Goal: Task Accomplishment & Management: Complete application form

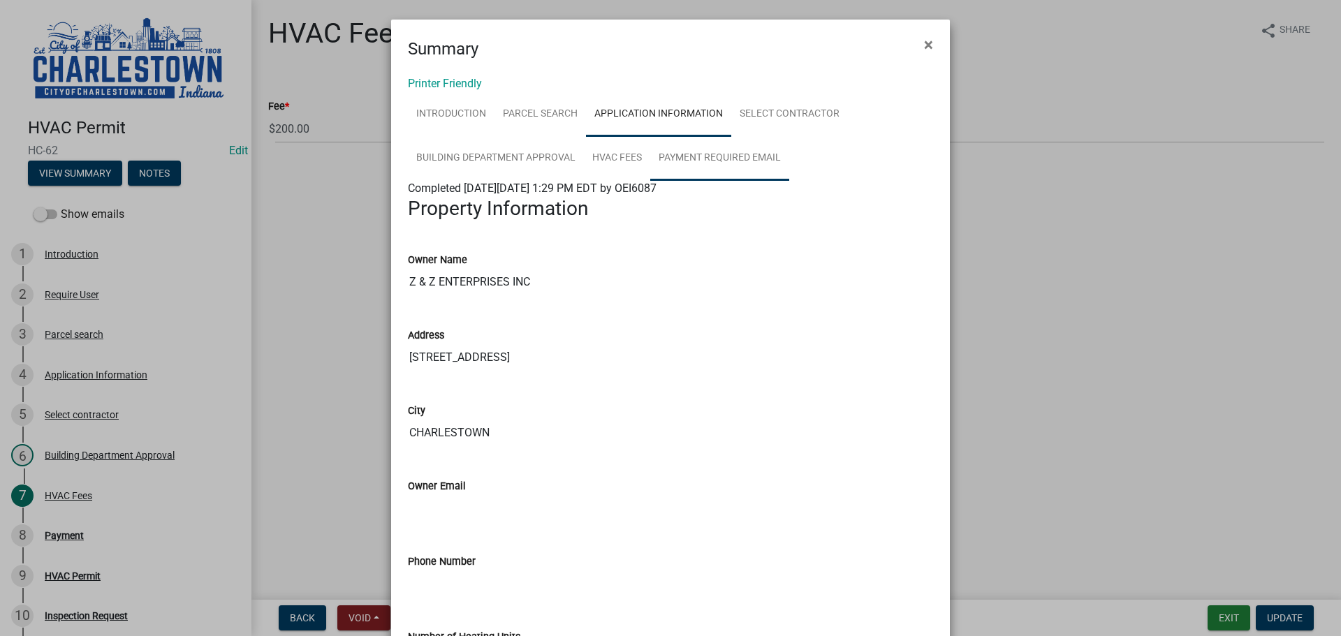
scroll to position [140, 0]
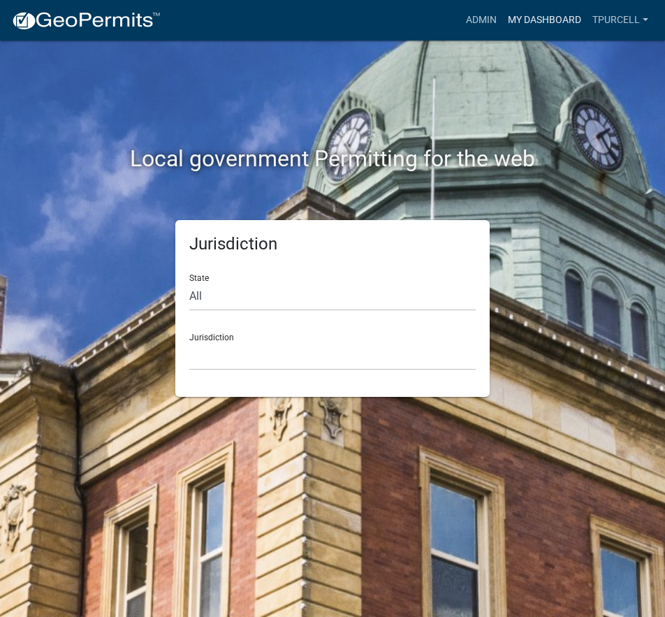
click at [525, 15] on link "My Dashboard" at bounding box center [544, 20] width 85 height 27
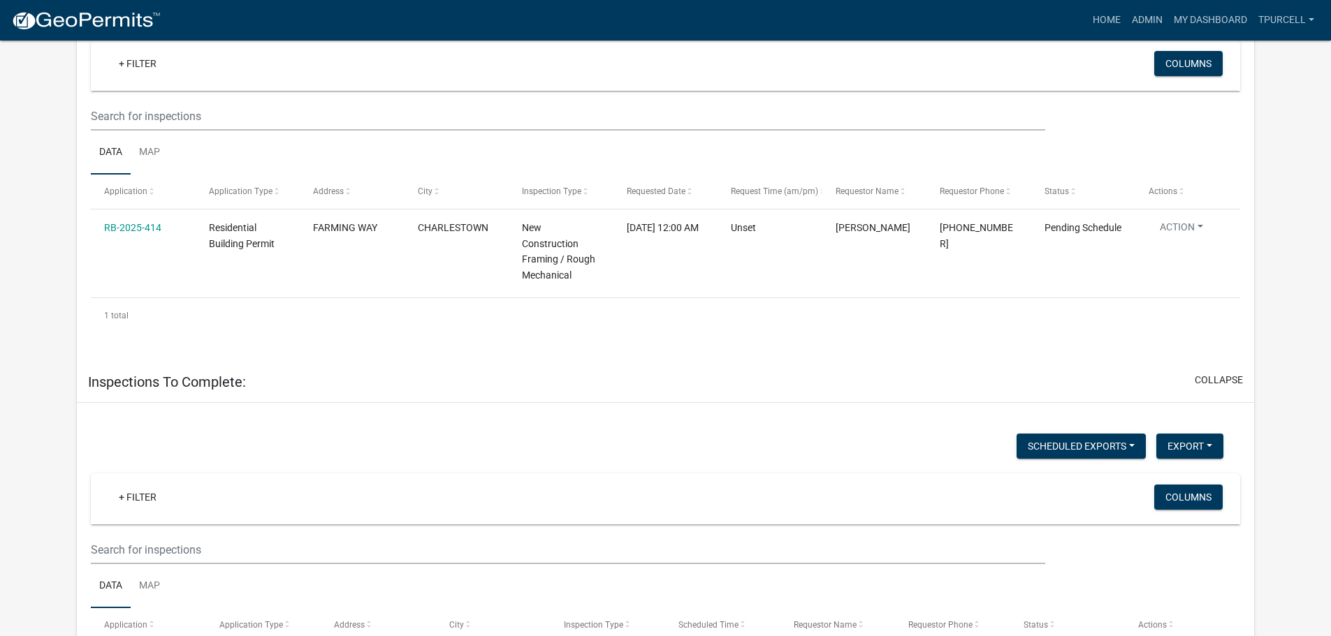
scroll to position [210, 0]
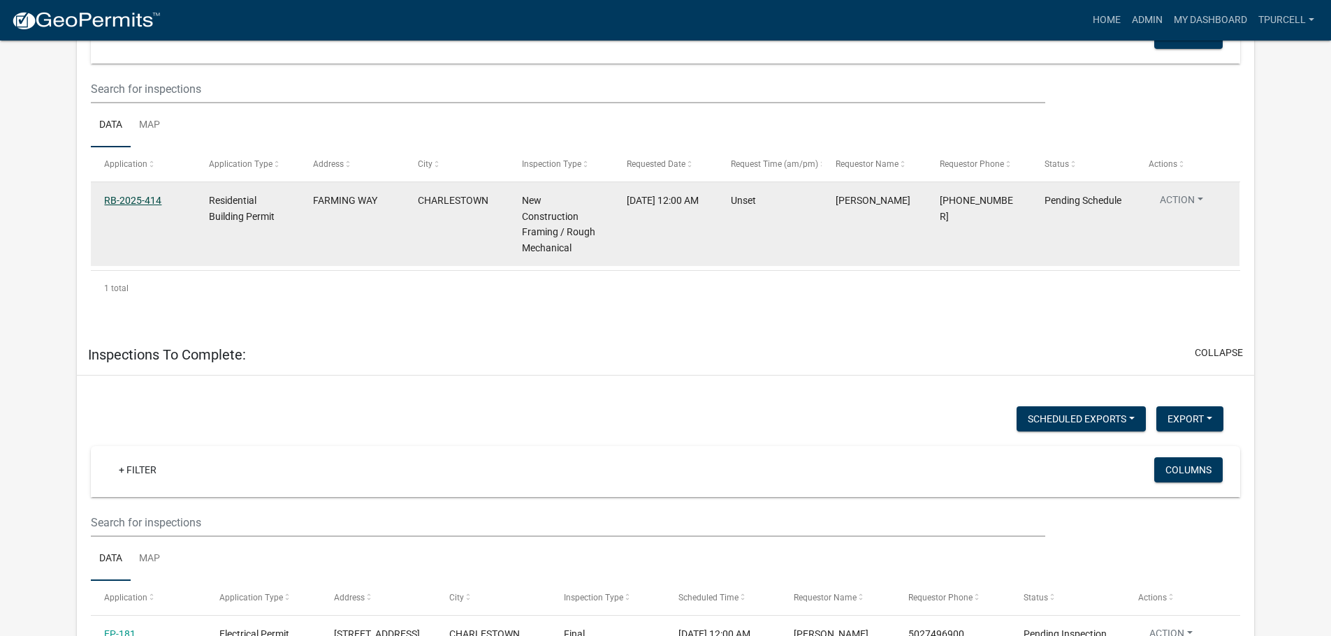
click at [146, 202] on link "RB-2025-414" at bounding box center [132, 200] width 57 height 11
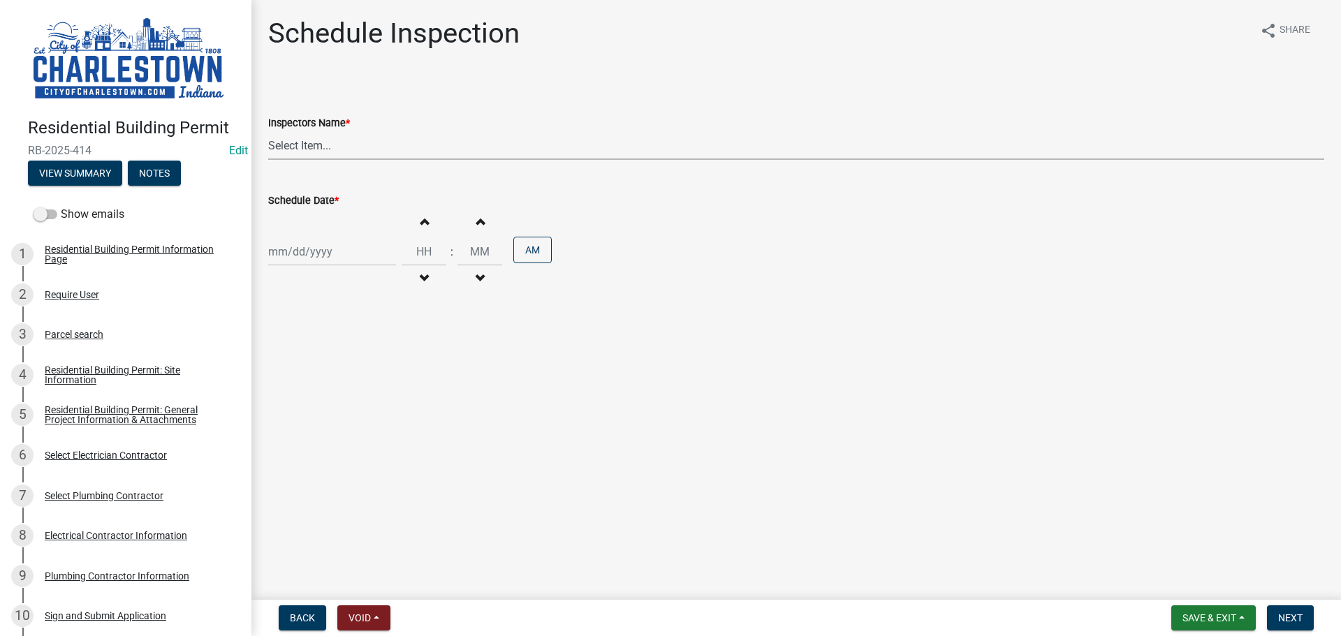
click at [317, 151] on select "Select Item... [PERSON_NAME] ([PERSON_NAME]) [PERSON_NAME] ([PERSON_NAME]) [PER…" at bounding box center [796, 145] width 1056 height 29
select select "63e5a778-15f7-4a13-aba2-a6e5541a0fb3"
click at [268, 131] on select "Select Item... [PERSON_NAME] ([PERSON_NAME]) [PERSON_NAME] ([PERSON_NAME]) [PER…" at bounding box center [796, 145] width 1056 height 29
click at [297, 244] on div at bounding box center [332, 251] width 128 height 29
select select "10"
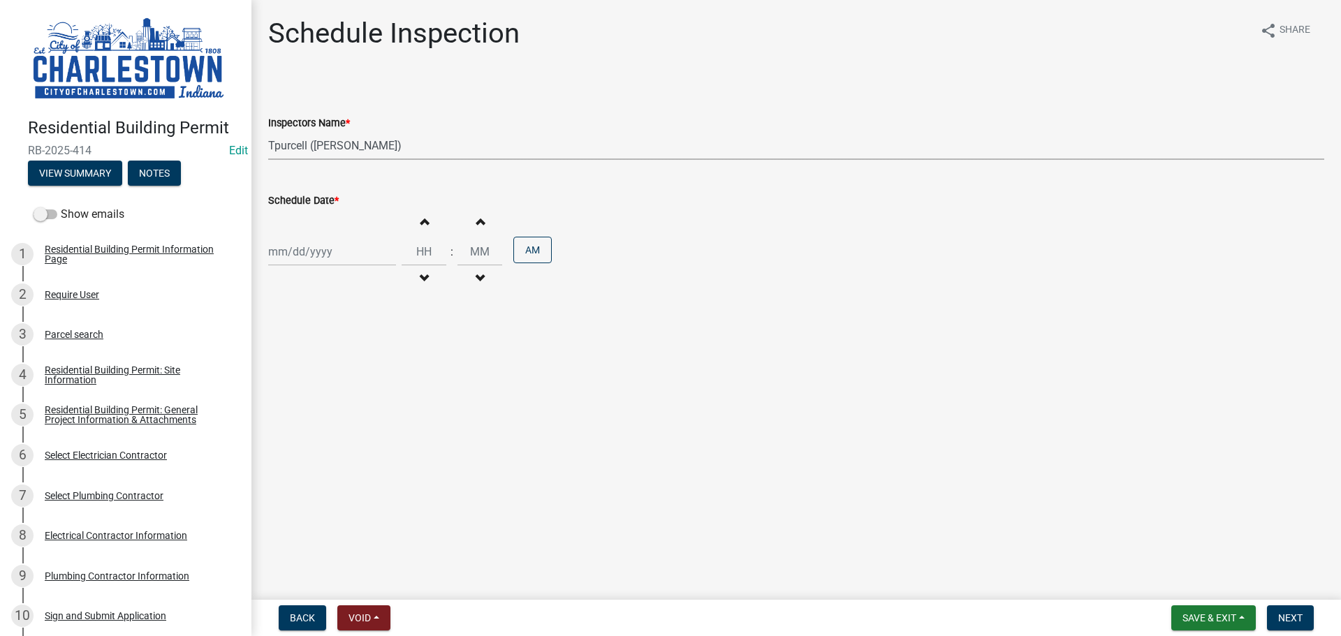
select select "2025"
click at [92, 173] on button "View Summary" at bounding box center [75, 173] width 94 height 25
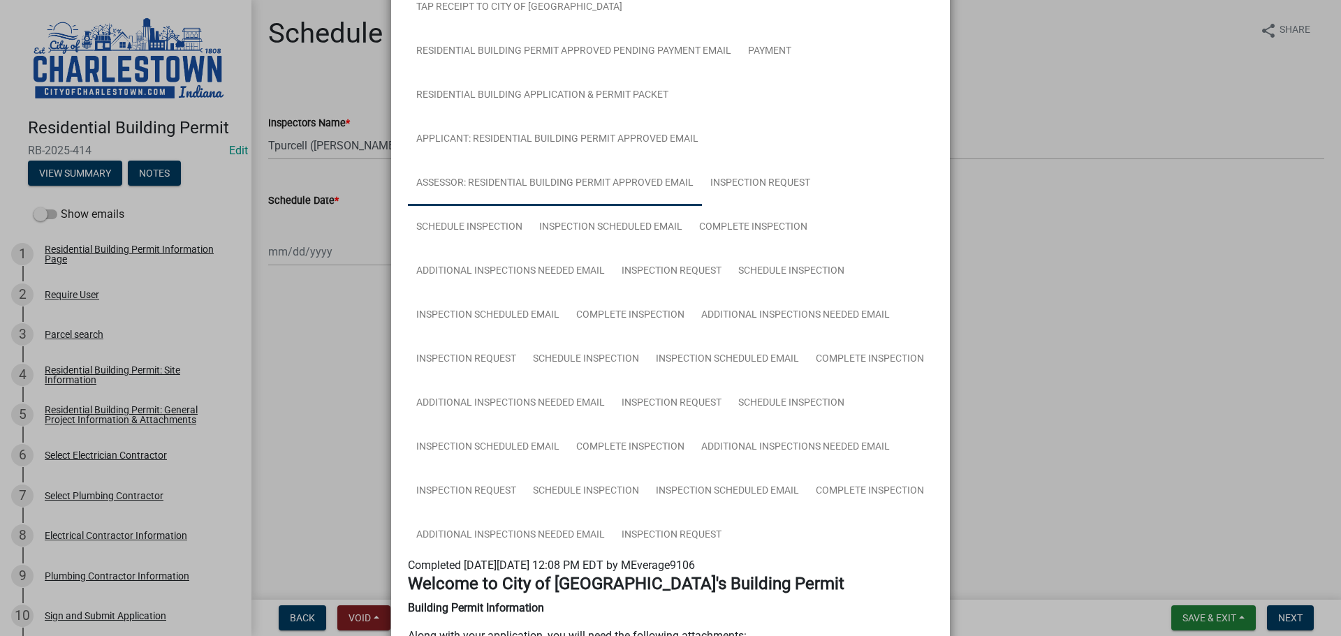
scroll to position [489, 0]
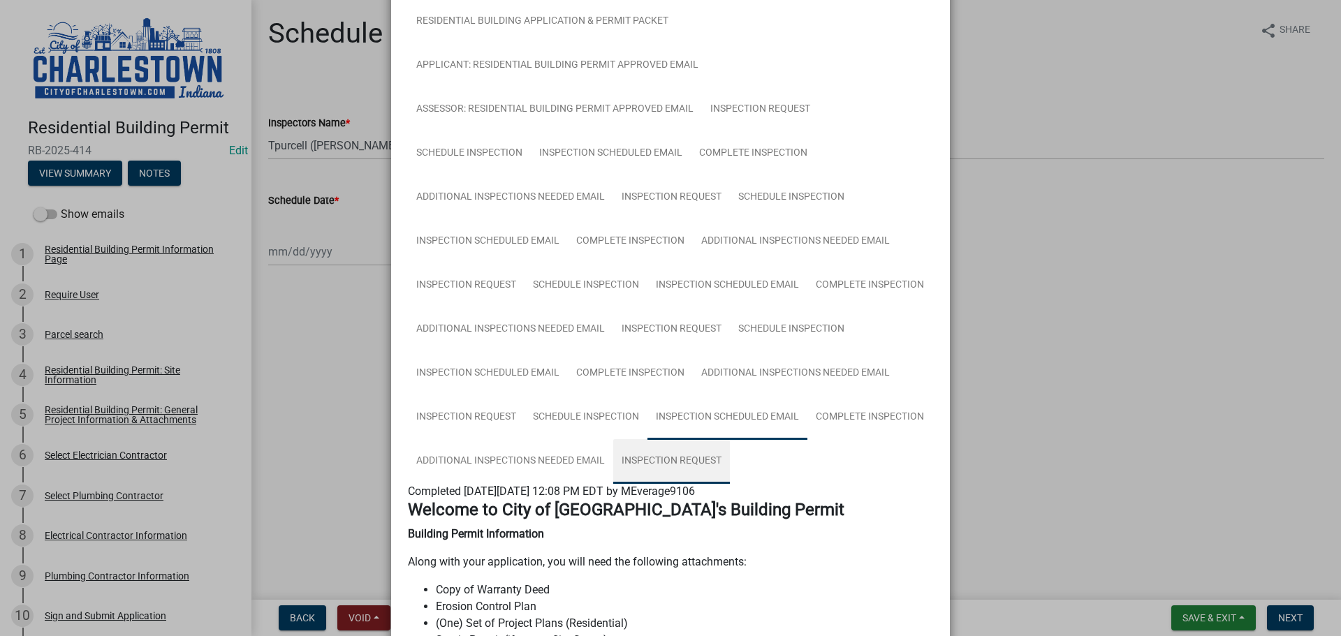
click at [689, 456] on link "Inspection Request" at bounding box center [671, 461] width 117 height 45
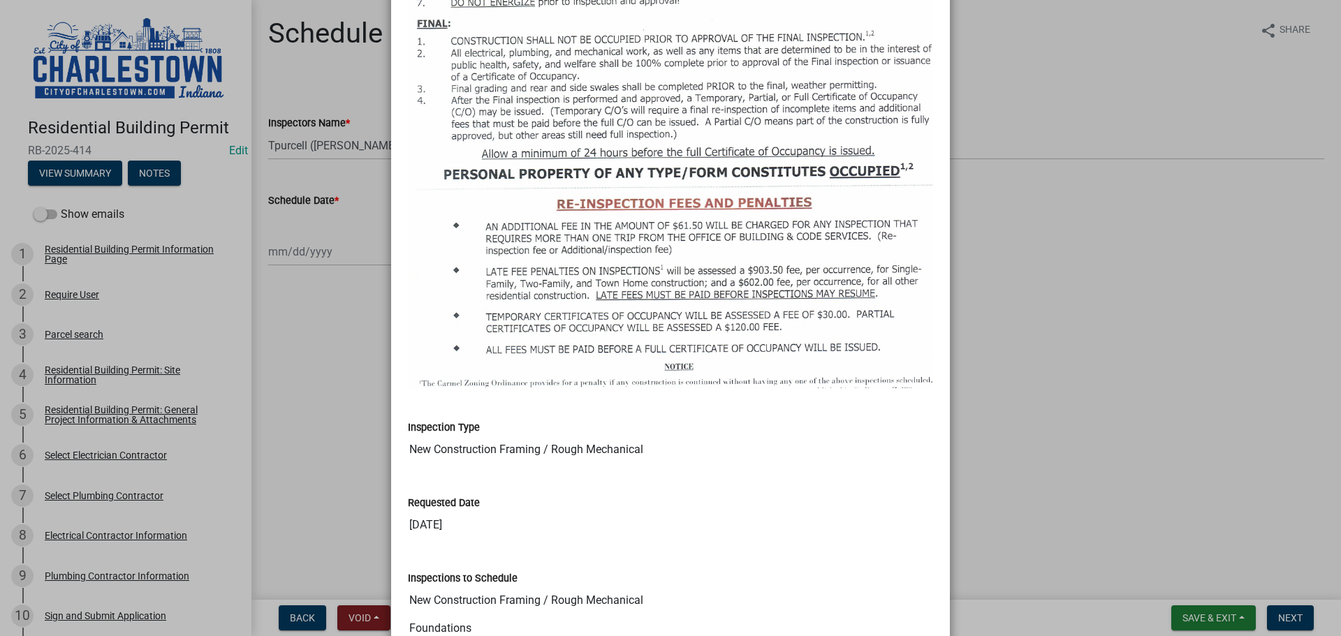
scroll to position [1809, 0]
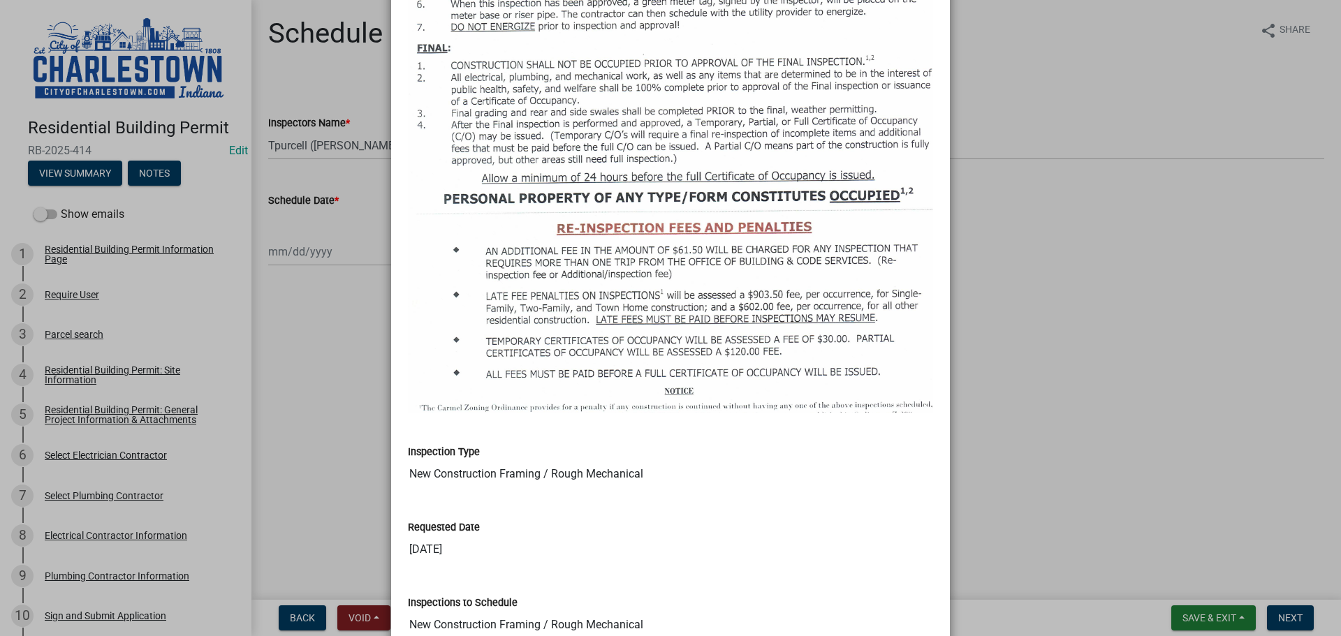
click at [1060, 298] on ngb-modal-window "Summary × Printer Friendly Residential Building Permit Information Page Parcel …" at bounding box center [670, 318] width 1341 height 636
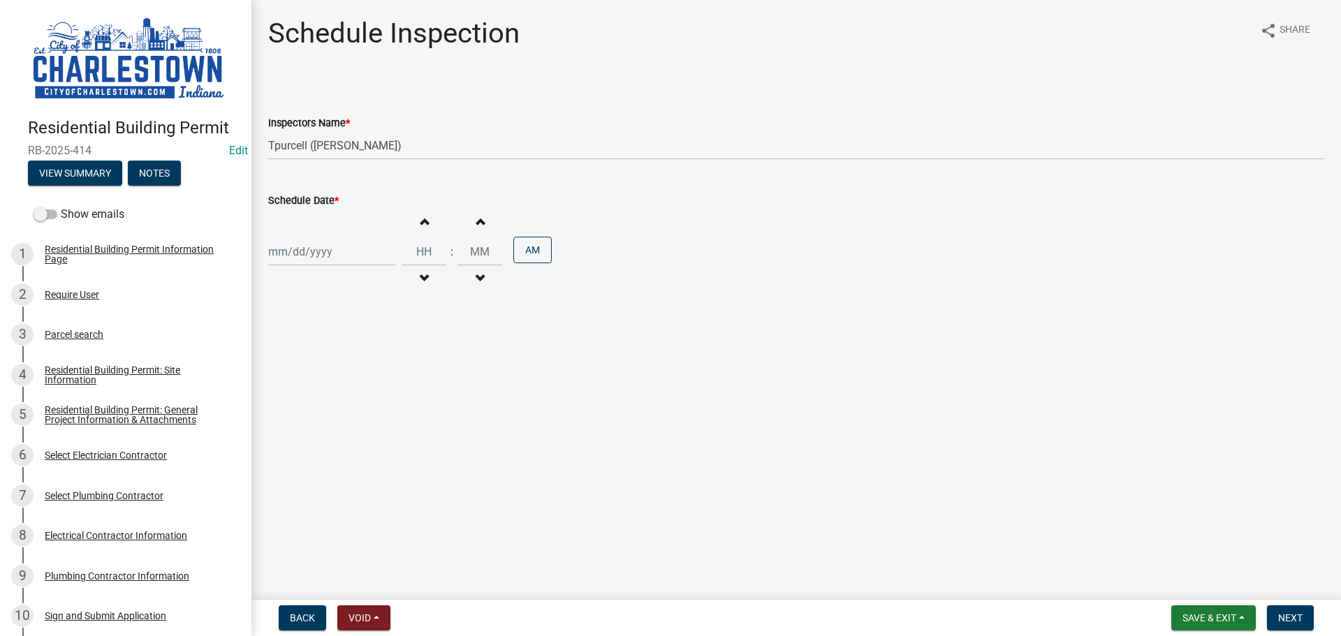
click at [305, 251] on div at bounding box center [332, 251] width 128 height 29
select select "10"
select select "2025"
click at [352, 346] on div "9" at bounding box center [349, 348] width 22 height 22
type input "[DATE]"
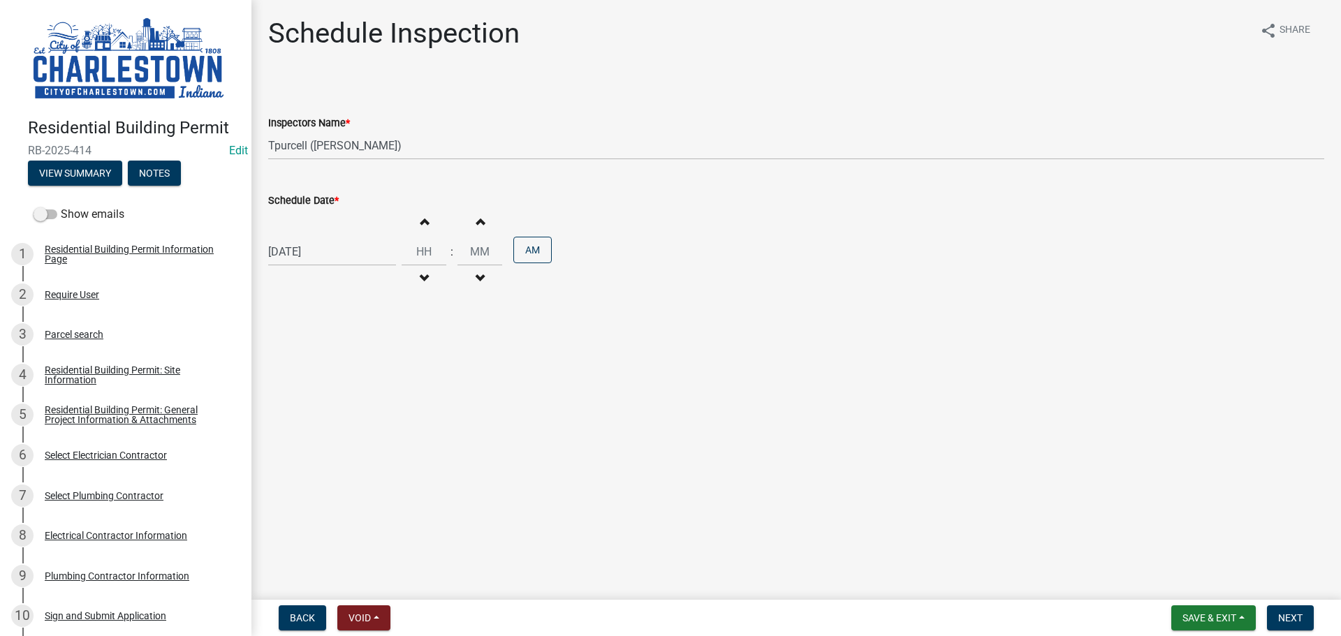
click at [420, 226] on span "button" at bounding box center [423, 221] width 7 height 11
type input "01"
type input "00"
click at [420, 225] on span "button" at bounding box center [423, 221] width 7 height 11
click at [420, 224] on span "button" at bounding box center [423, 221] width 7 height 11
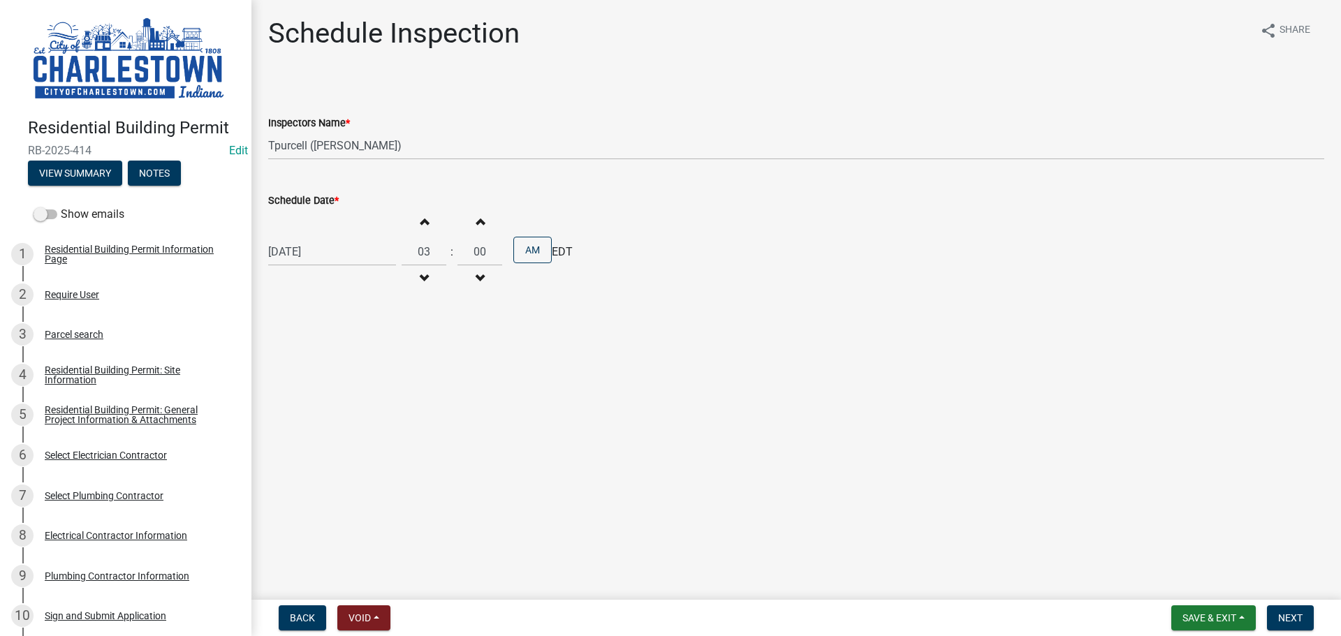
click at [420, 224] on span "button" at bounding box center [423, 221] width 7 height 11
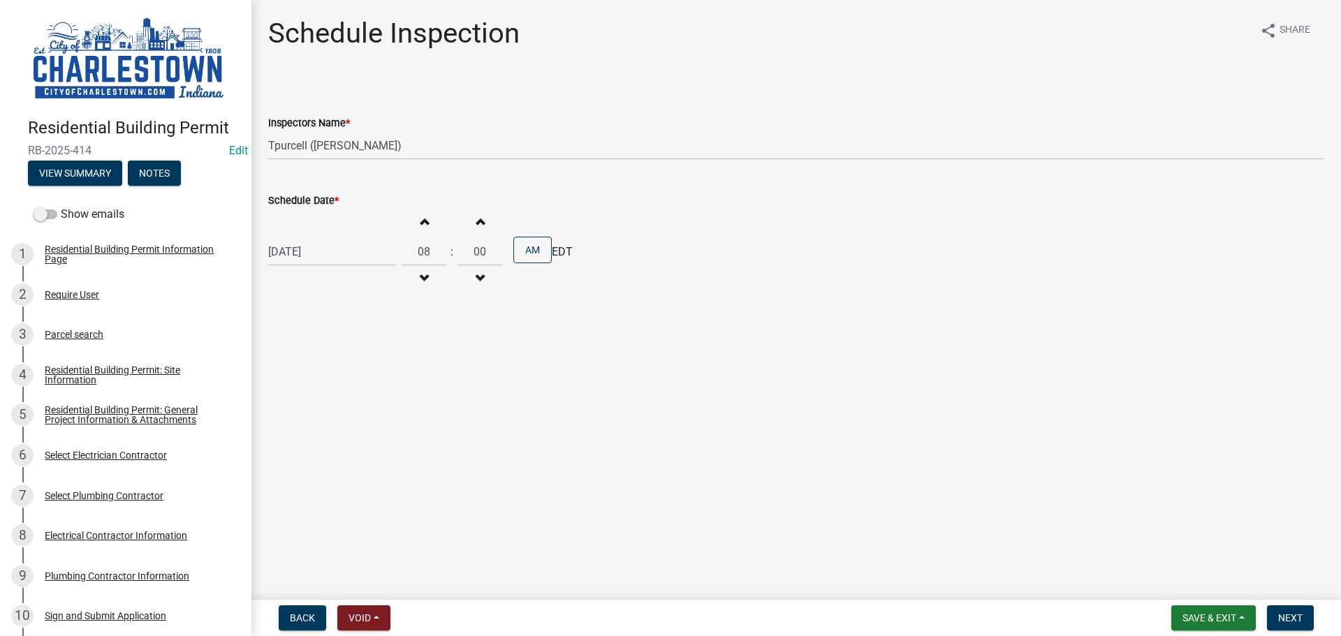
click at [420, 224] on span "button" at bounding box center [423, 221] width 7 height 11
type input "09"
click at [1285, 625] on button "Next" at bounding box center [1290, 618] width 47 height 25
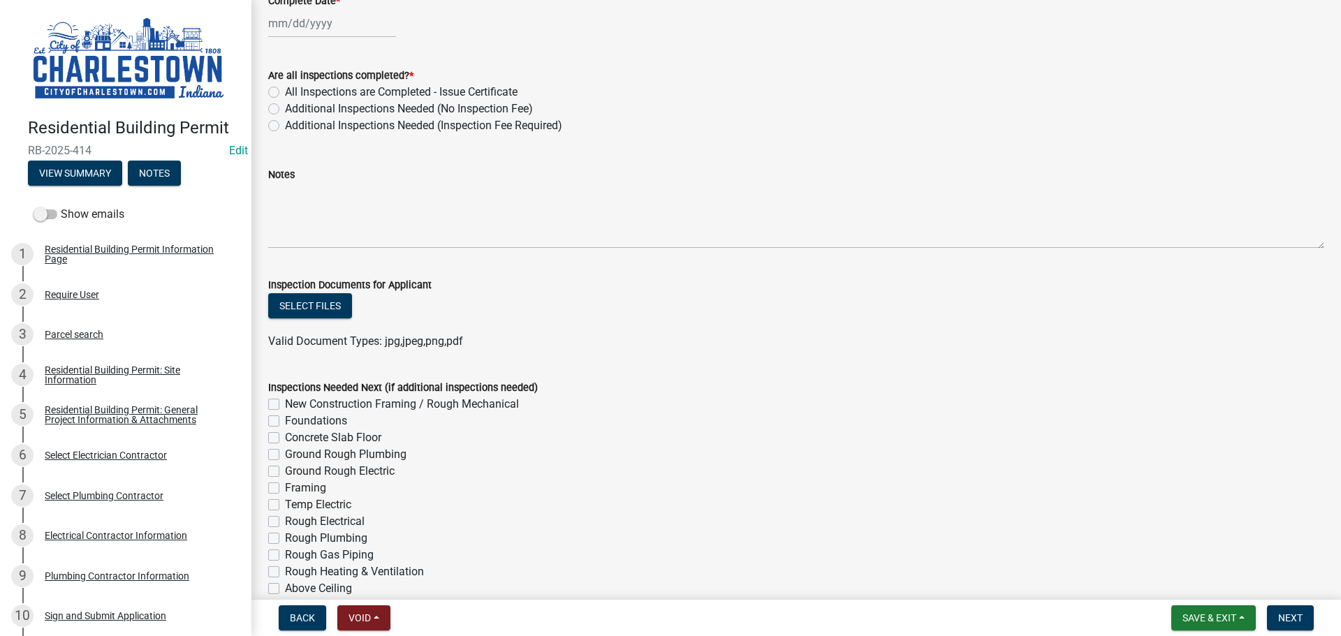
scroll to position [559, 0]
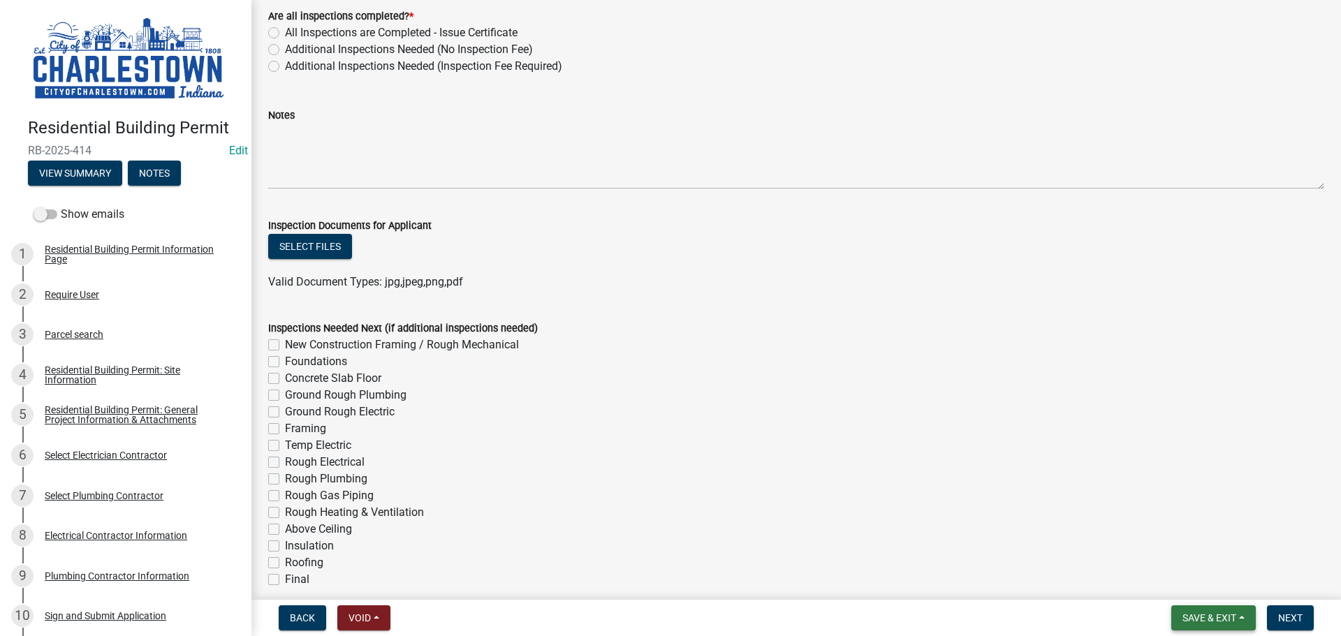
click at [1212, 615] on span "Save & Exit" at bounding box center [1210, 618] width 54 height 11
click at [1187, 583] on button "Save & Exit" at bounding box center [1200, 582] width 112 height 34
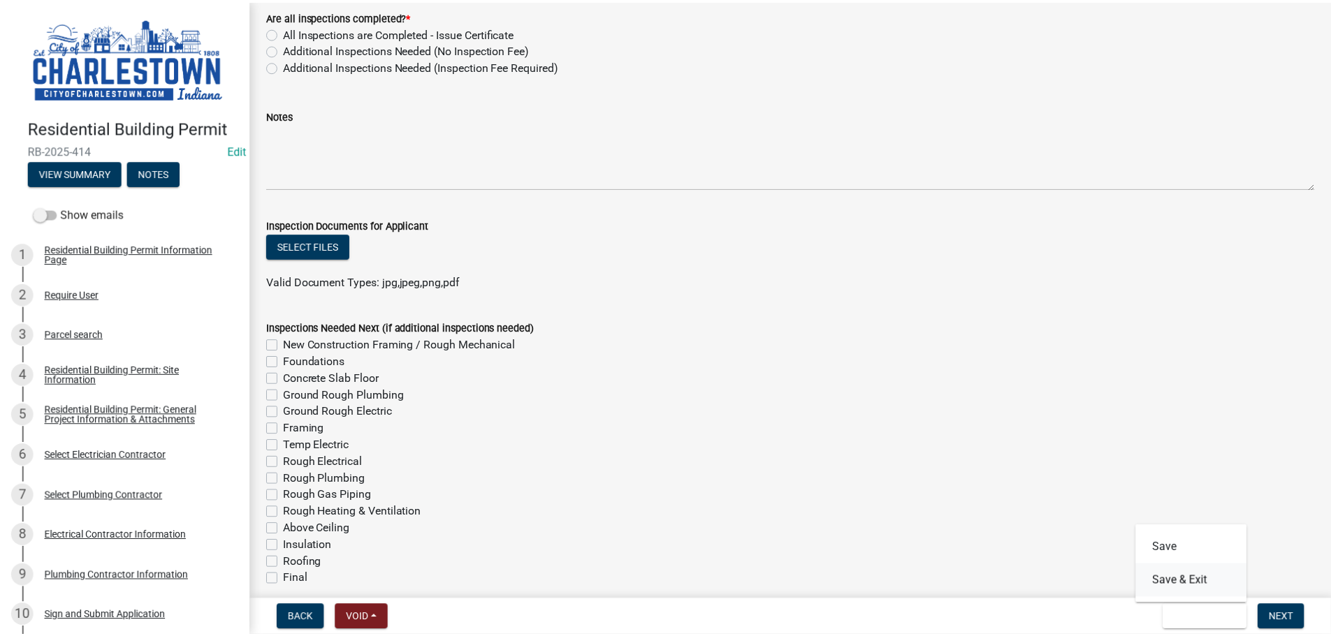
scroll to position [0, 0]
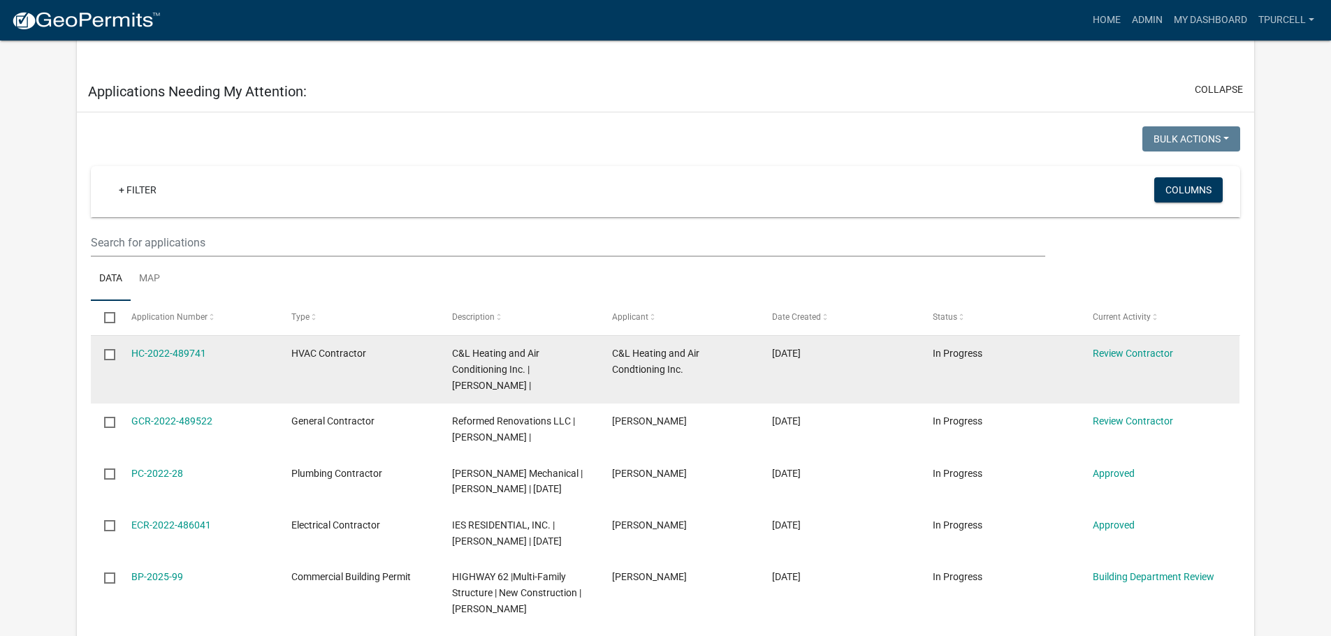
scroll to position [676, 0]
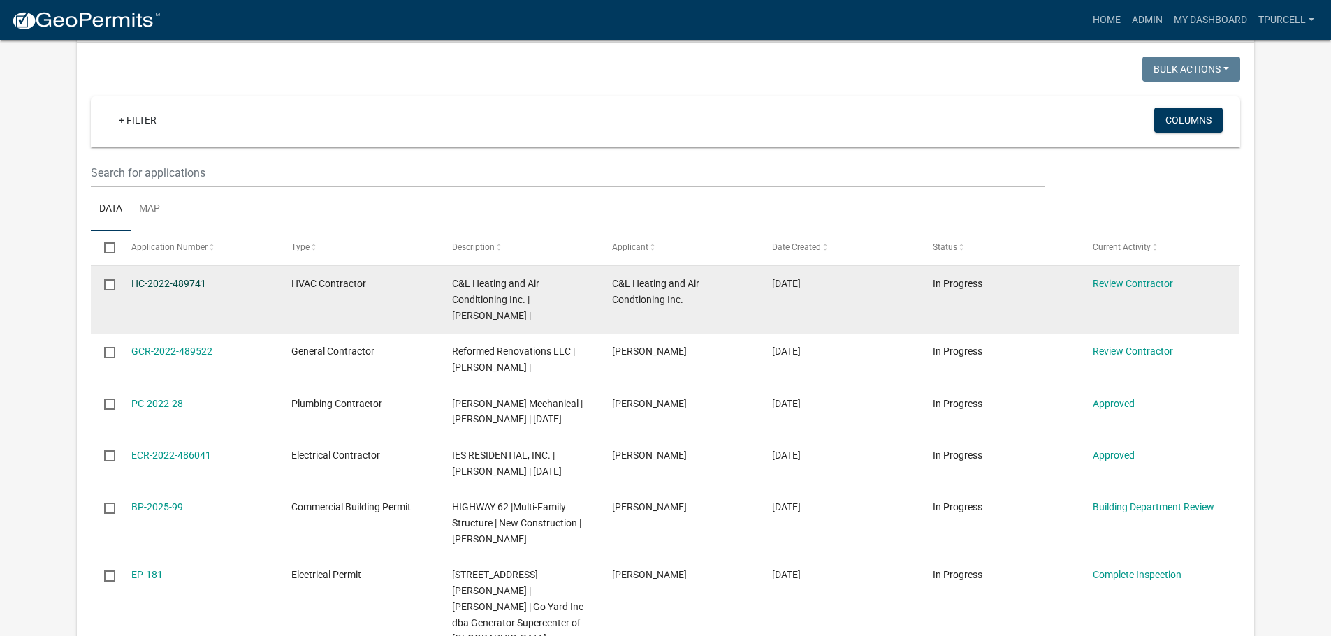
click at [175, 283] on link "HC-2022-489741" at bounding box center [168, 283] width 75 height 11
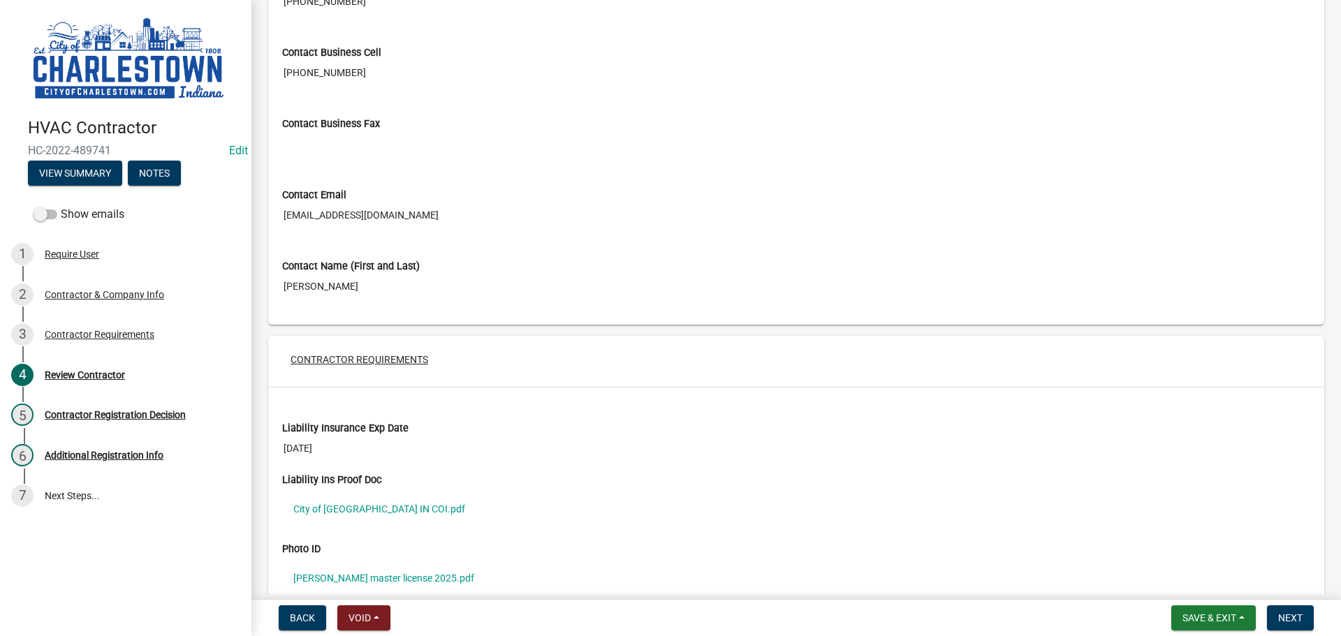
scroll to position [629, 0]
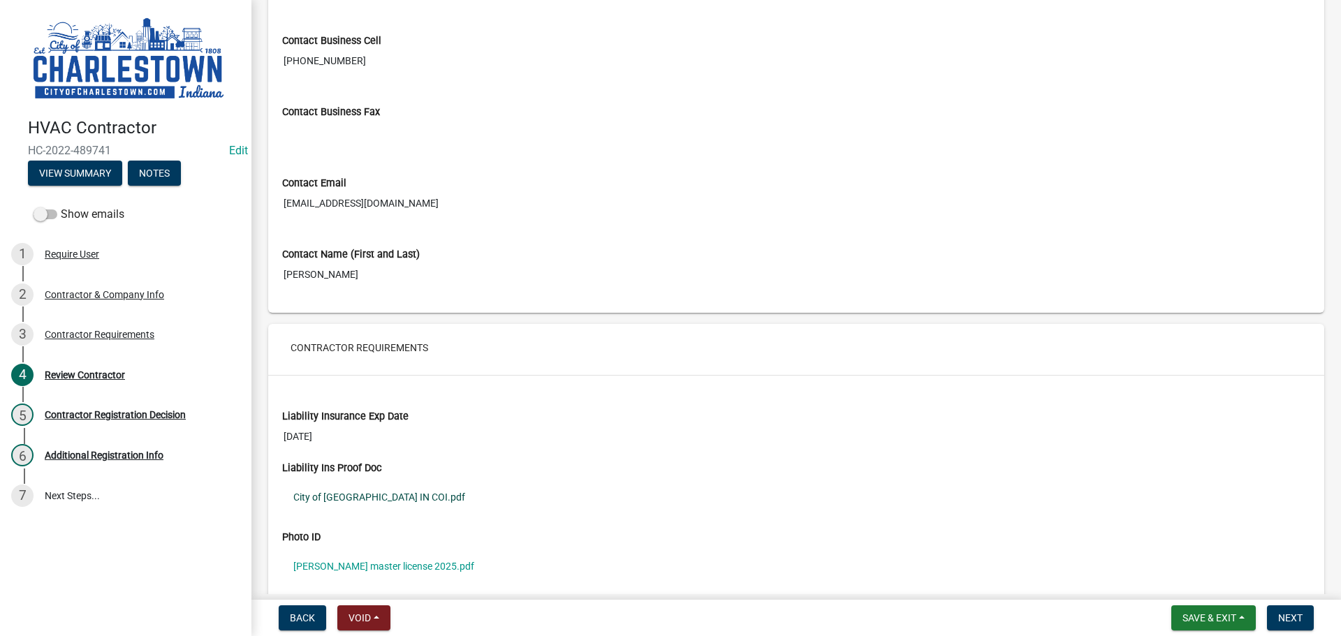
click at [400, 493] on link "City of [GEOGRAPHIC_DATA] IN COI.pdf" at bounding box center [796, 497] width 1028 height 32
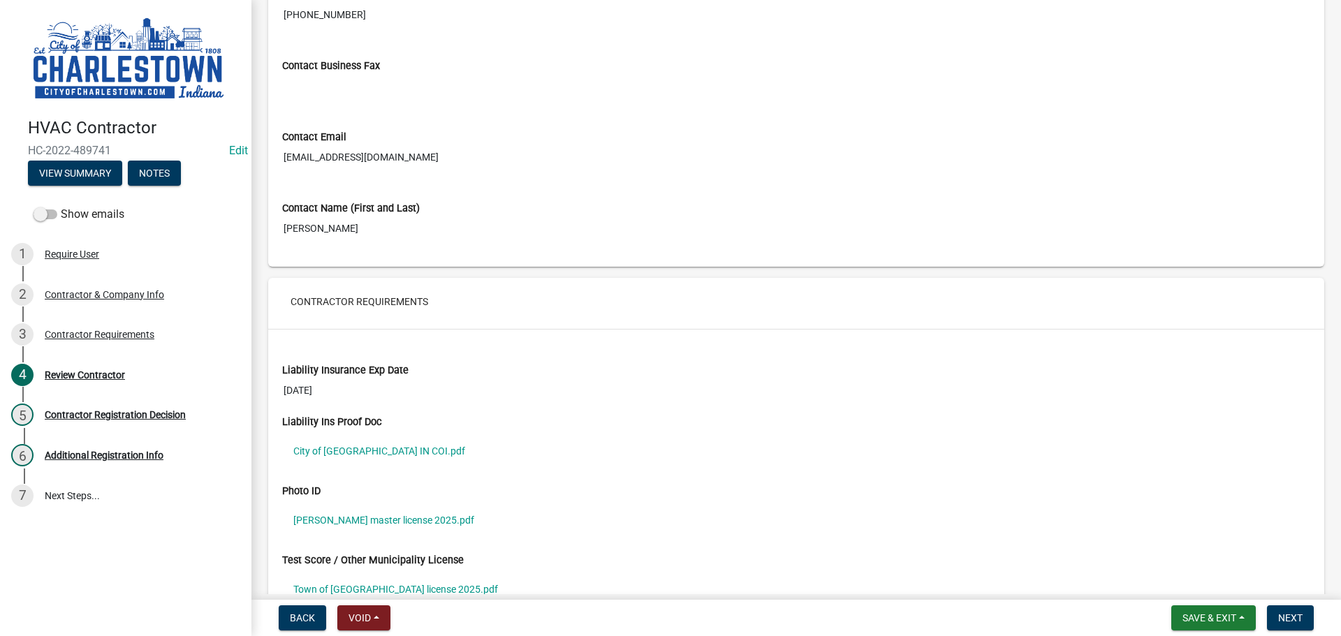
scroll to position [698, 0]
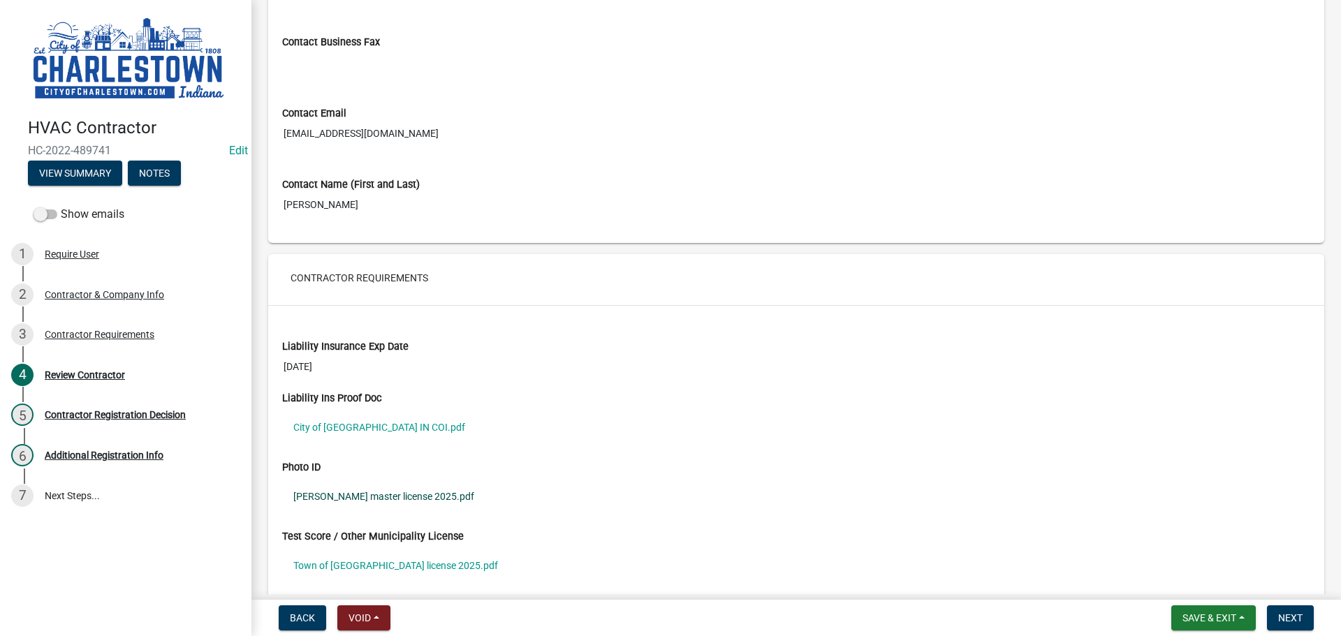
click at [375, 497] on link "[PERSON_NAME] master license 2025.pdf" at bounding box center [796, 497] width 1028 height 32
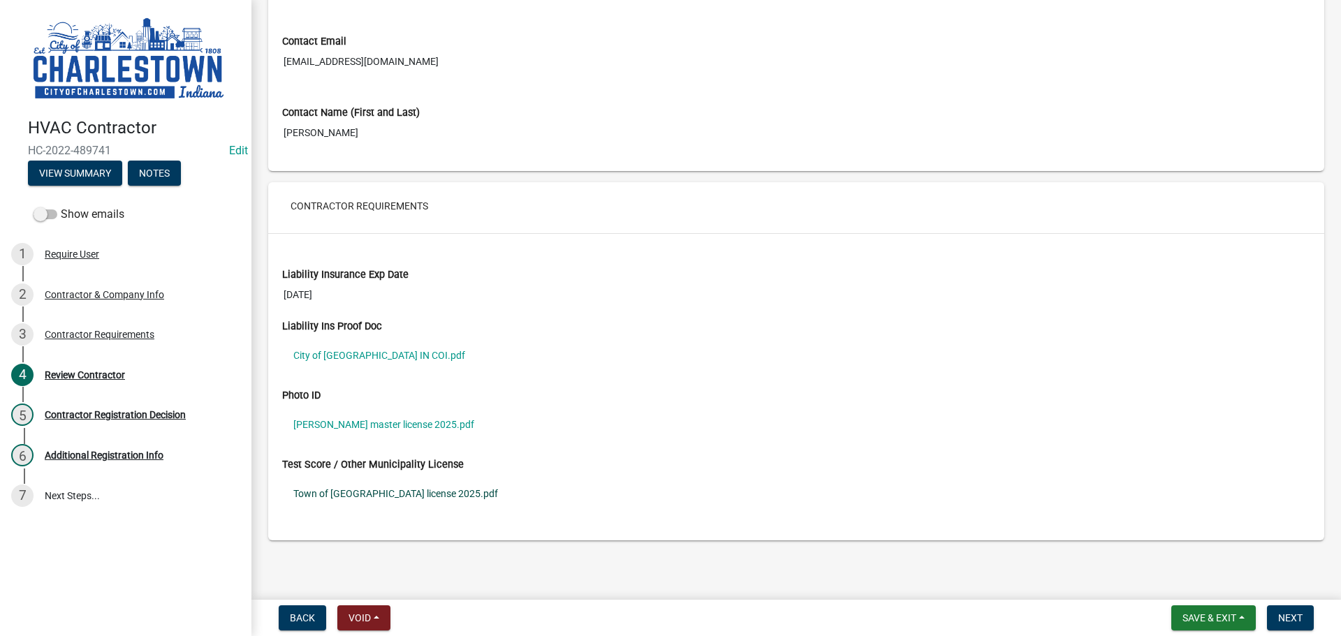
scroll to position [771, 0]
click at [407, 495] on link "Town of [GEOGRAPHIC_DATA] license 2025.pdf" at bounding box center [796, 493] width 1028 height 32
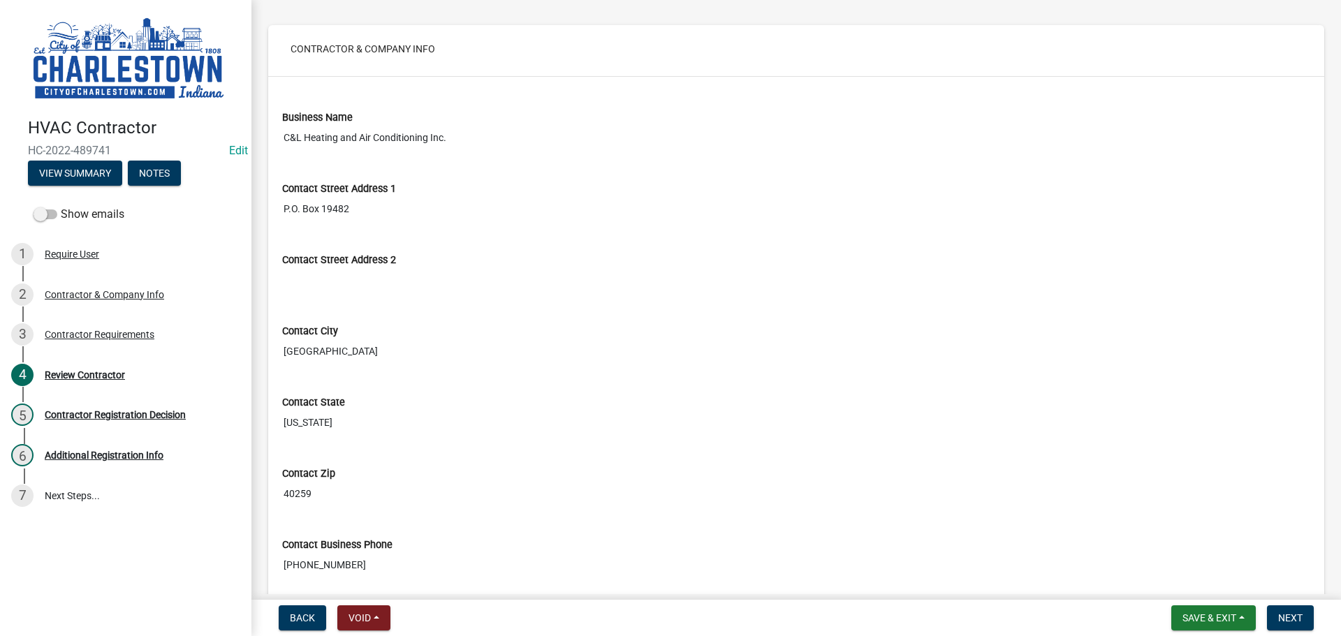
scroll to position [210, 0]
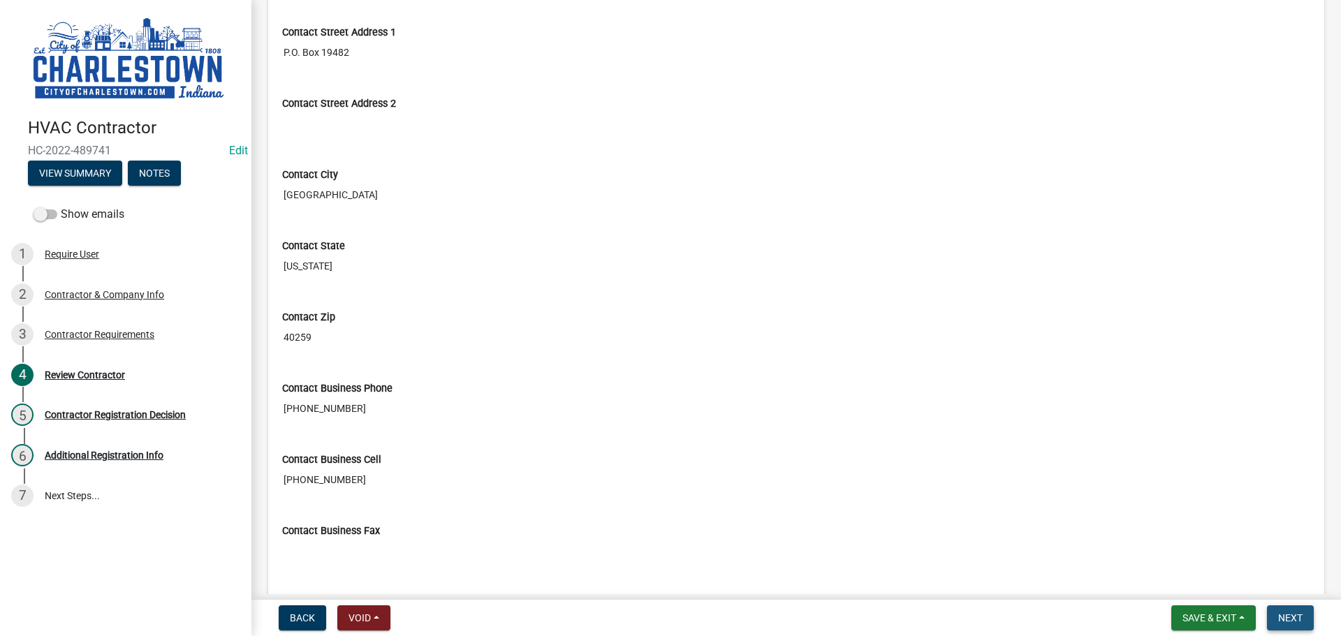
click at [1283, 614] on span "Next" at bounding box center [1290, 618] width 24 height 11
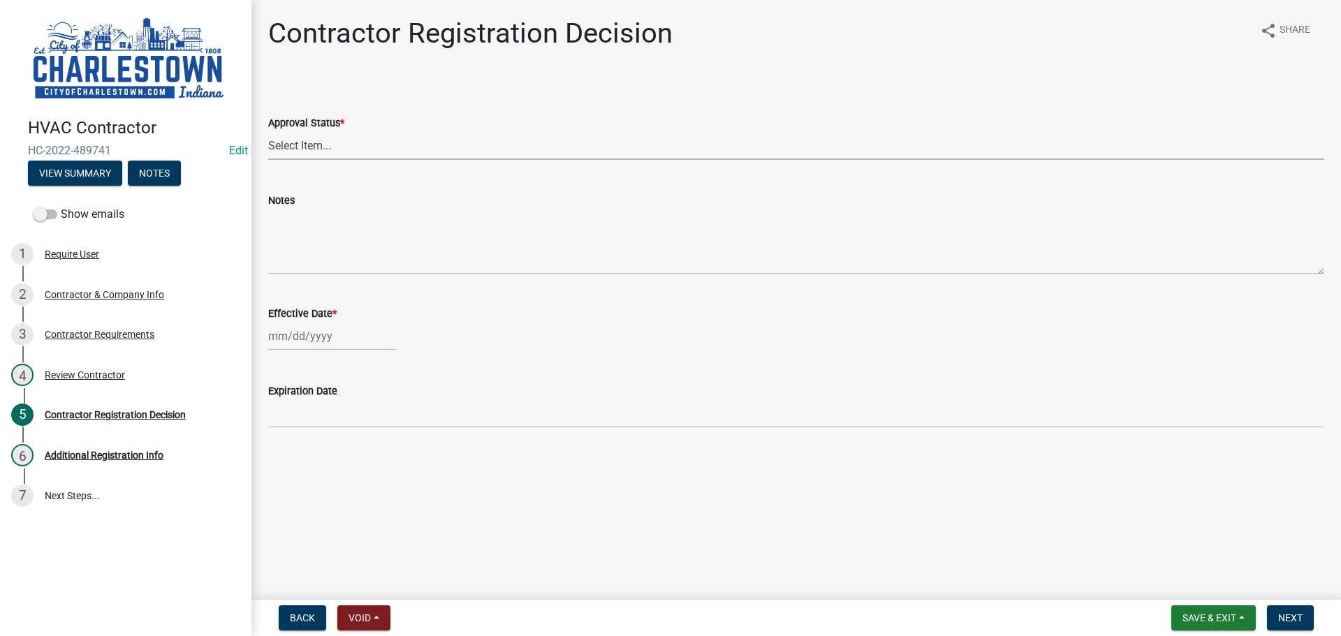
click at [321, 150] on select "Select Item... Approved Denied" at bounding box center [796, 145] width 1056 height 29
click at [268, 131] on select "Select Item... Approved Denied" at bounding box center [796, 145] width 1056 height 29
select select "4b86b809-39dd-4c68-9f3d-fdb3e7050482"
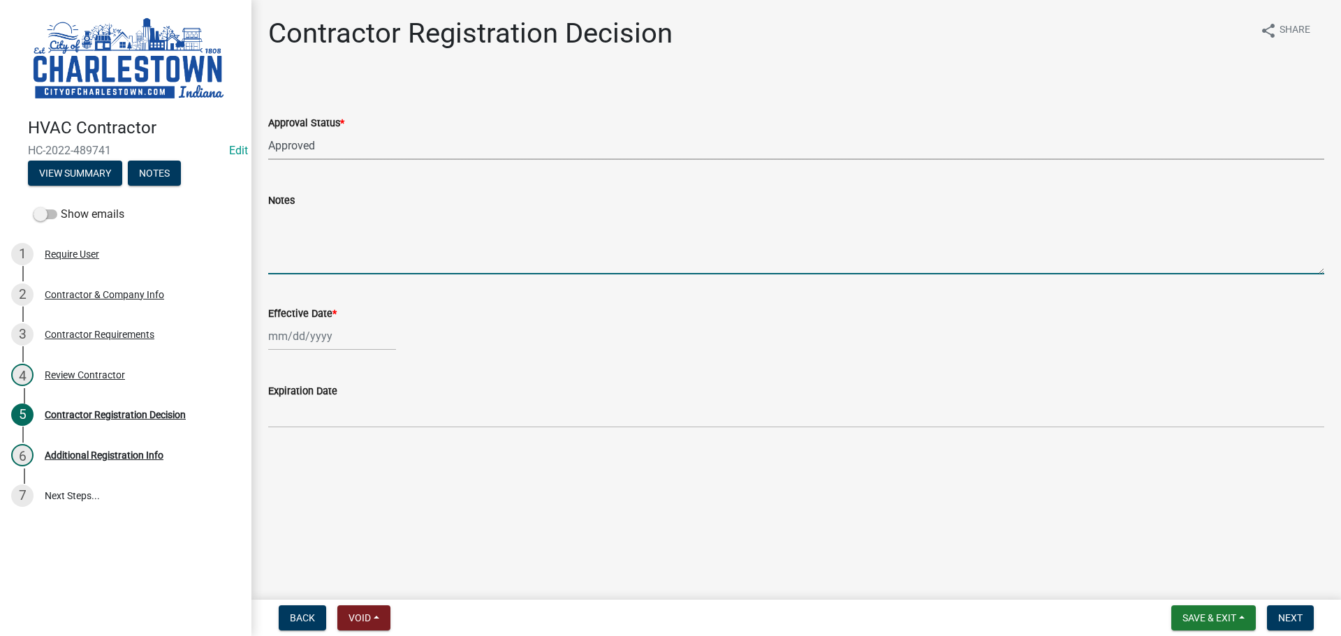
click at [312, 222] on textarea "Notes" at bounding box center [796, 242] width 1056 height 66
type textarea "Clarksville lic expires [DATE] insurance expires"
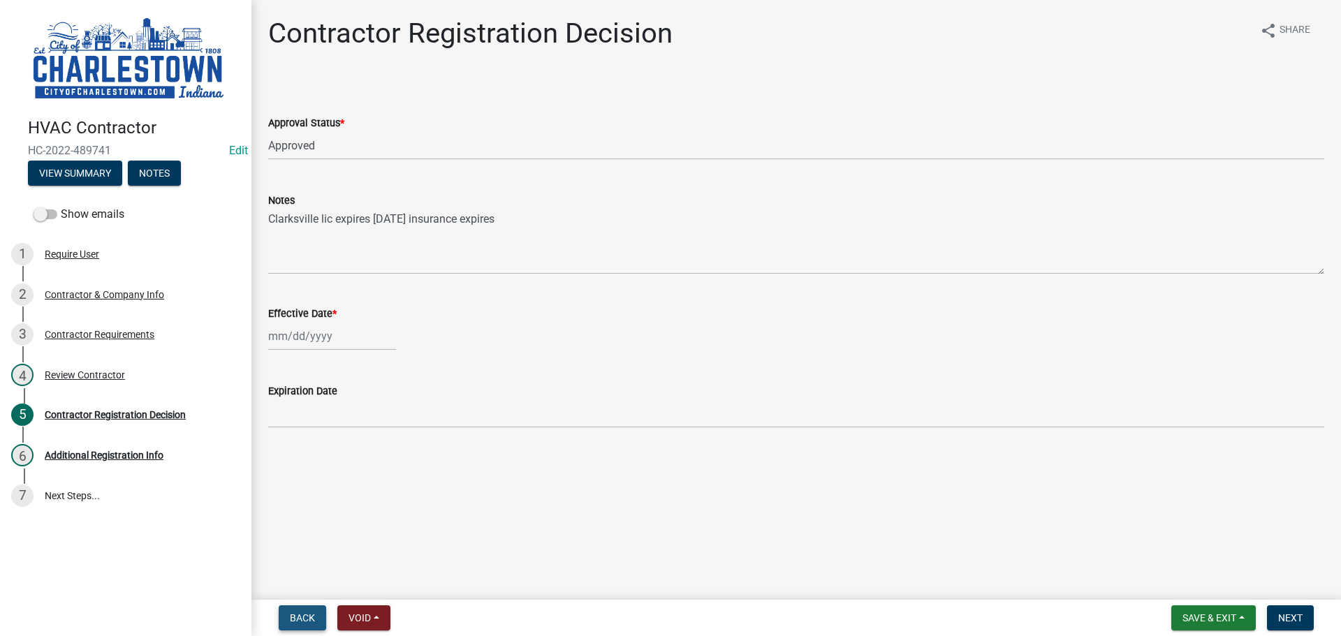
click at [301, 610] on button "Back" at bounding box center [302, 618] width 47 height 25
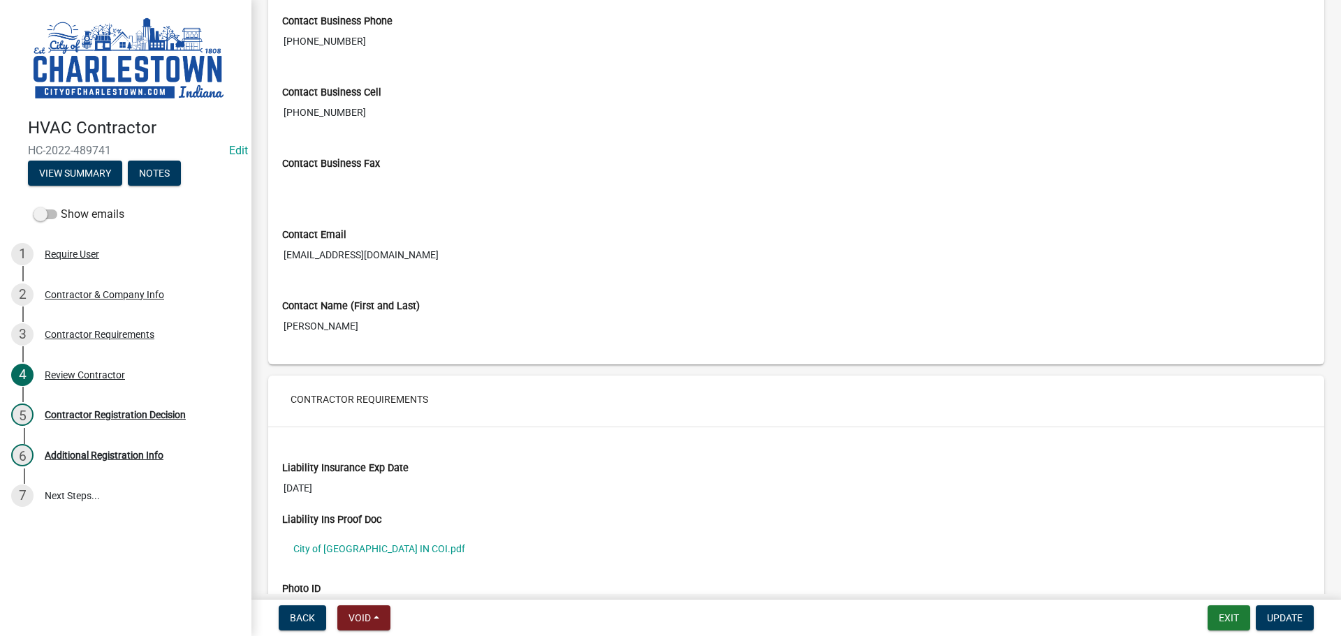
scroll to position [629, 0]
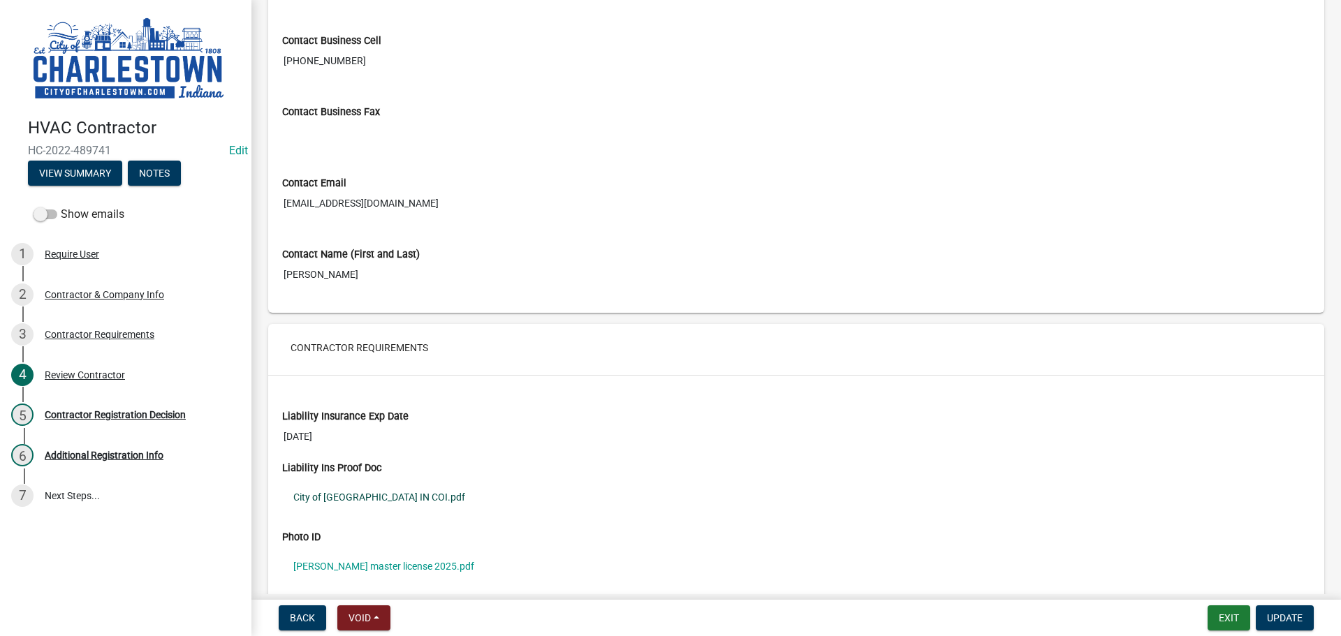
click at [386, 495] on link "City of [GEOGRAPHIC_DATA] IN COI.pdf" at bounding box center [796, 497] width 1028 height 32
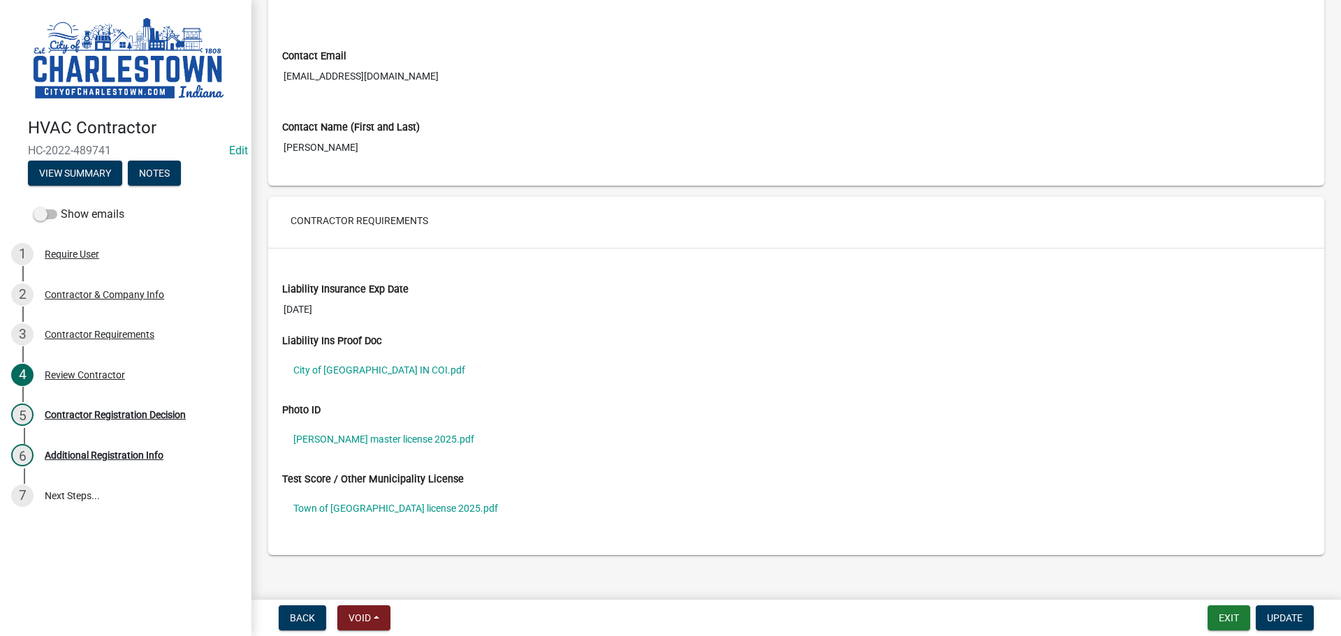
scroll to position [771, 0]
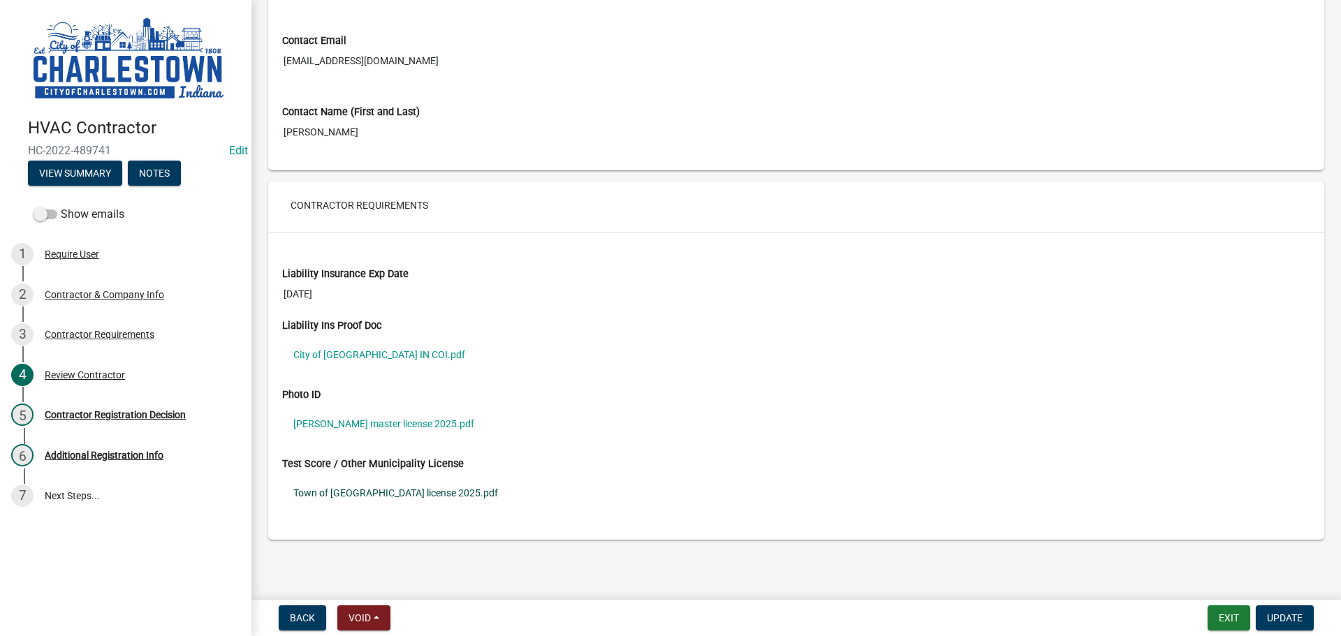
click at [397, 494] on link "Town of [GEOGRAPHIC_DATA] license 2025.pdf" at bounding box center [796, 493] width 1028 height 32
click at [396, 420] on link "[PERSON_NAME] master license 2025.pdf" at bounding box center [796, 424] width 1028 height 32
click at [1283, 617] on span "Update" at bounding box center [1285, 618] width 36 height 11
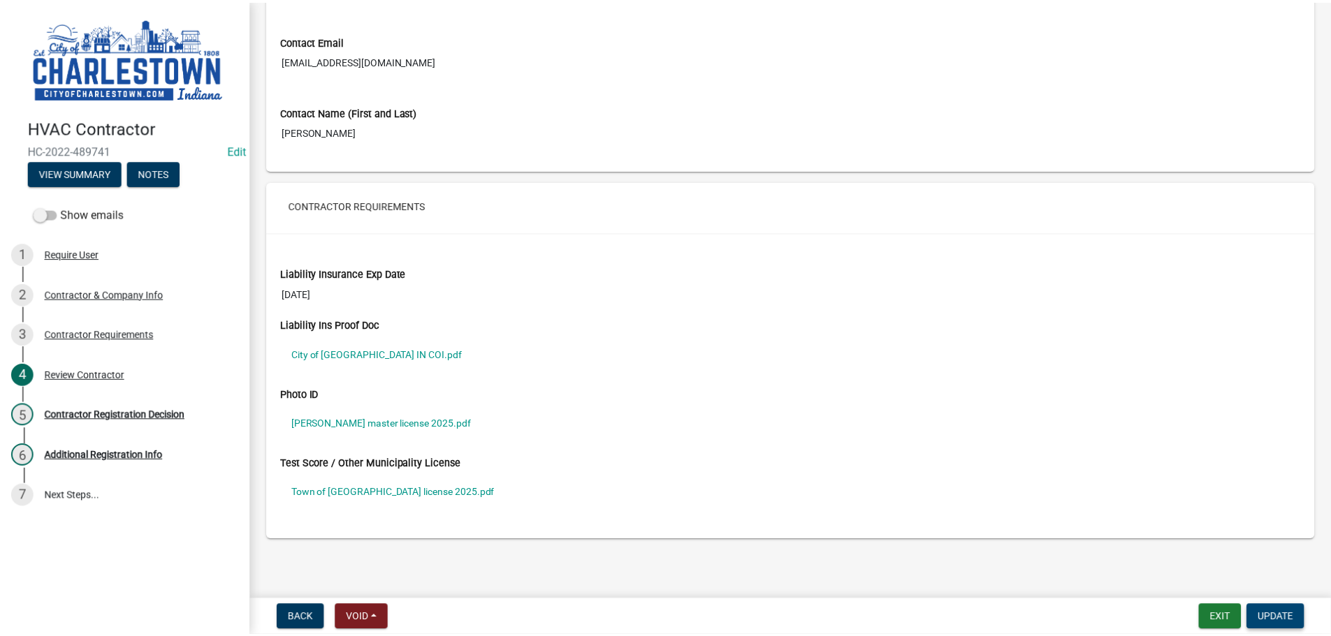
scroll to position [0, 0]
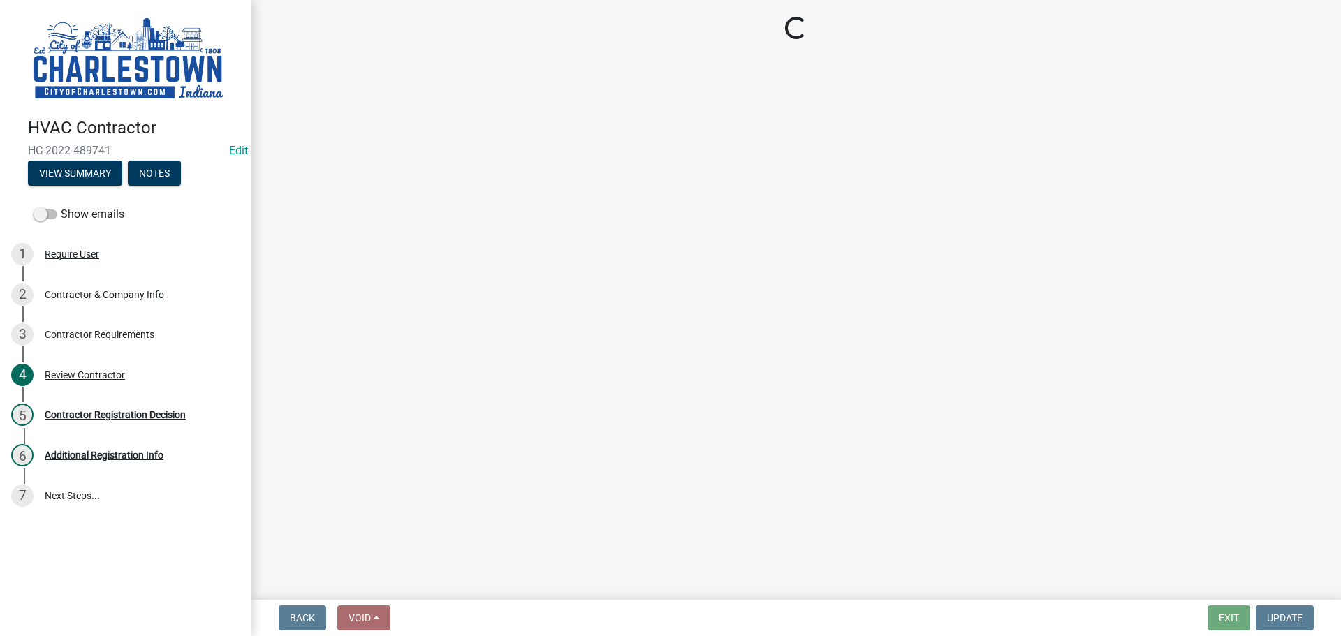
select select "4b86b809-39dd-4c68-9f3d-fdb3e7050482"
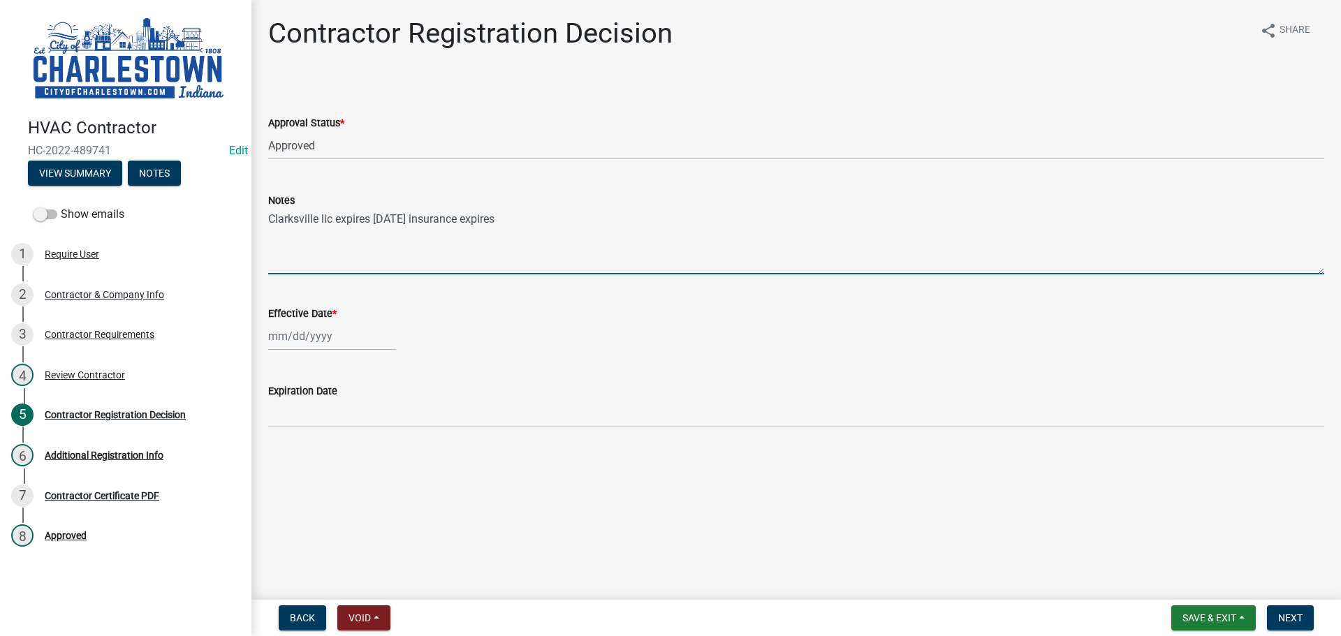
click at [525, 225] on textarea "Clarksville lic expires [DATE] insurance expires" at bounding box center [796, 242] width 1056 height 66
type textarea "C"
type textarea "i"
click at [333, 148] on select "Select Item... Approved Denied" at bounding box center [796, 145] width 1056 height 29
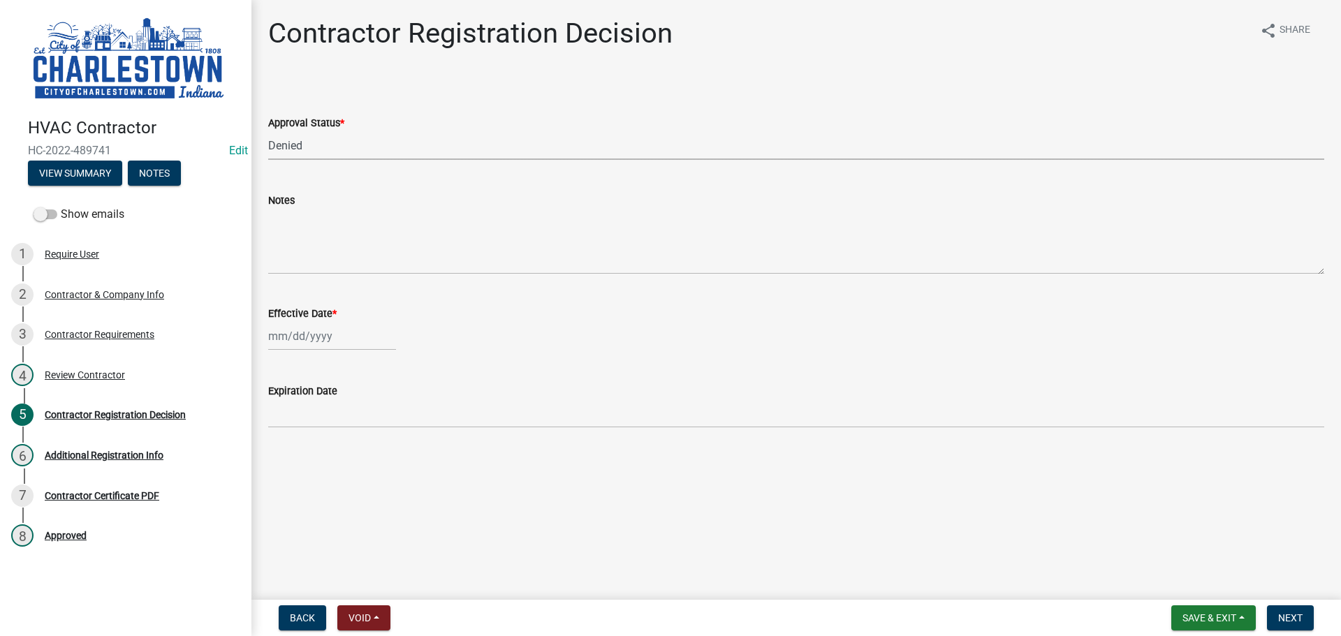
click at [268, 131] on select "Select Item... Approved Denied" at bounding box center [796, 145] width 1056 height 29
select select "837b7055-d3db-4d15-b4df-1494e3e58637"
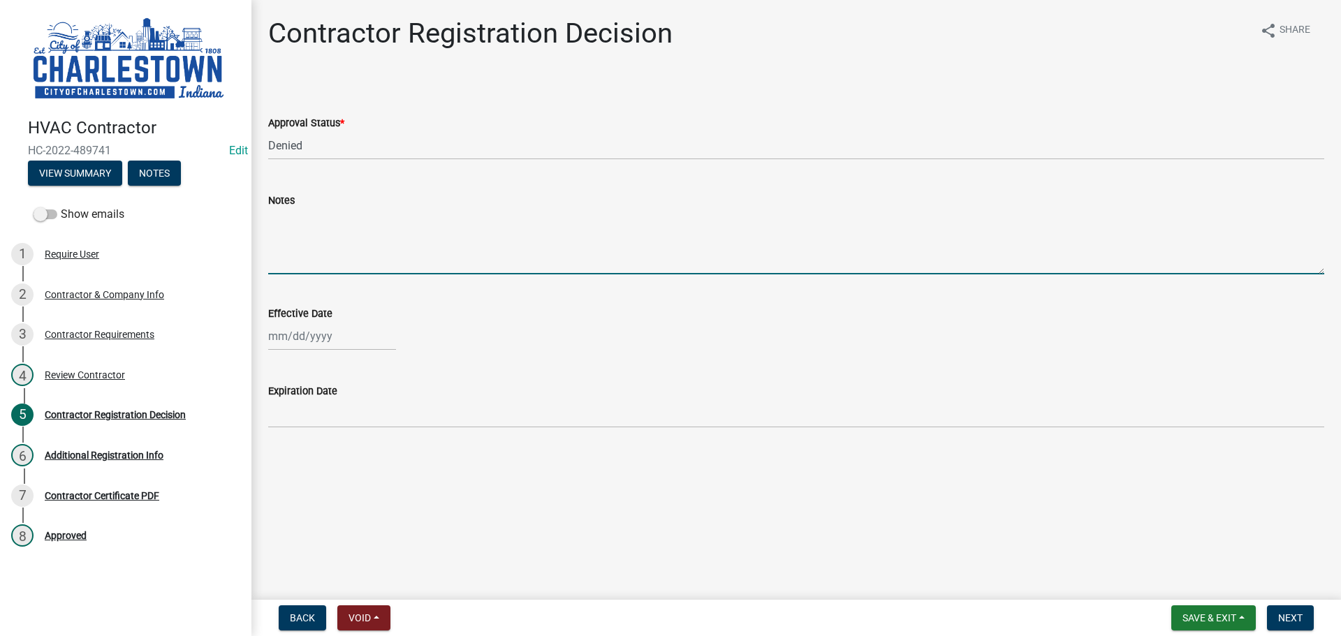
drag, startPoint x: 305, startPoint y: 221, endPoint x: 313, endPoint y: 214, distance: 9.9
click at [308, 217] on textarea "Notes" at bounding box center [796, 242] width 1056 height 66
type textarea "Insurance expires [DATE] less than 30 days need to update insurance"
click at [1287, 618] on span "Next" at bounding box center [1290, 618] width 24 height 11
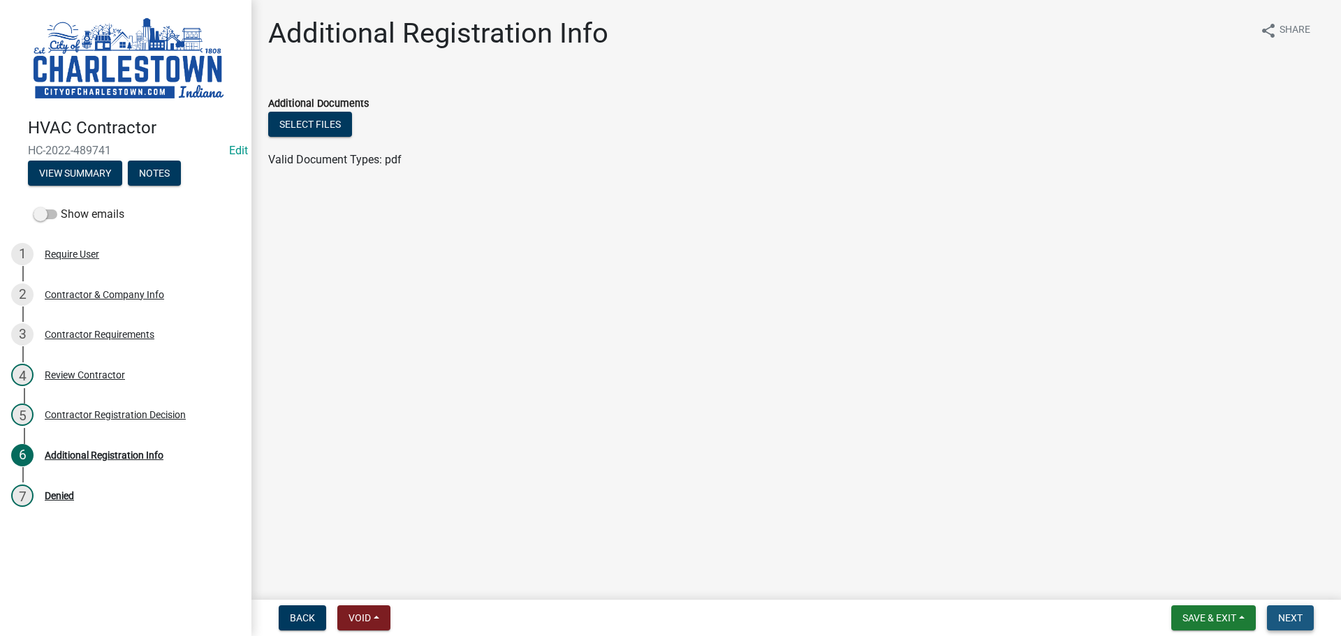
click at [1293, 621] on span "Next" at bounding box center [1290, 618] width 24 height 11
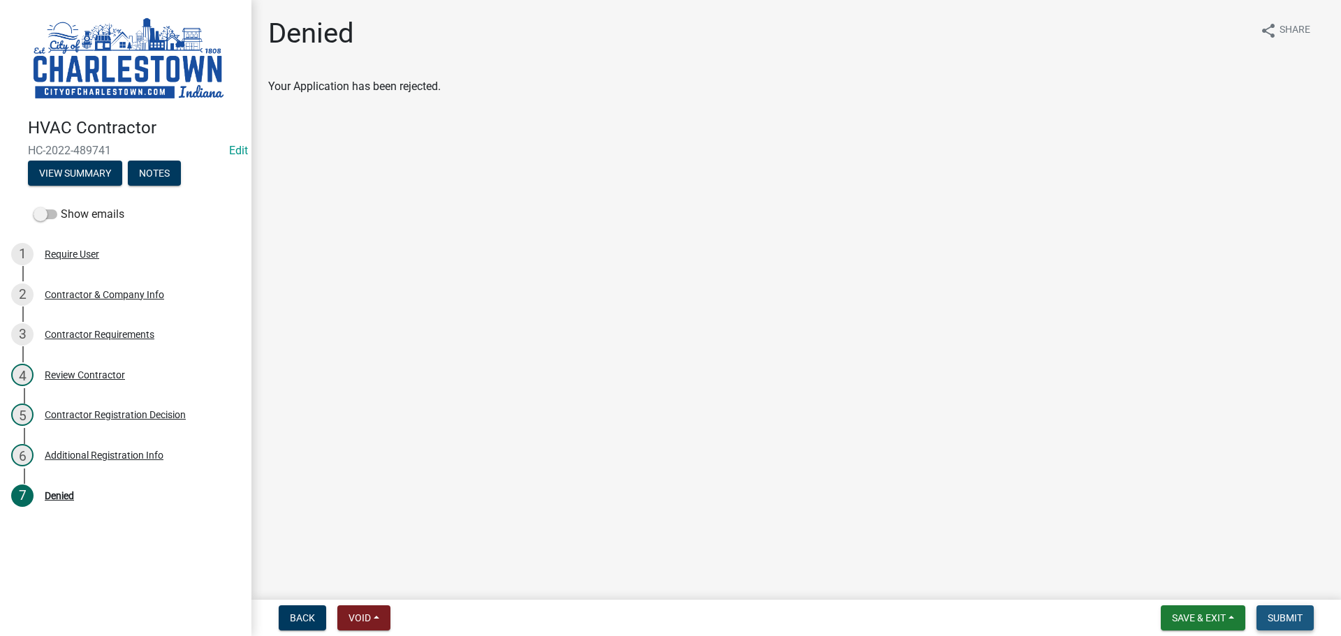
click at [1289, 616] on span "Submit" at bounding box center [1285, 618] width 35 height 11
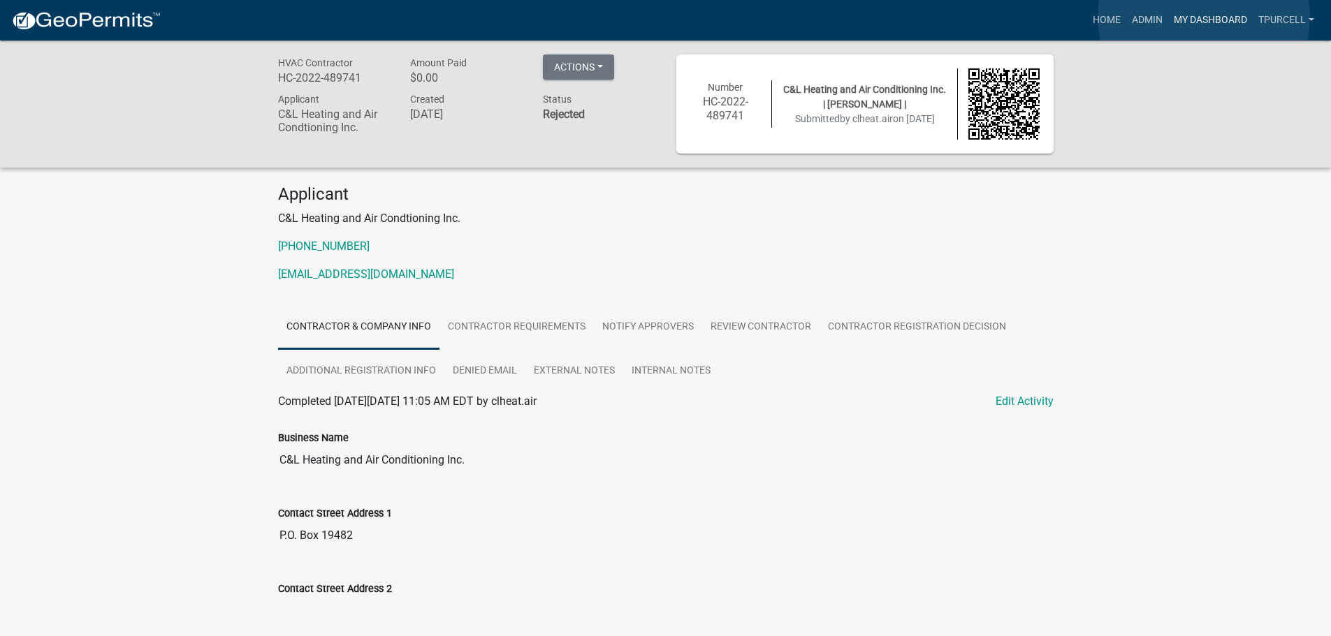
click at [1203, 17] on link "My Dashboard" at bounding box center [1210, 20] width 85 height 27
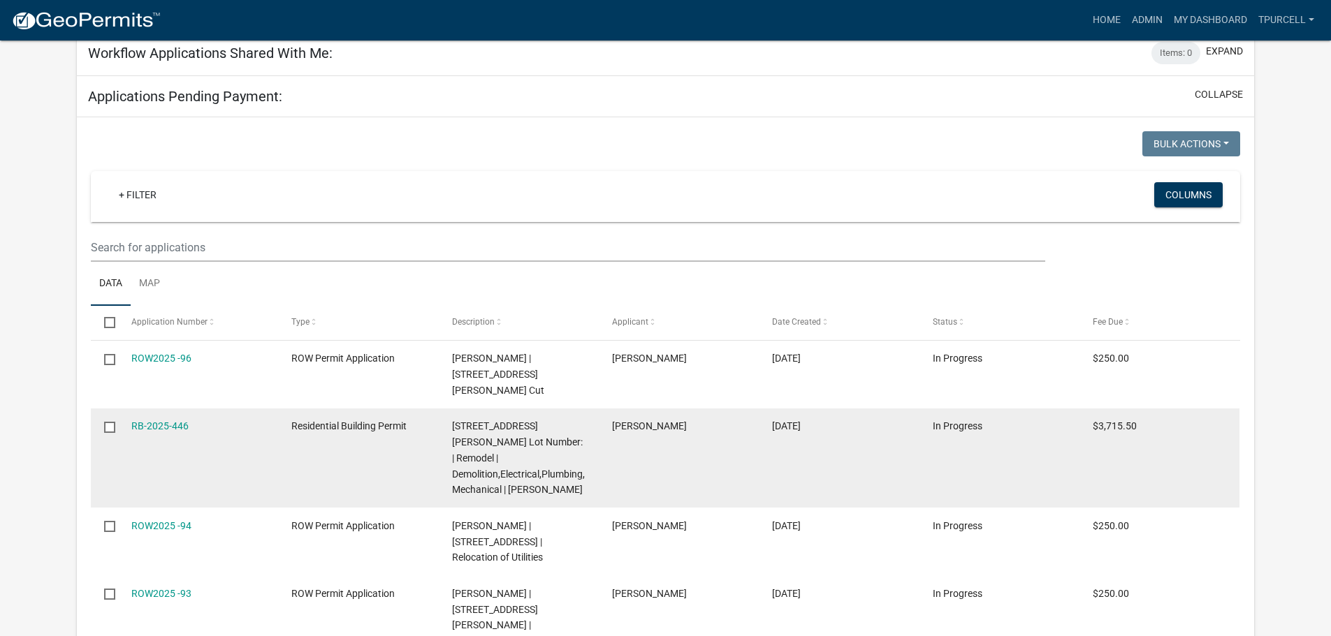
scroll to position [2350, 0]
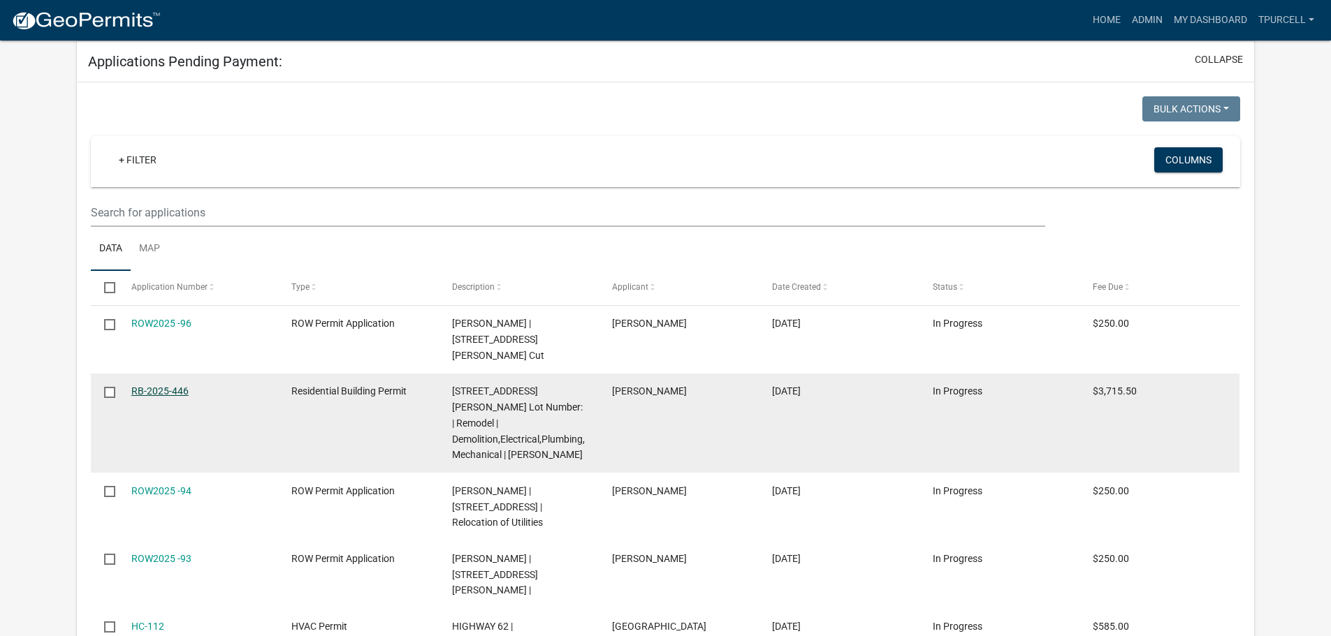
click at [165, 386] on link "RB-2025-446" at bounding box center [159, 391] width 57 height 11
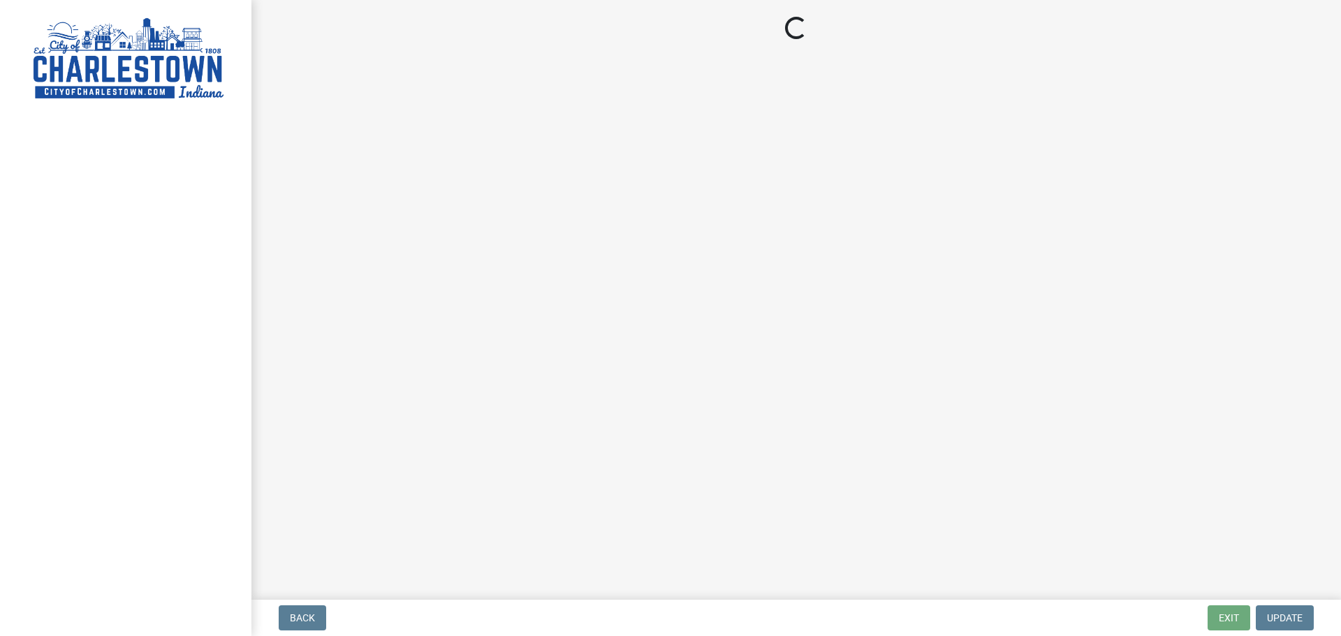
select select "3: 3"
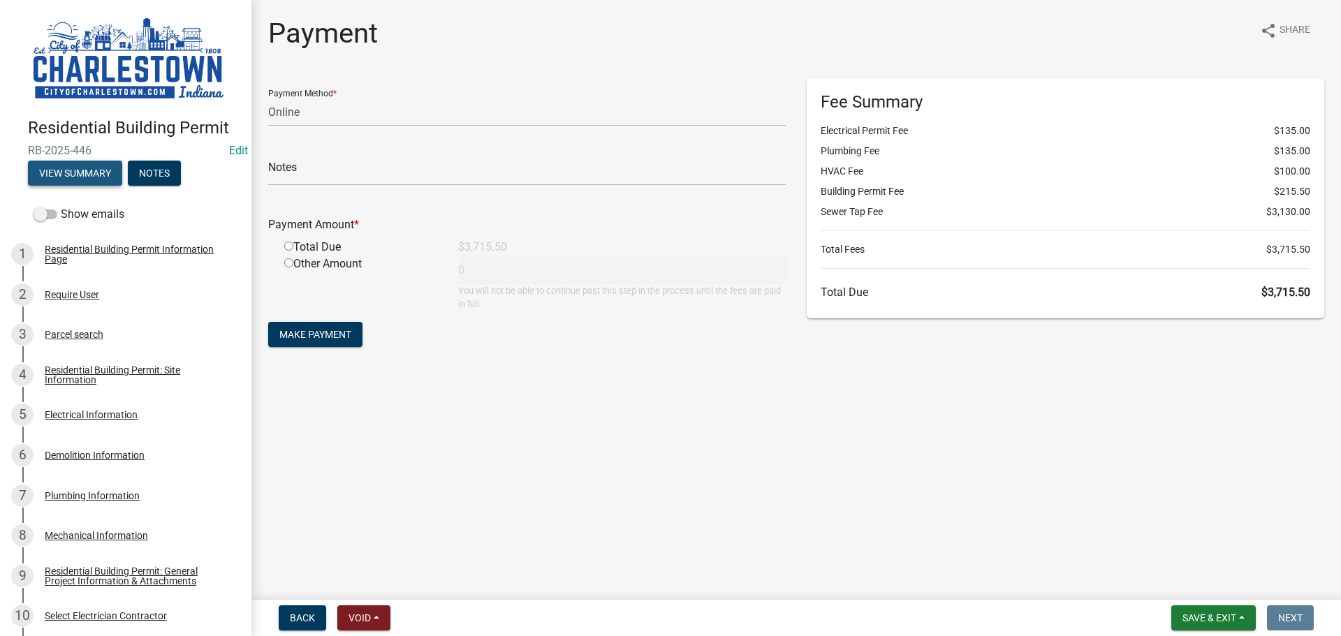
click at [92, 177] on button "View Summary" at bounding box center [75, 173] width 94 height 25
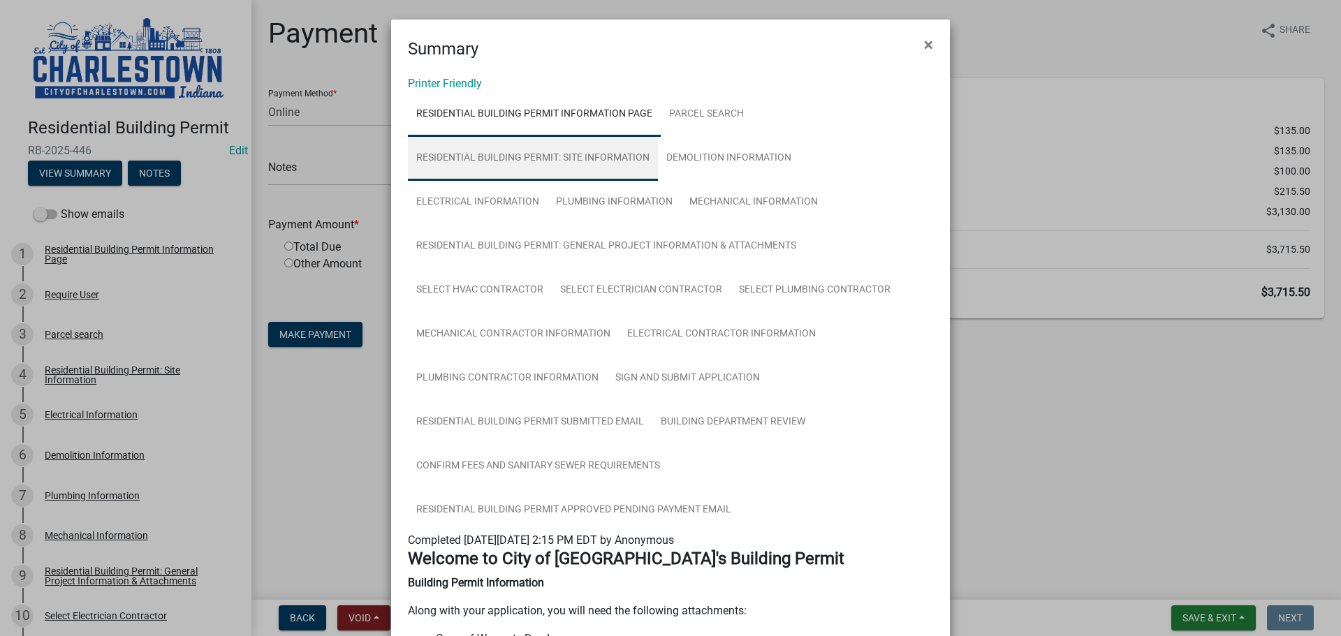
click at [611, 154] on link "Residential Building Permit: Site Information" at bounding box center [533, 158] width 250 height 45
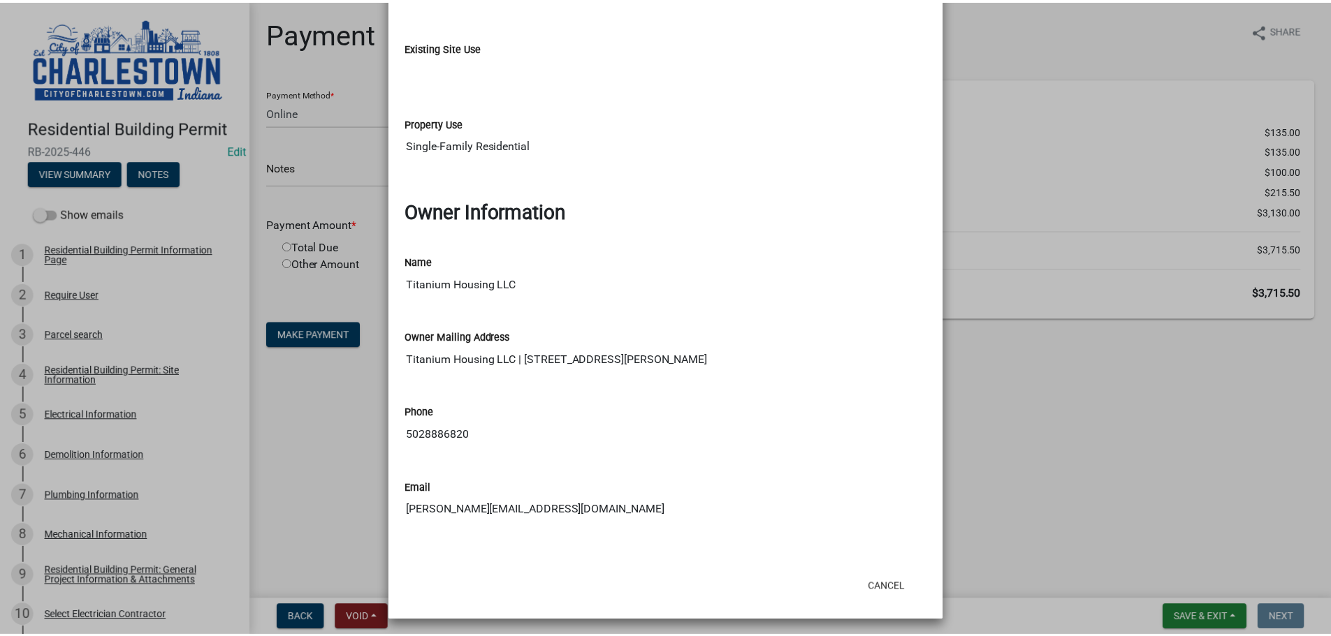
scroll to position [1070, 0]
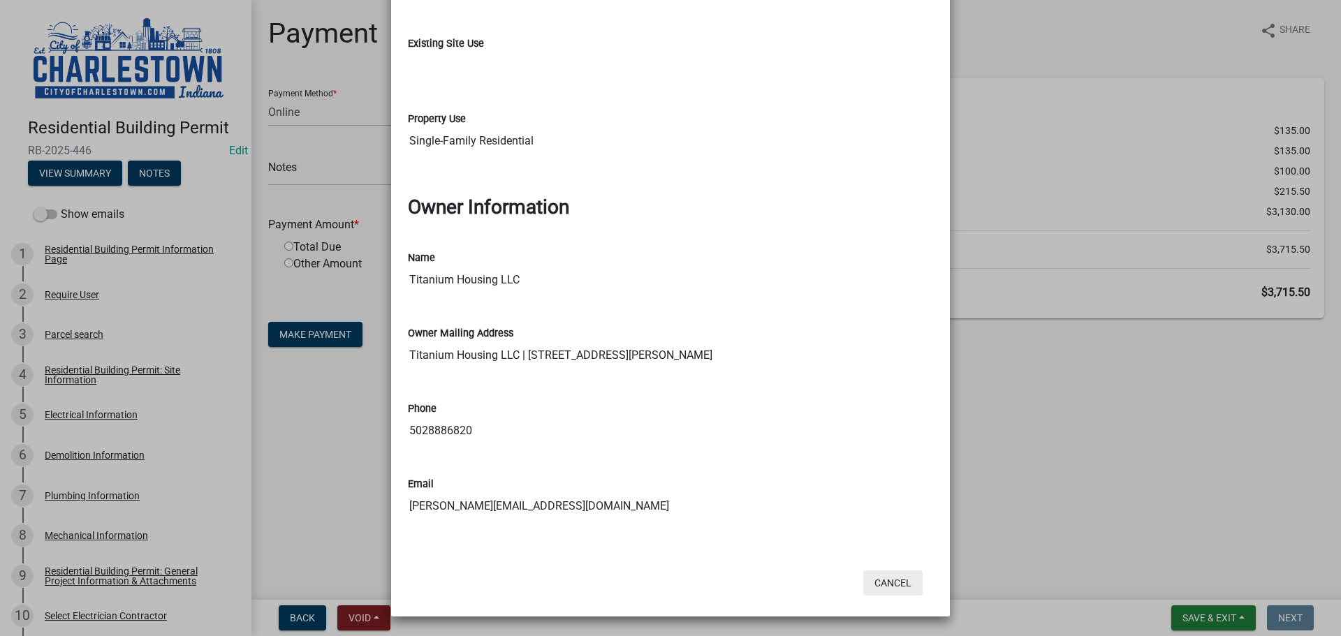
click at [891, 580] on button "Cancel" at bounding box center [892, 583] width 59 height 25
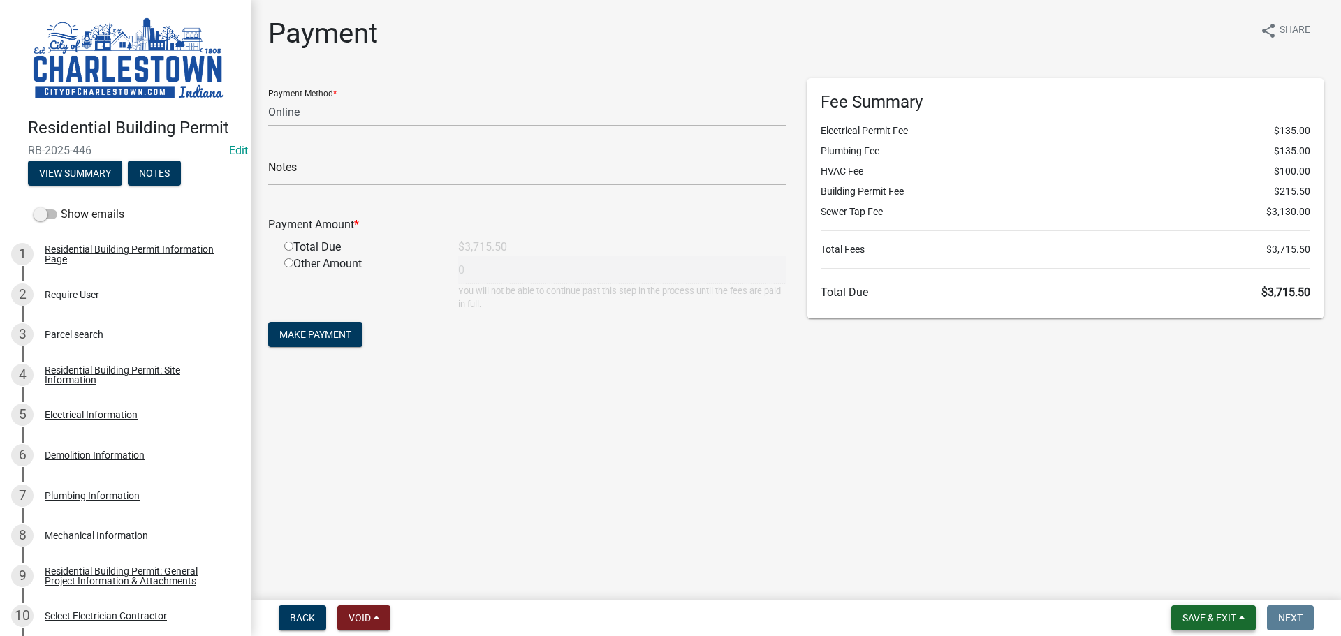
click at [1210, 615] on span "Save & Exit" at bounding box center [1210, 618] width 54 height 11
click at [1193, 581] on button "Save & Exit" at bounding box center [1200, 582] width 112 height 34
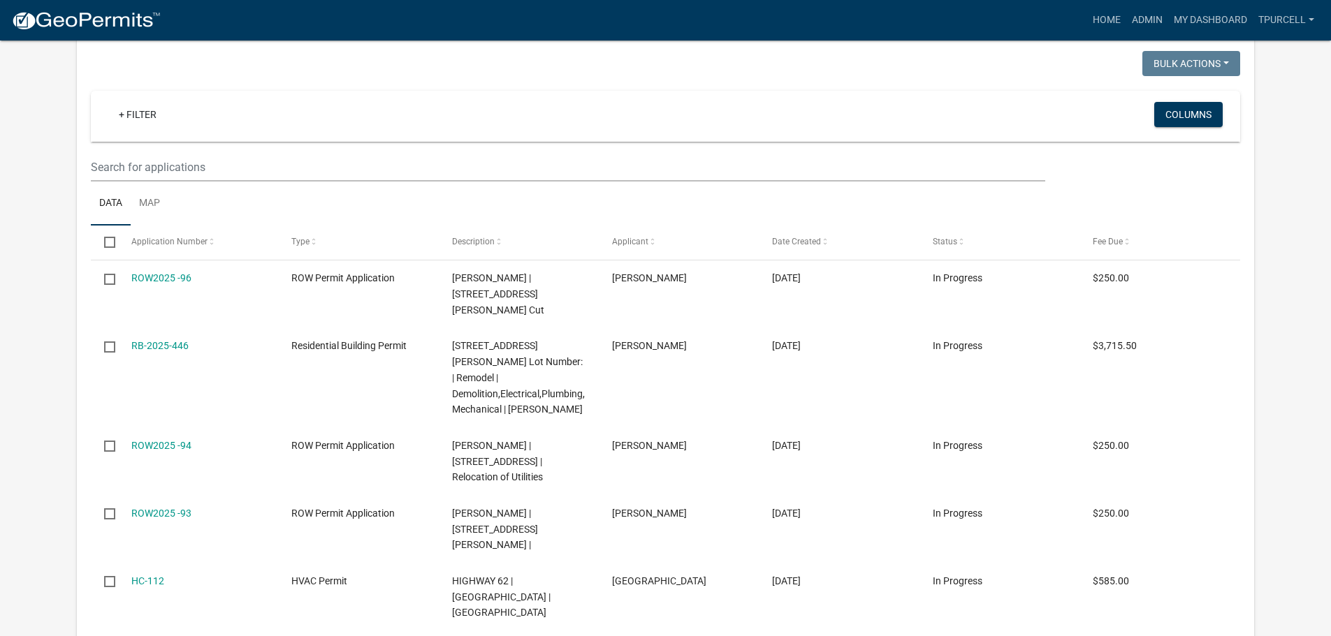
scroll to position [2483, 0]
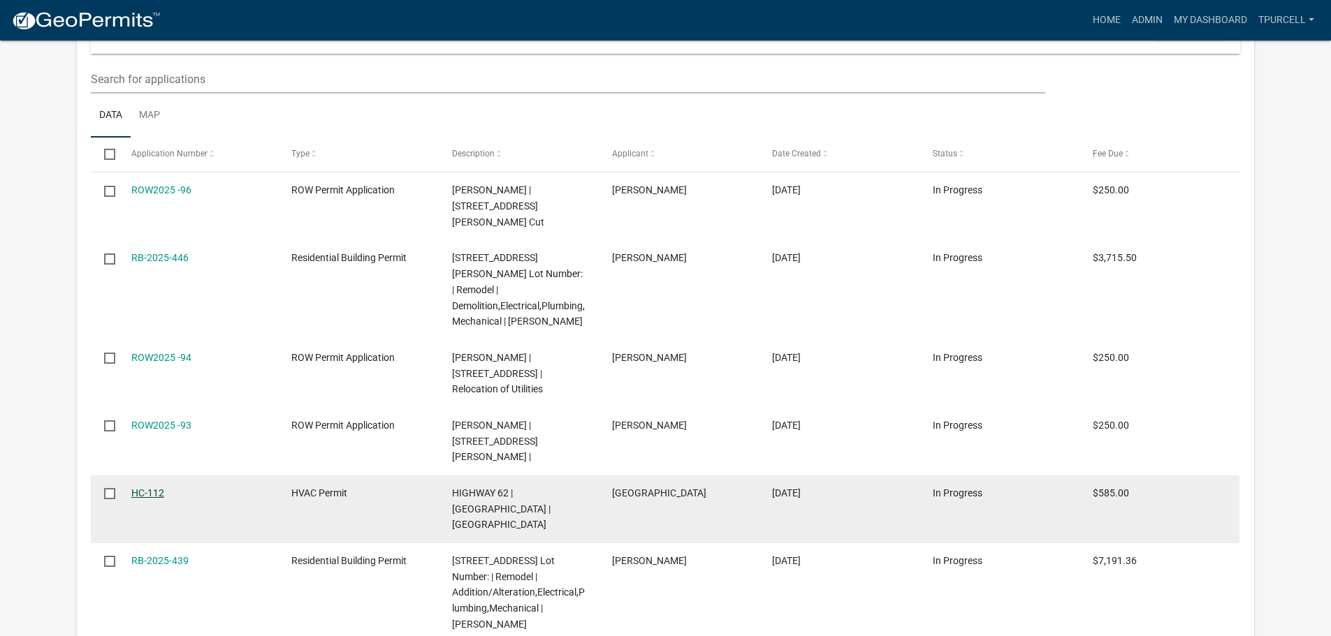
click at [149, 488] on link "HC-112" at bounding box center [147, 493] width 33 height 11
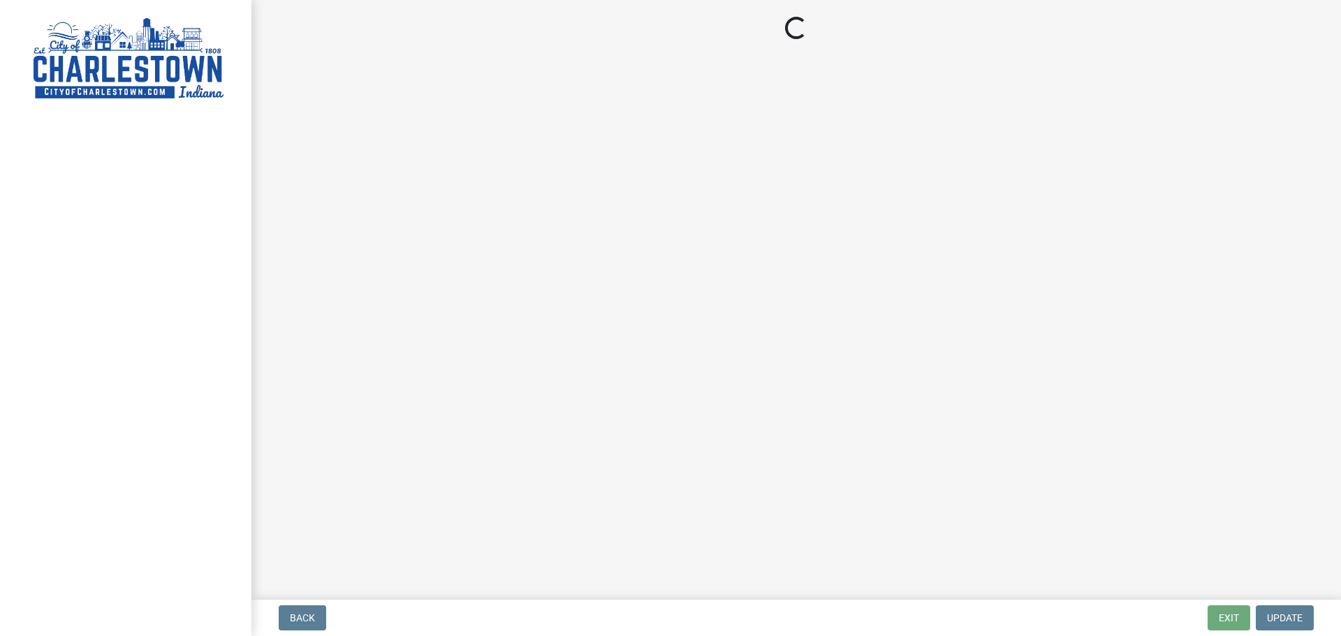
select select "3: 3"
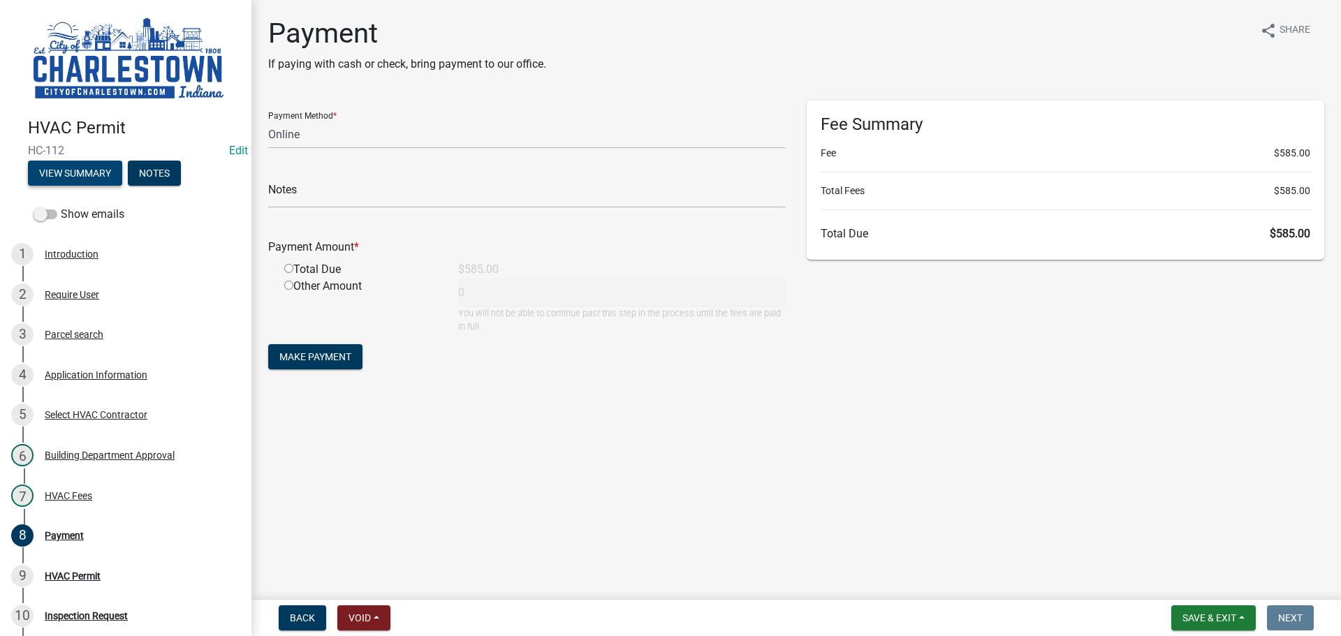
click at [85, 168] on button "View Summary" at bounding box center [75, 173] width 94 height 25
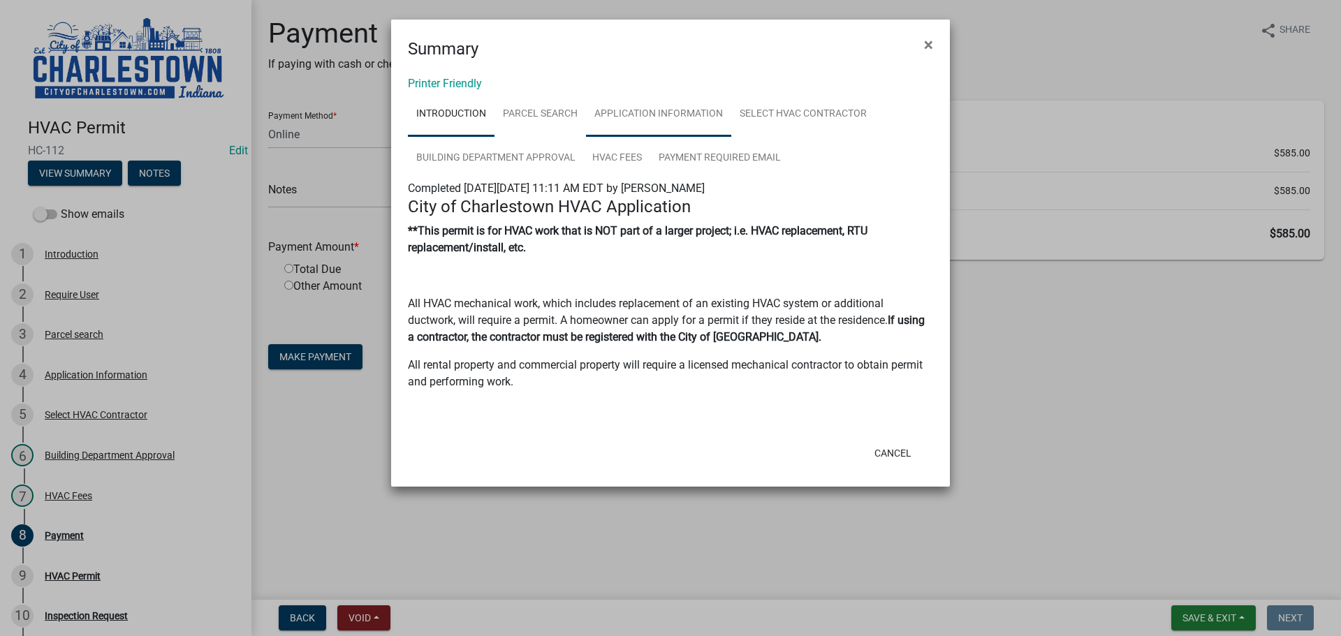
click at [641, 113] on link "Application Information" at bounding box center [658, 114] width 145 height 45
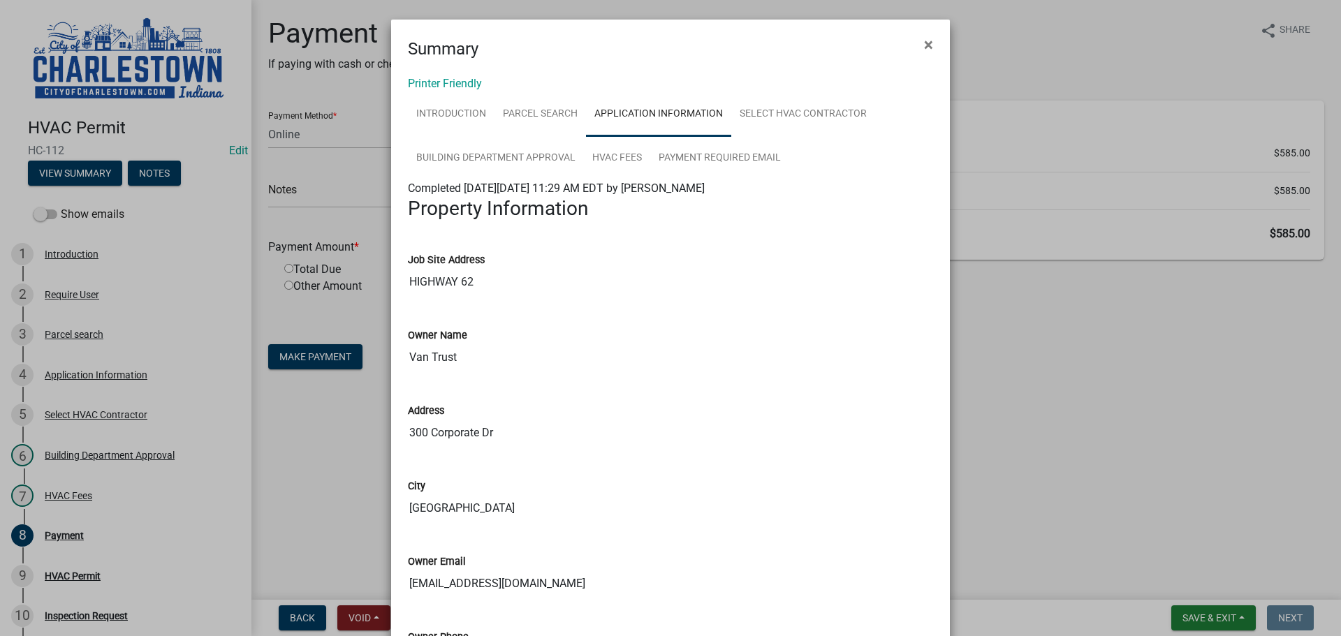
drag, startPoint x: 406, startPoint y: 585, endPoint x: 589, endPoint y: 592, distance: 183.1
click at [589, 592] on input "[EMAIL_ADDRESS][DOMAIN_NAME]" at bounding box center [670, 584] width 525 height 28
drag, startPoint x: 1037, startPoint y: 367, endPoint x: 1046, endPoint y: 356, distance: 14.8
click at [1039, 366] on ngb-modal-window "Summary × Printer Friendly Introduction Parcel search Application Information S…" at bounding box center [670, 318] width 1341 height 636
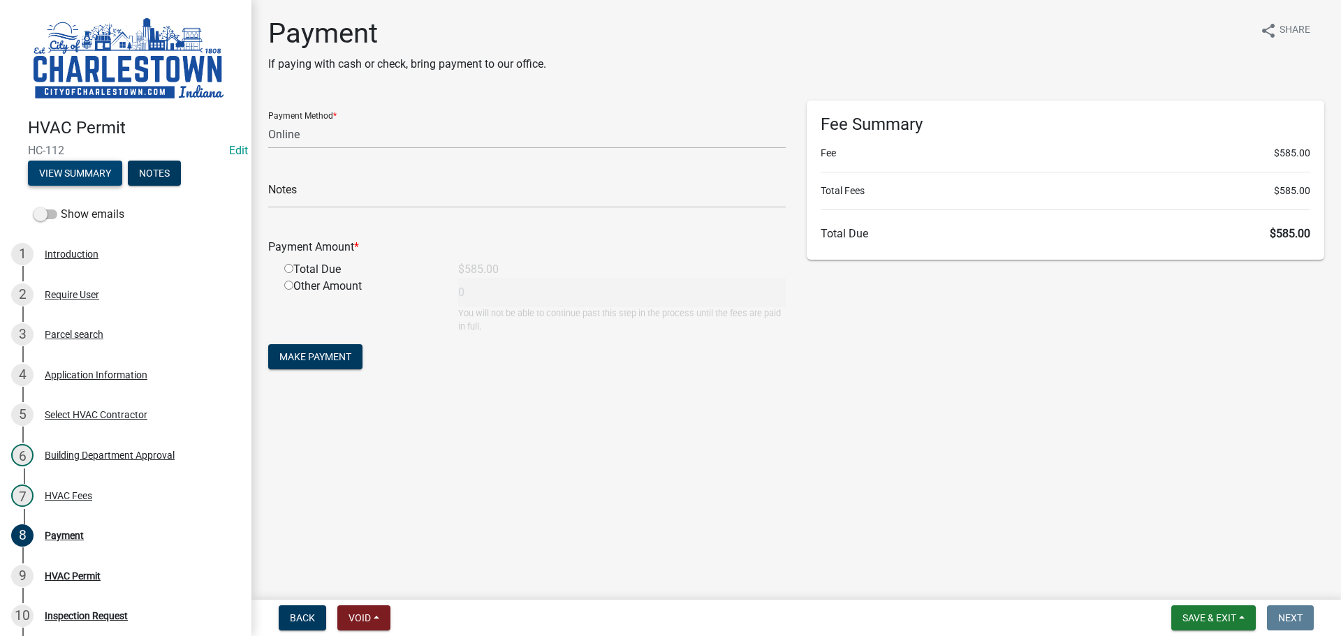
click at [93, 161] on button "View Summary" at bounding box center [75, 173] width 94 height 25
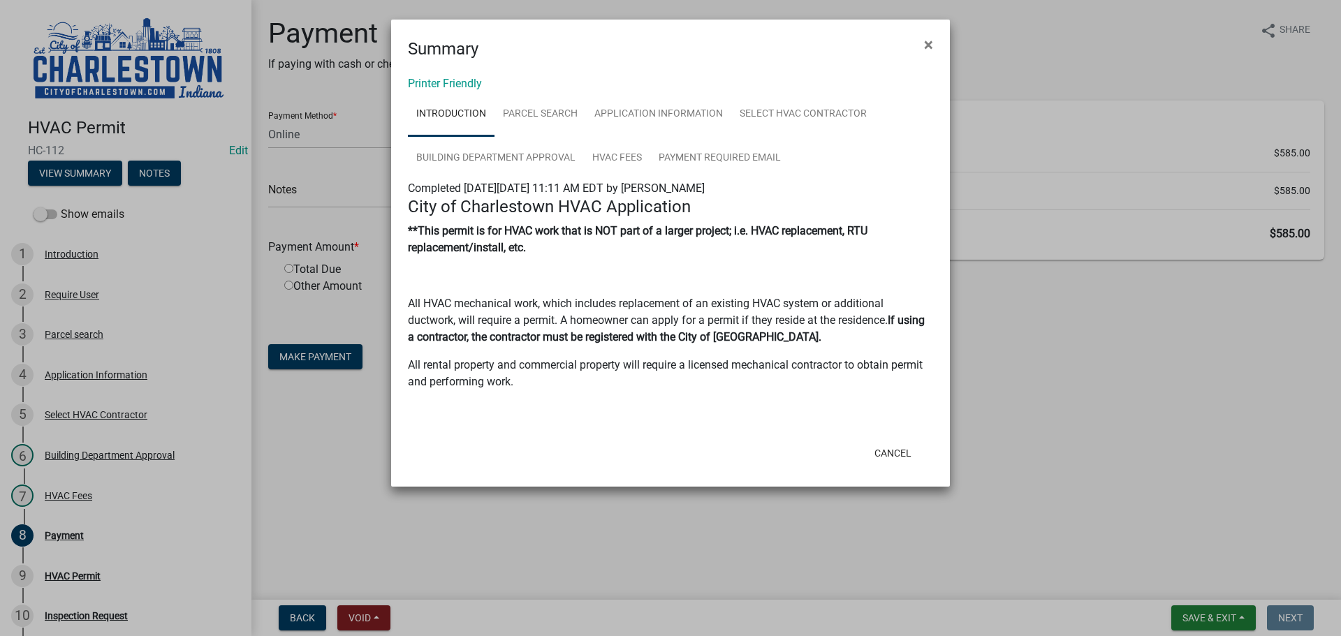
click at [1023, 364] on ngb-modal-window "Summary × Printer Friendly Introduction Parcel search Application Information S…" at bounding box center [670, 318] width 1341 height 636
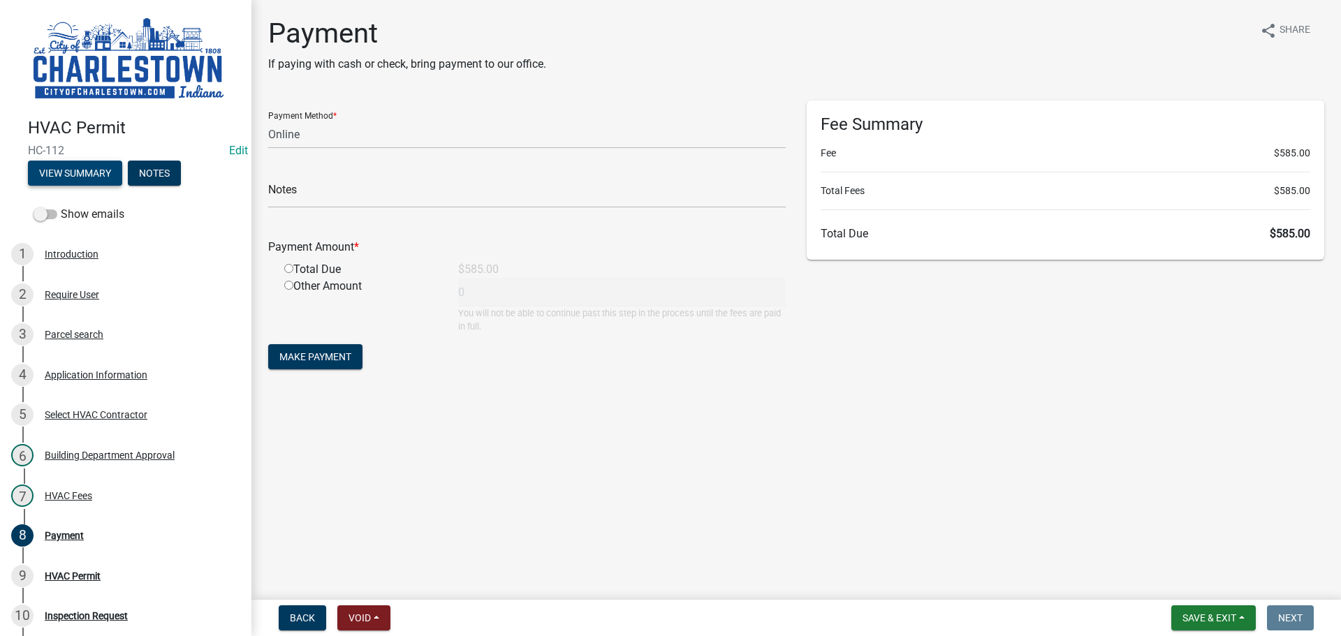
click at [110, 166] on button "View Summary" at bounding box center [75, 173] width 94 height 25
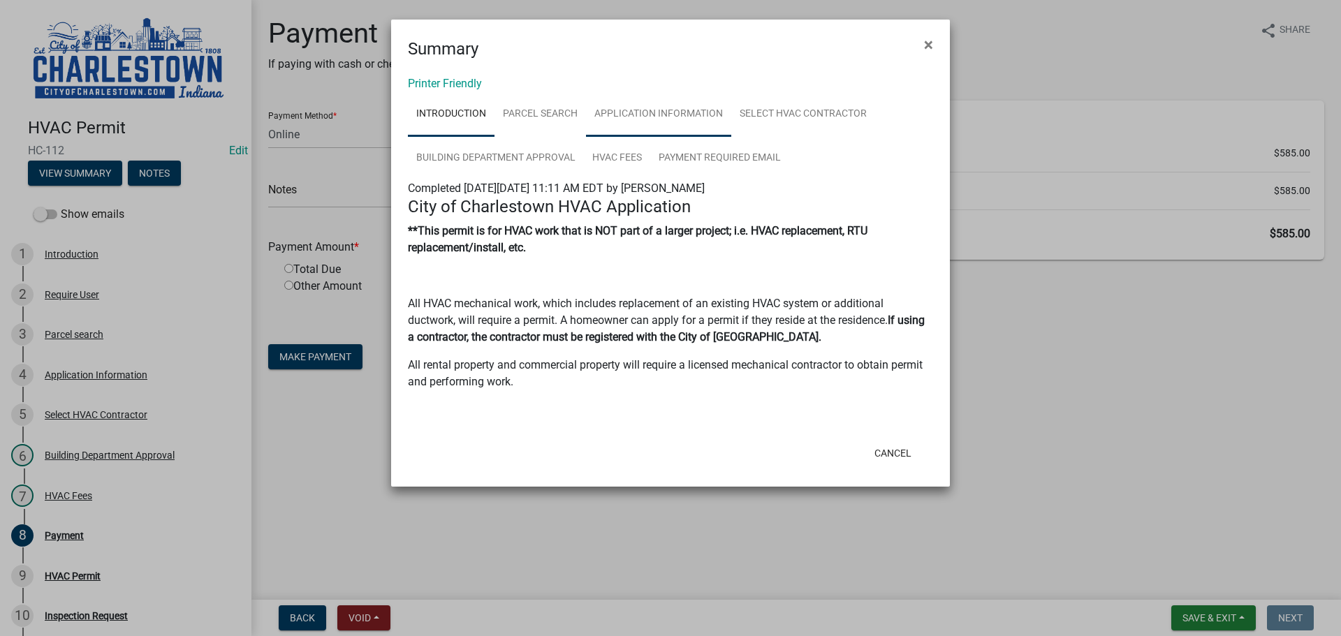
click at [656, 114] on link "Application Information" at bounding box center [658, 114] width 145 height 45
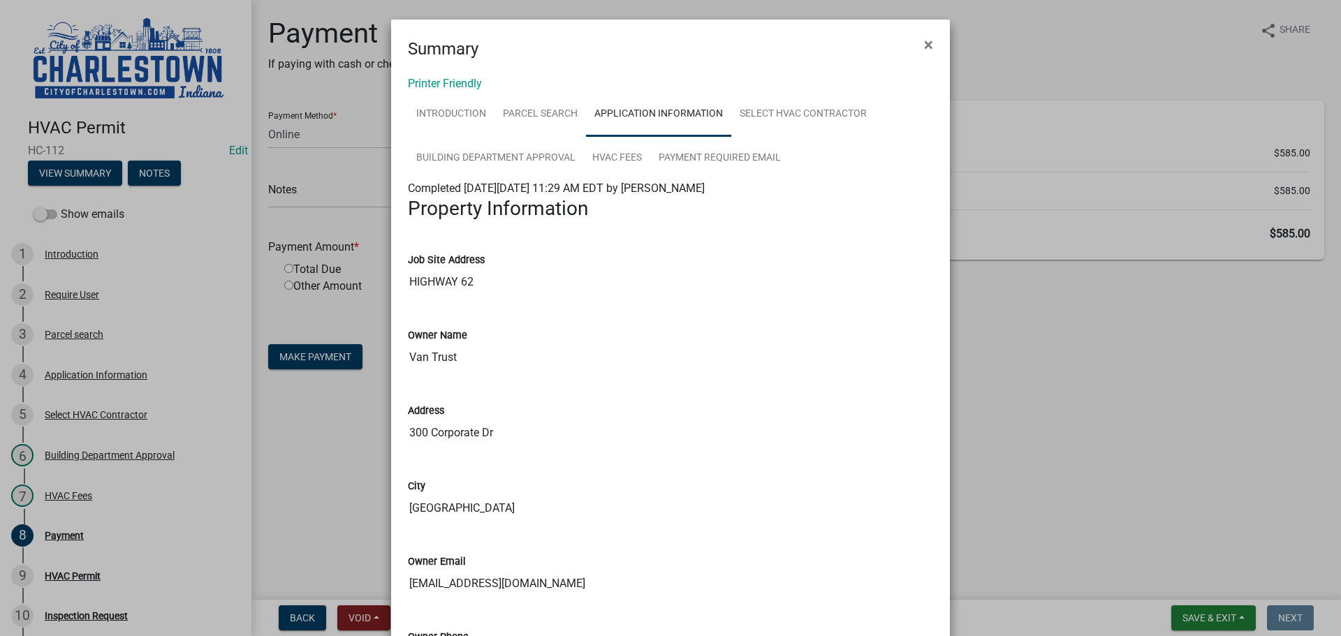
click at [1030, 399] on ngb-modal-window "Summary × Printer Friendly Introduction Parcel search Application Information S…" at bounding box center [670, 318] width 1341 height 636
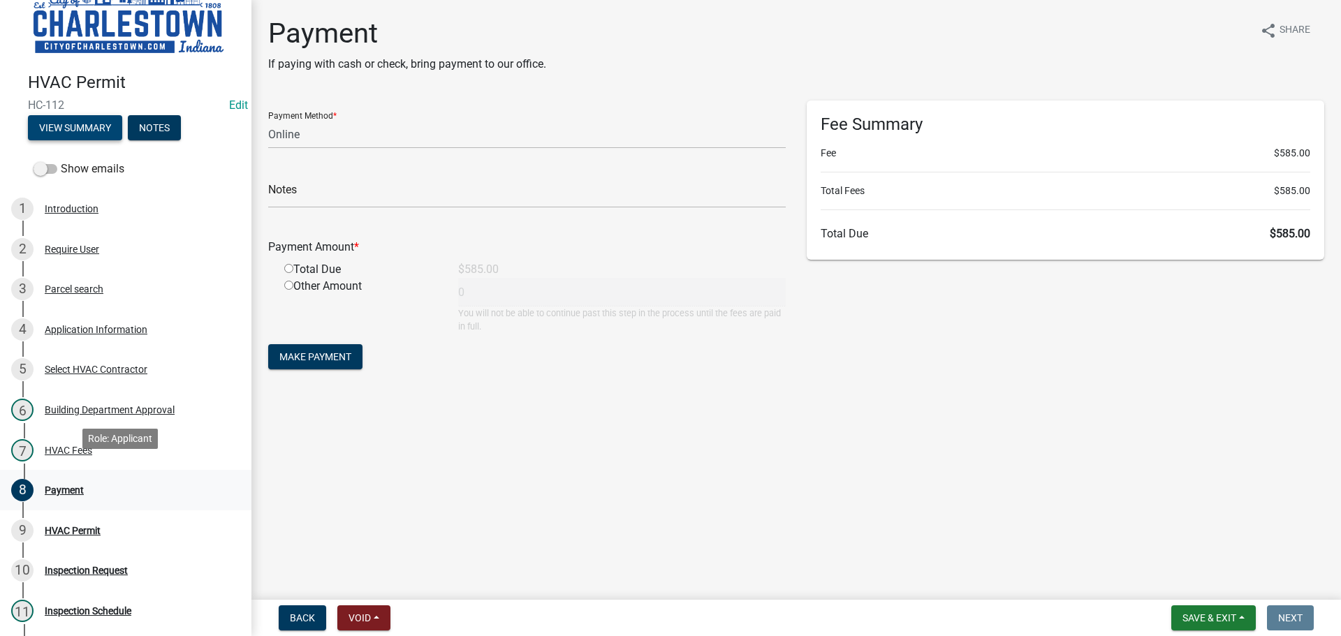
scroll to position [70, 0]
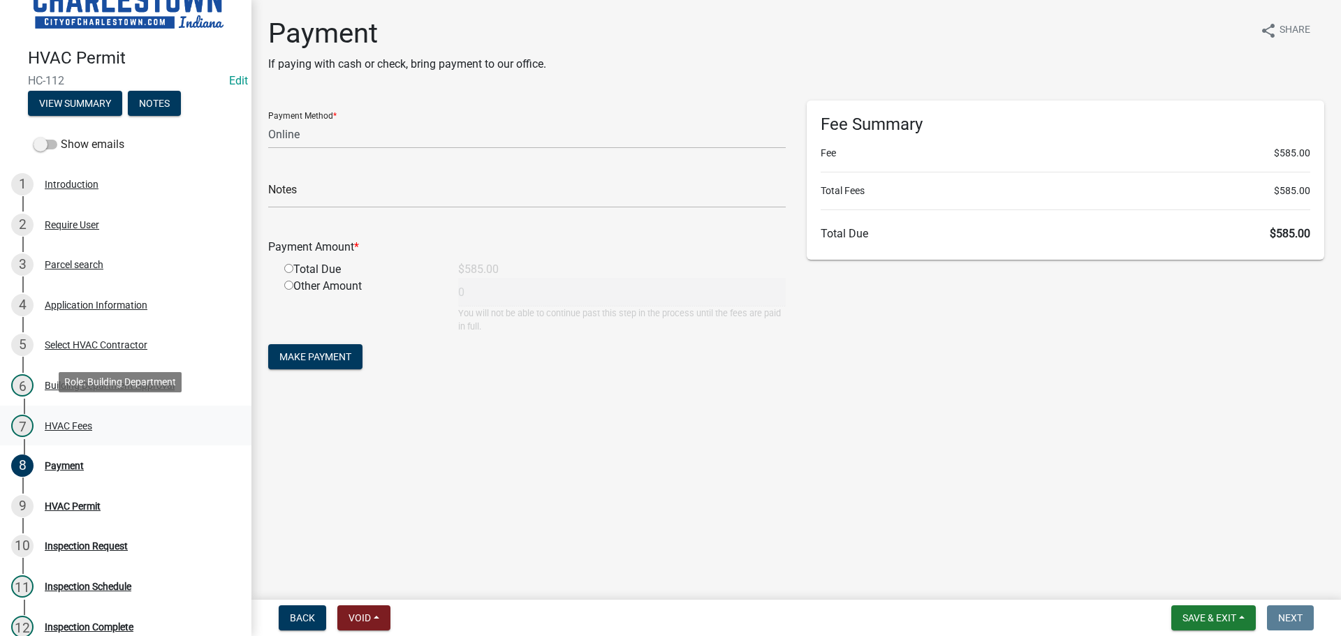
click at [82, 426] on div "HVAC Fees" at bounding box center [68, 426] width 47 height 10
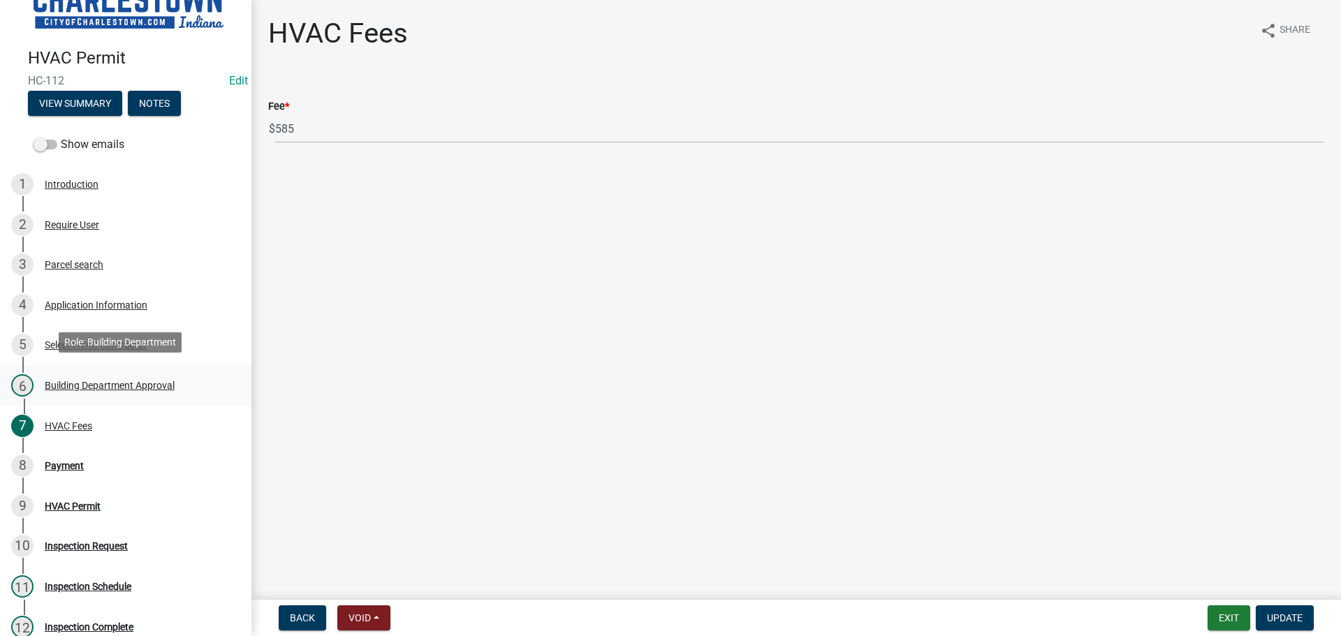
click at [147, 381] on div "Building Department Approval" at bounding box center [110, 386] width 130 height 10
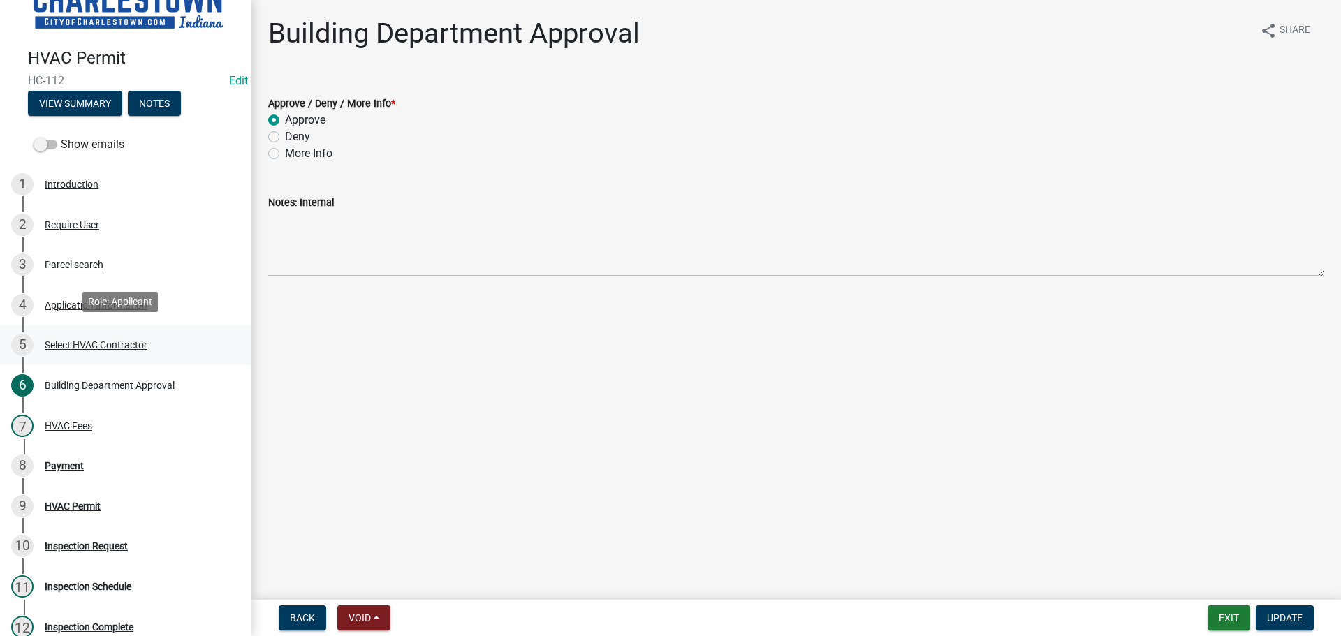
click at [92, 340] on div "Select HVAC Contractor" at bounding box center [96, 345] width 103 height 10
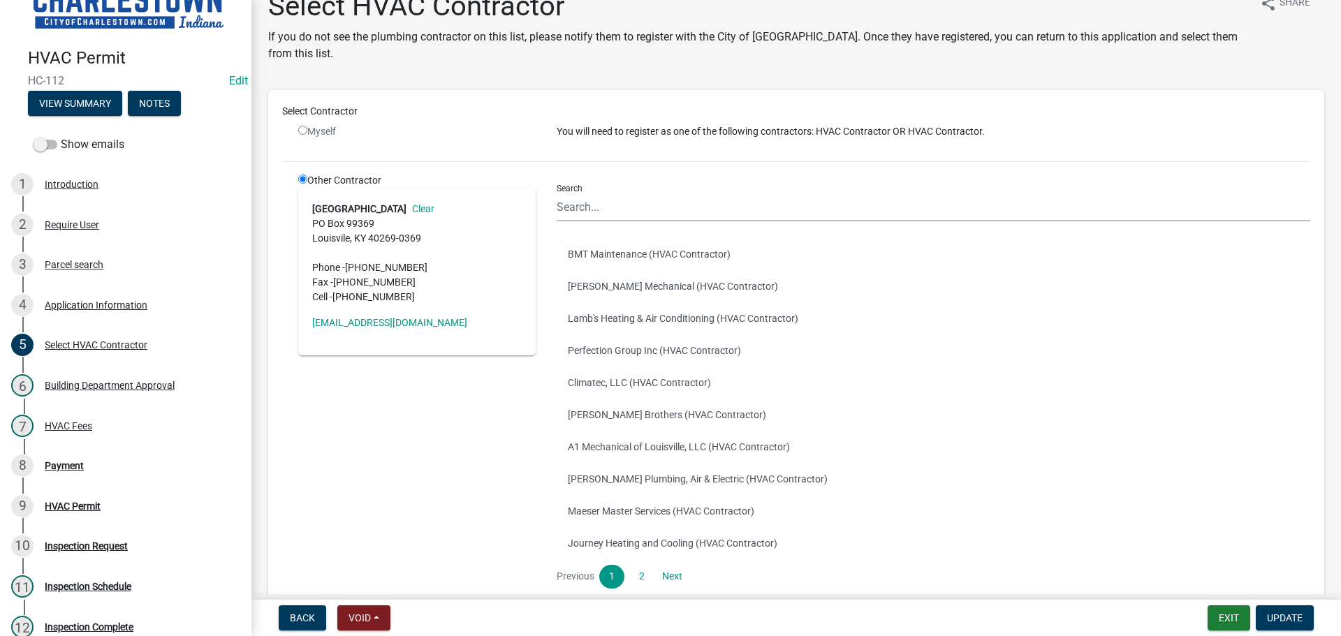
scroll to position [0, 0]
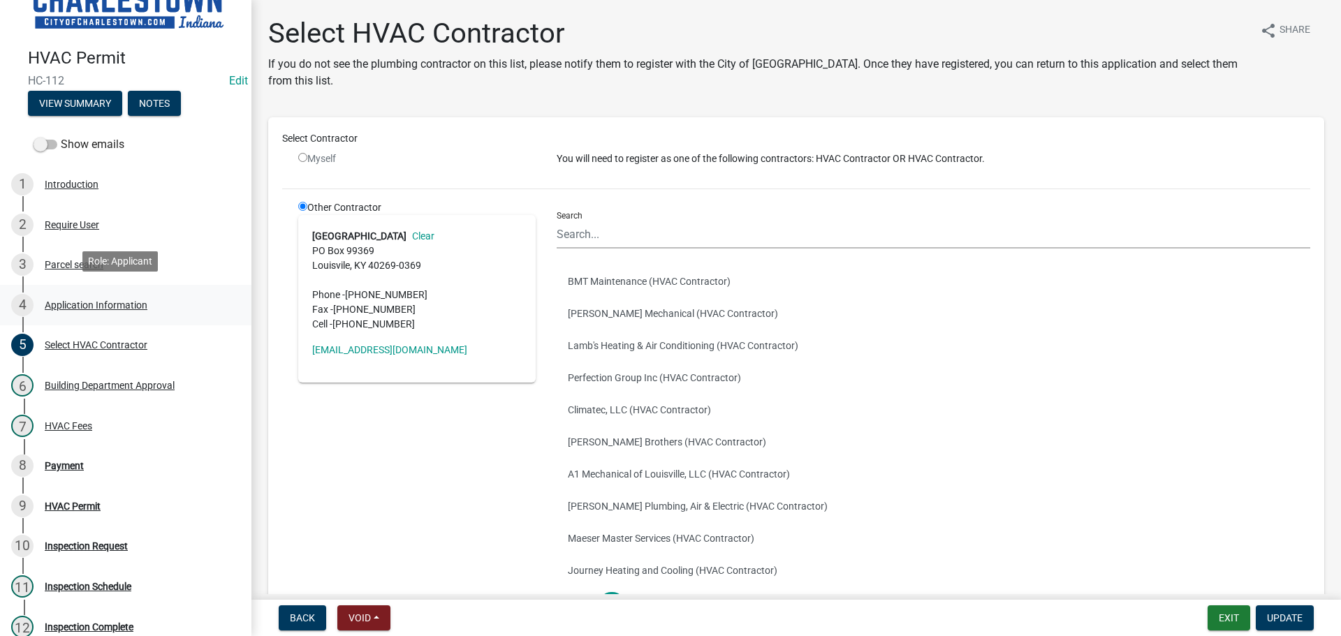
click at [121, 300] on div "Application Information" at bounding box center [96, 305] width 103 height 10
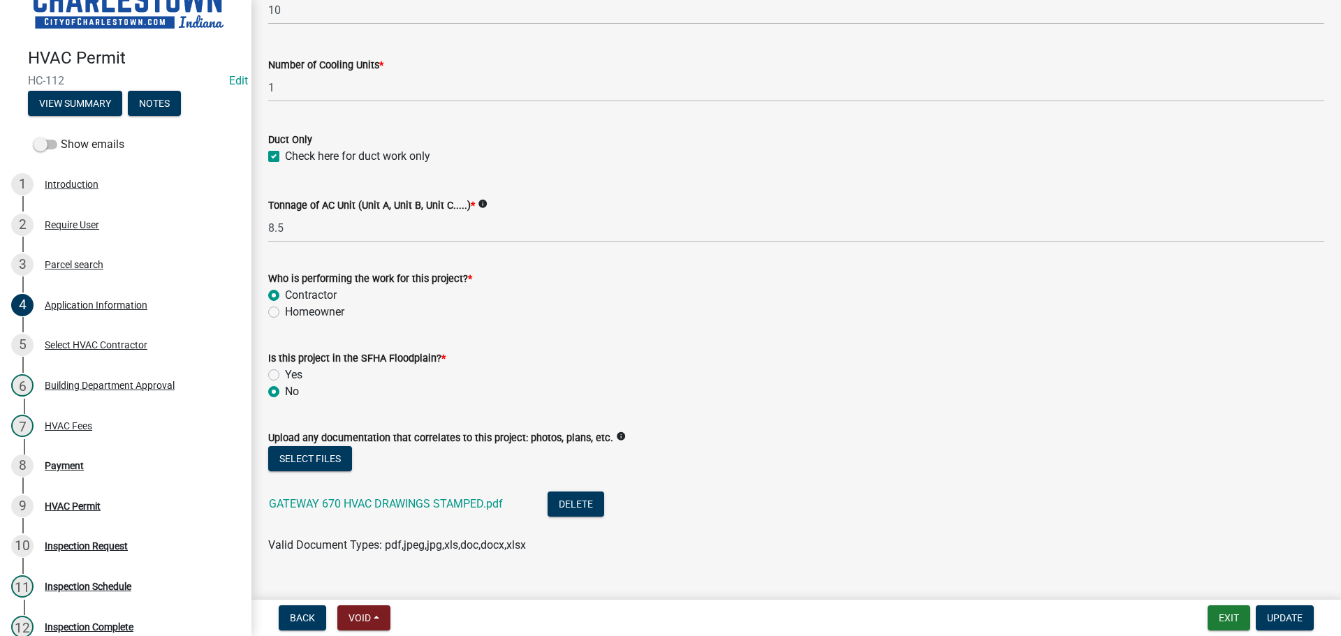
scroll to position [865, 0]
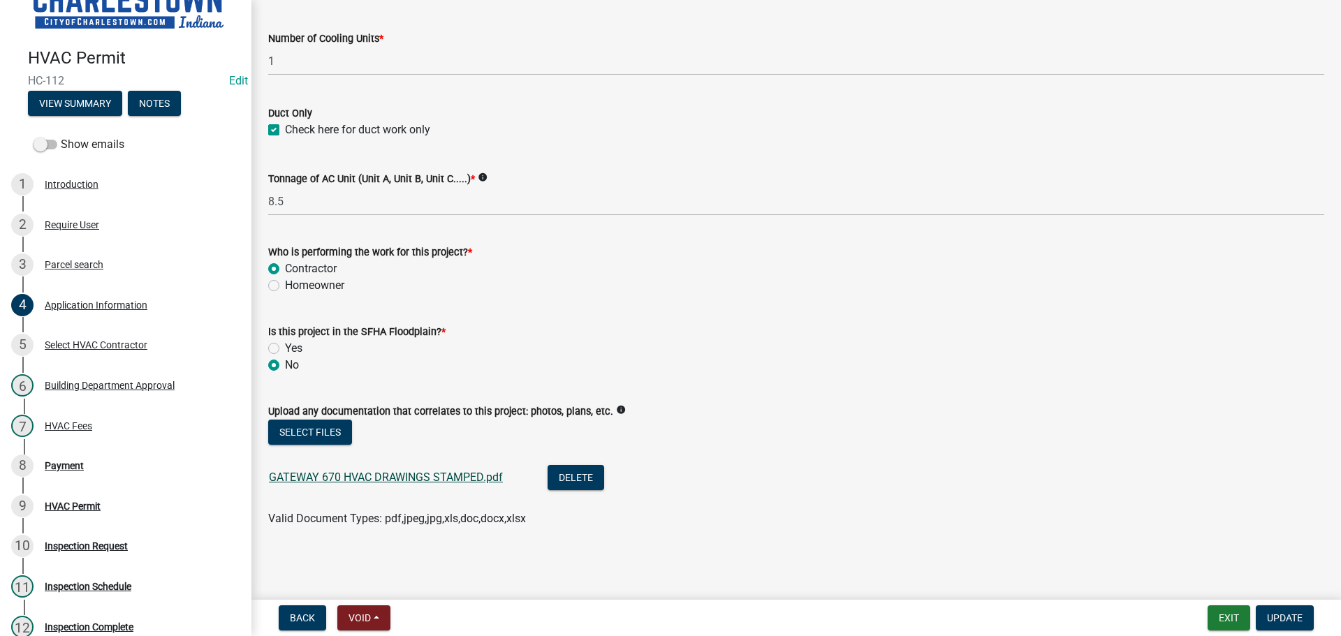
click at [358, 478] on link "GATEWAY 670 HVAC DRAWINGS STAMPED.pdf" at bounding box center [386, 477] width 234 height 13
click at [110, 343] on div "Select HVAC Contractor" at bounding box center [96, 345] width 103 height 10
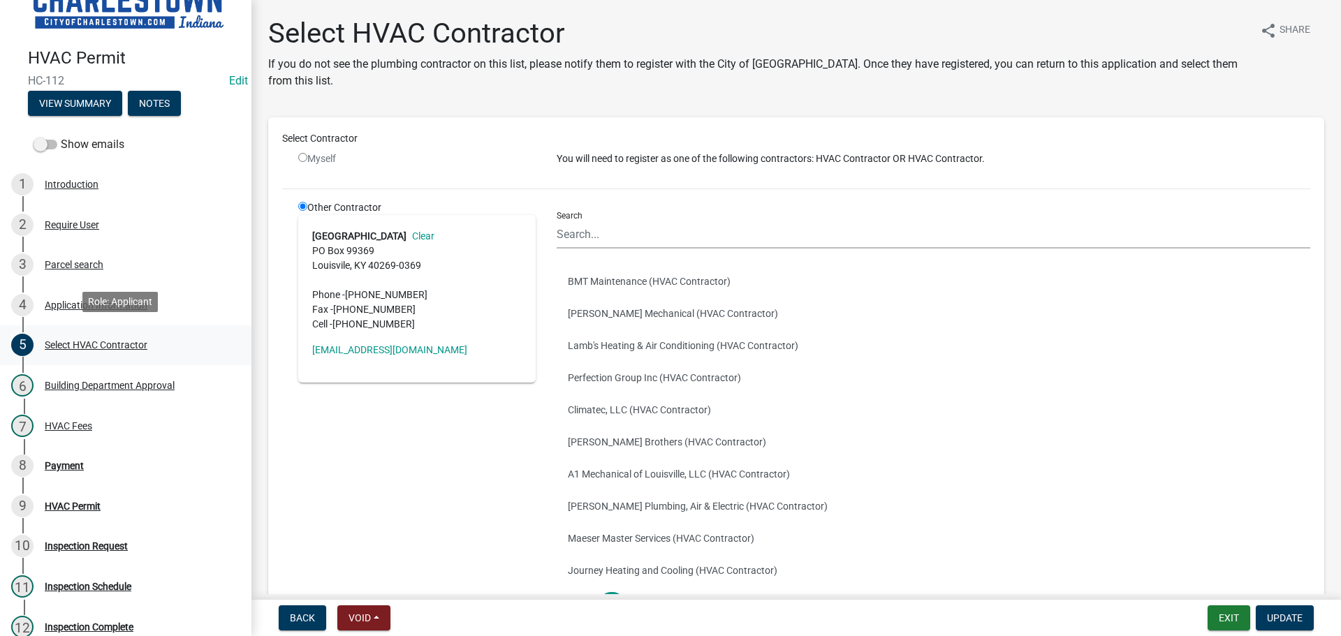
click at [94, 341] on div "Select HVAC Contractor" at bounding box center [96, 345] width 103 height 10
click at [78, 423] on div "HVAC Fees" at bounding box center [68, 426] width 47 height 10
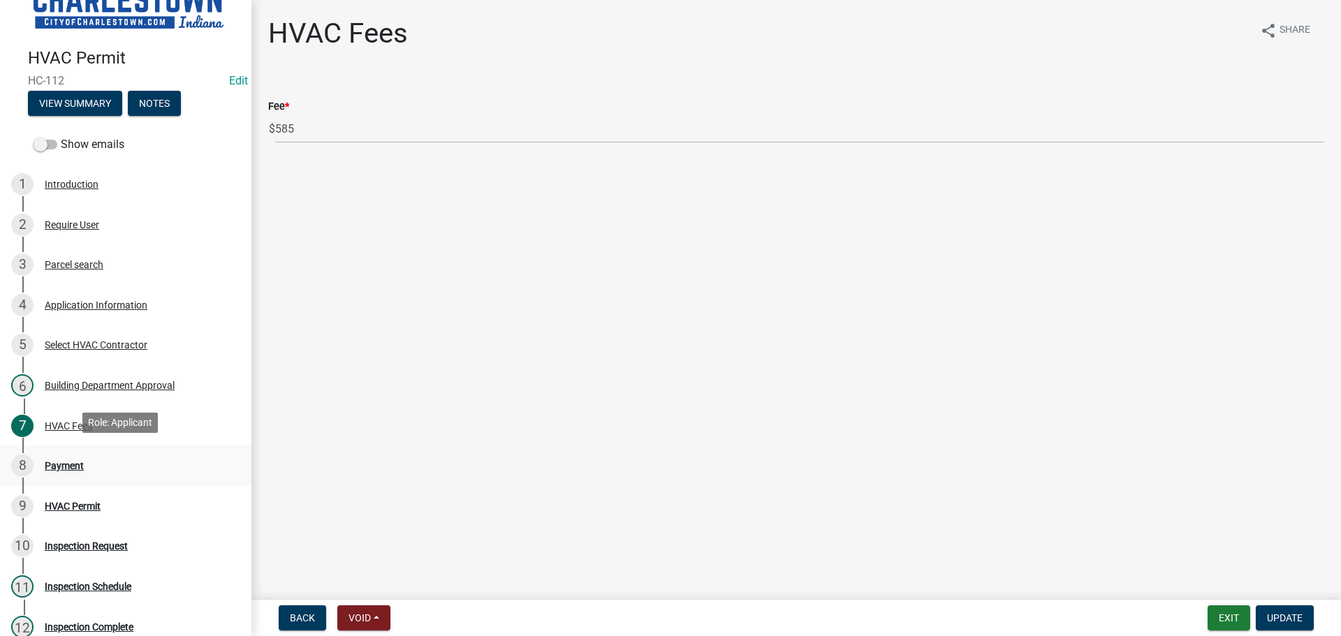
click at [69, 461] on div "Payment" at bounding box center [64, 466] width 39 height 10
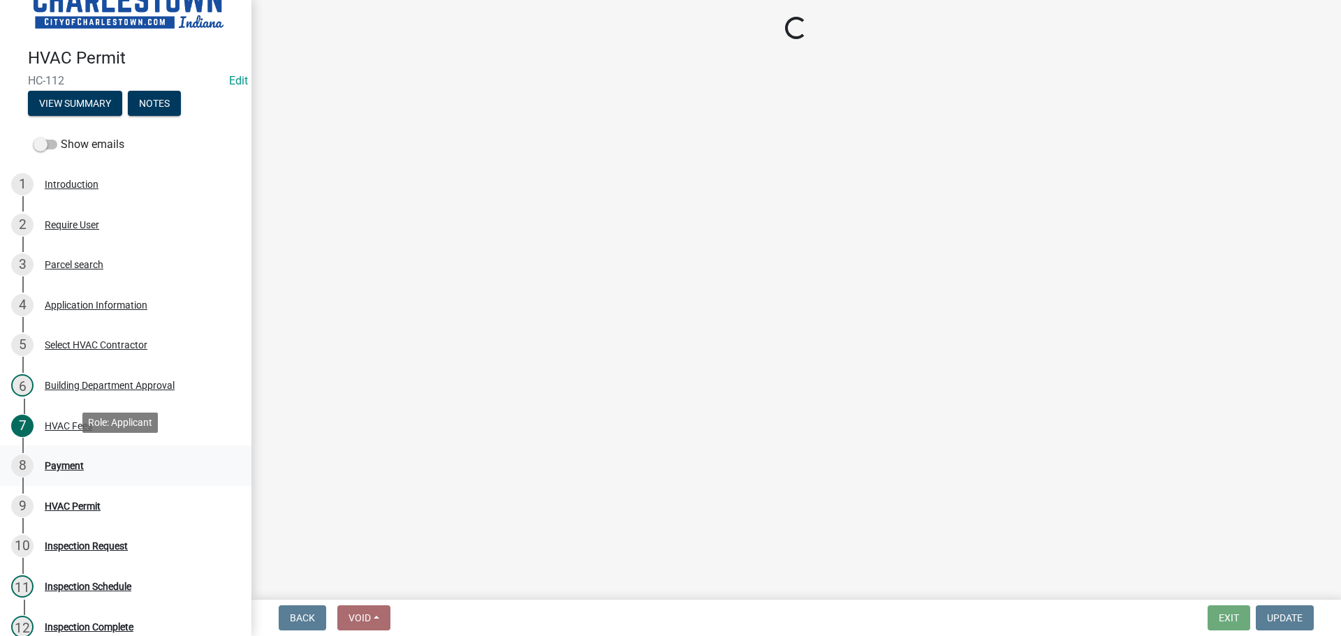
select select "3: 3"
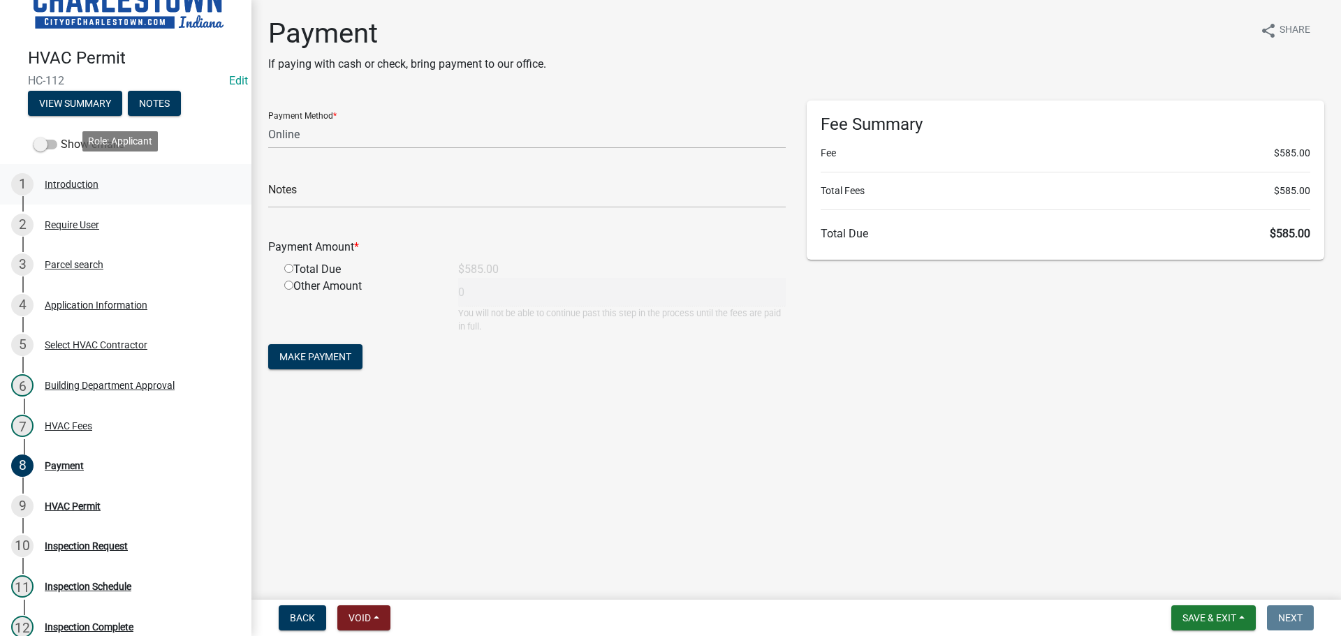
click at [87, 180] on div "Introduction" at bounding box center [72, 185] width 54 height 10
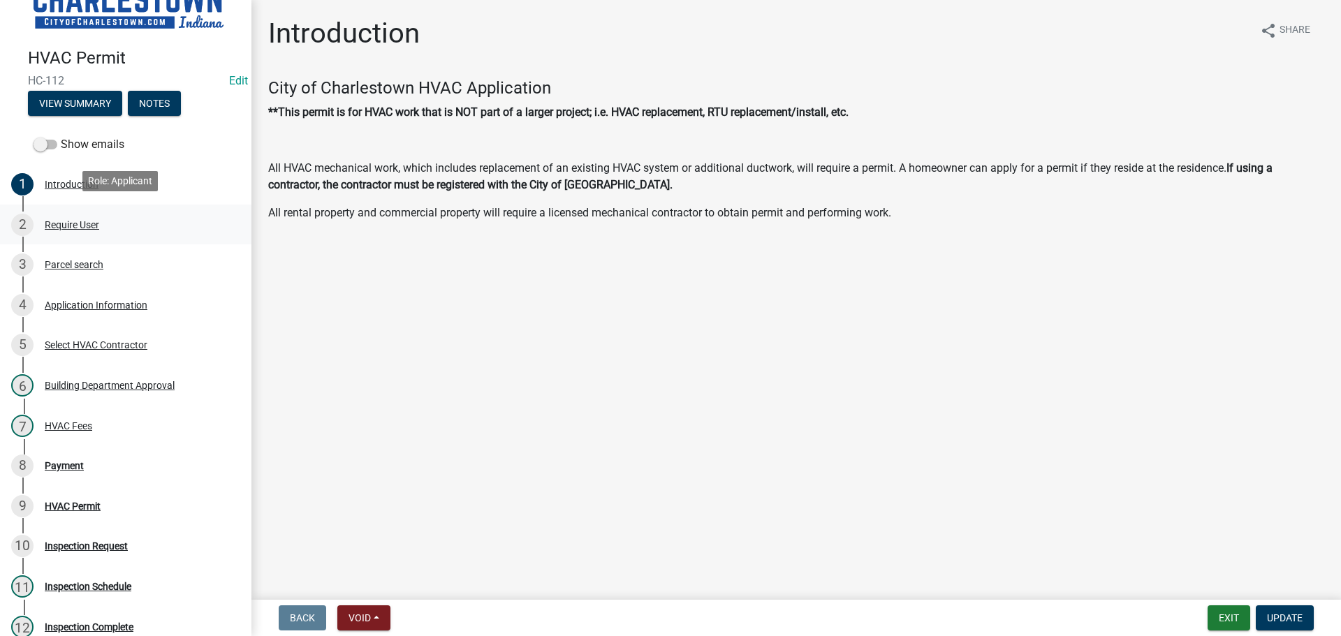
click at [75, 224] on div "Require User" at bounding box center [72, 225] width 54 height 10
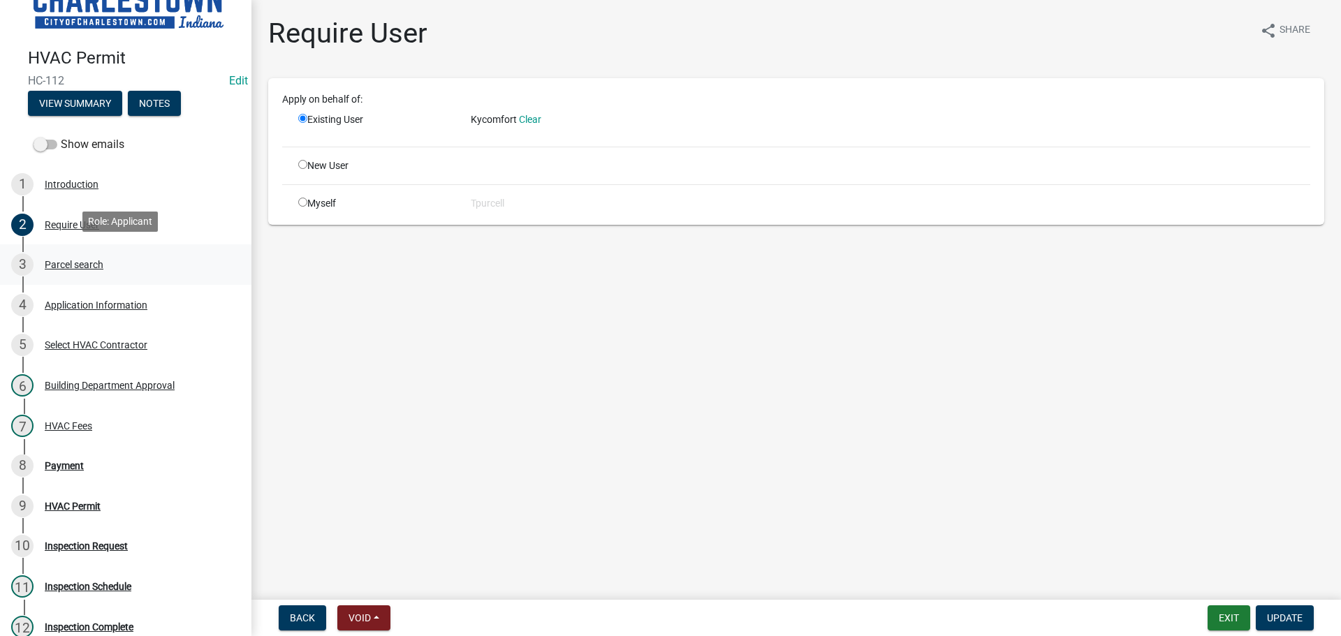
click at [94, 261] on div "Parcel search" at bounding box center [74, 265] width 59 height 10
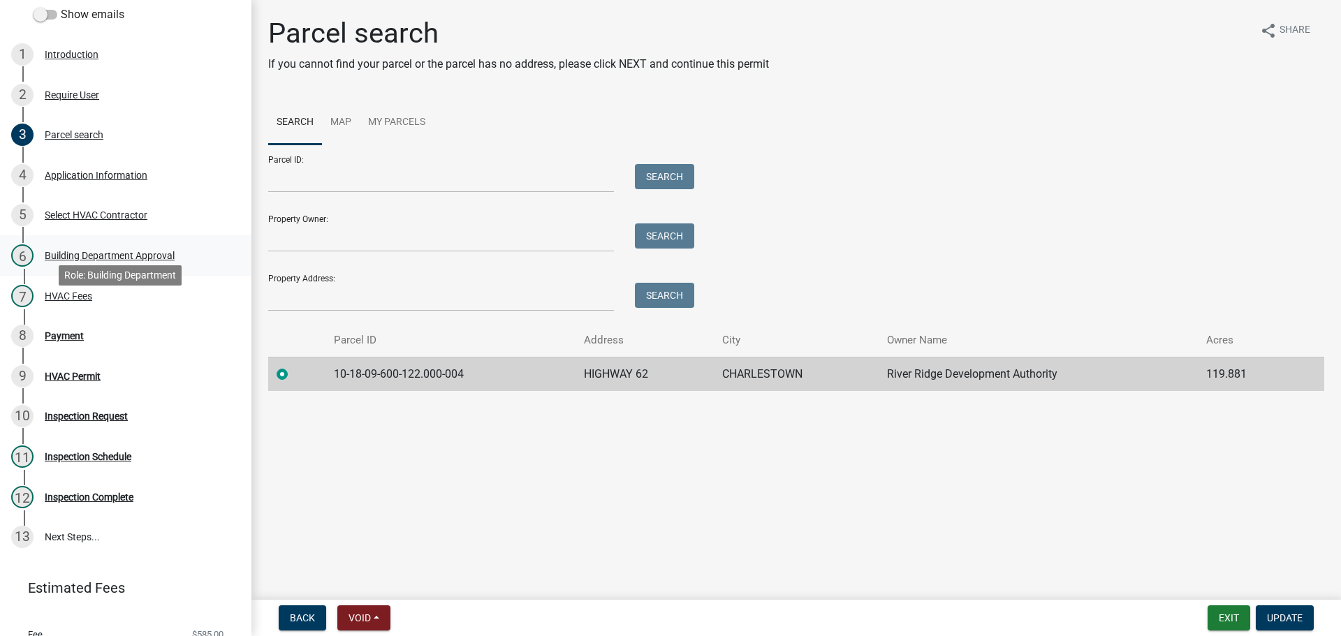
scroll to position [176, 0]
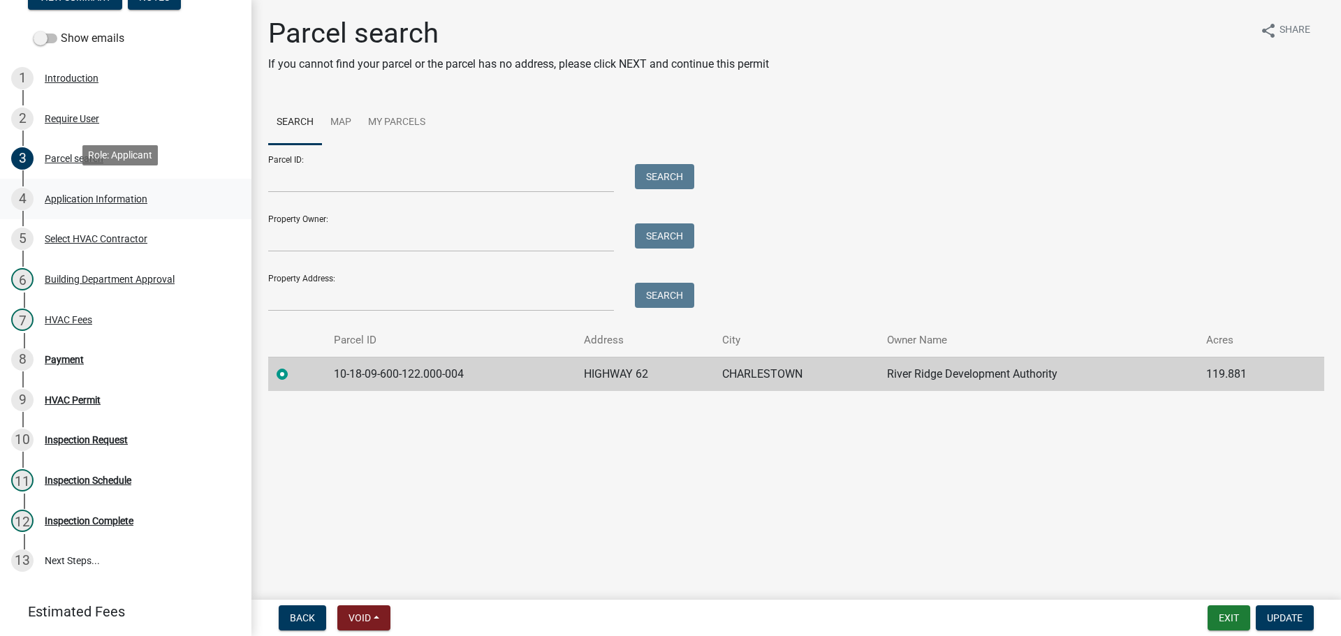
click at [79, 194] on div "Application Information" at bounding box center [96, 199] width 103 height 10
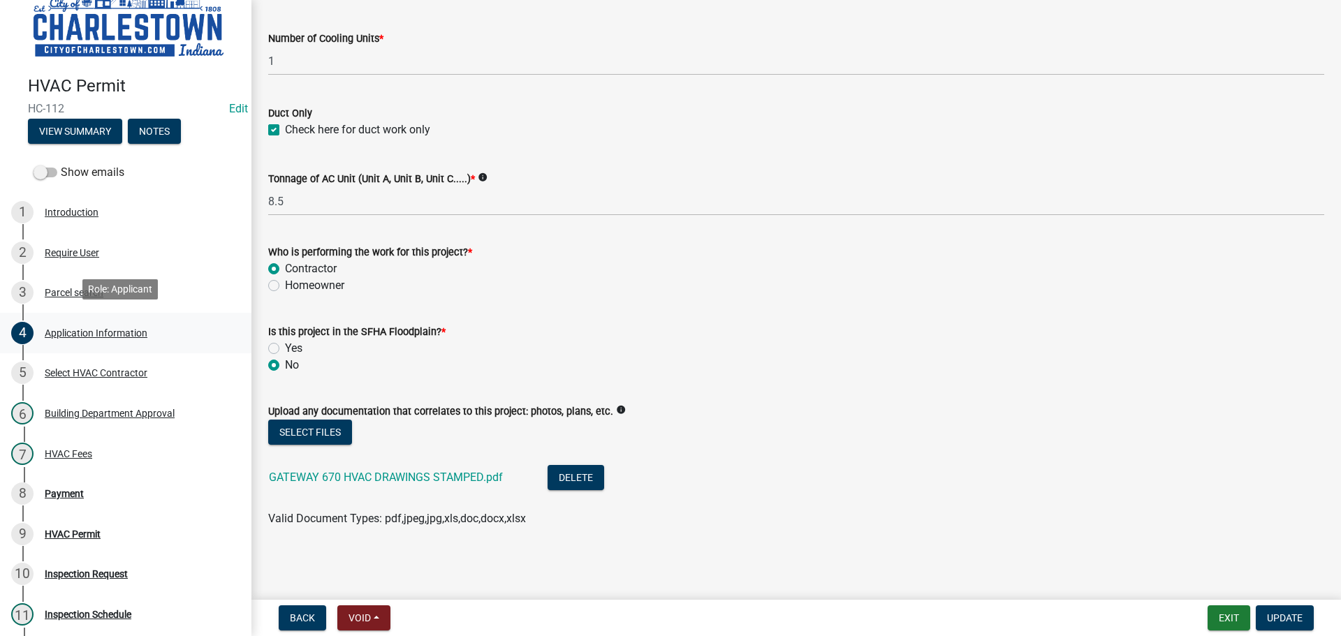
scroll to position [36, 0]
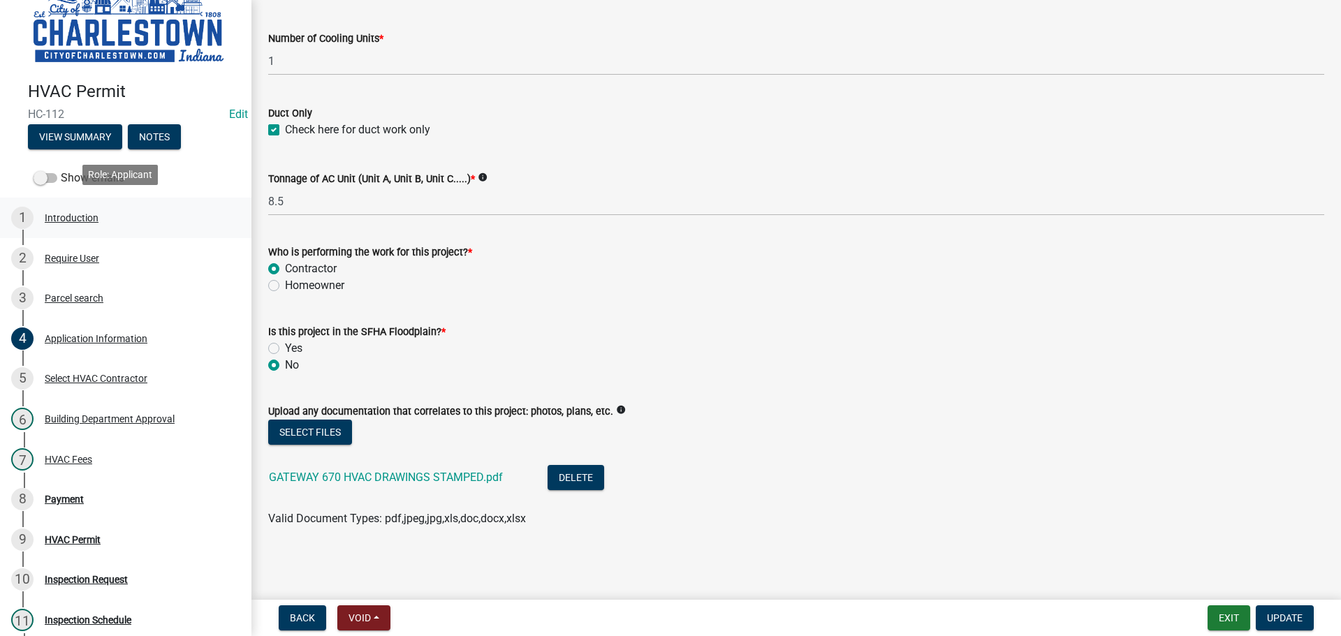
click at [75, 213] on div "Introduction" at bounding box center [72, 218] width 54 height 10
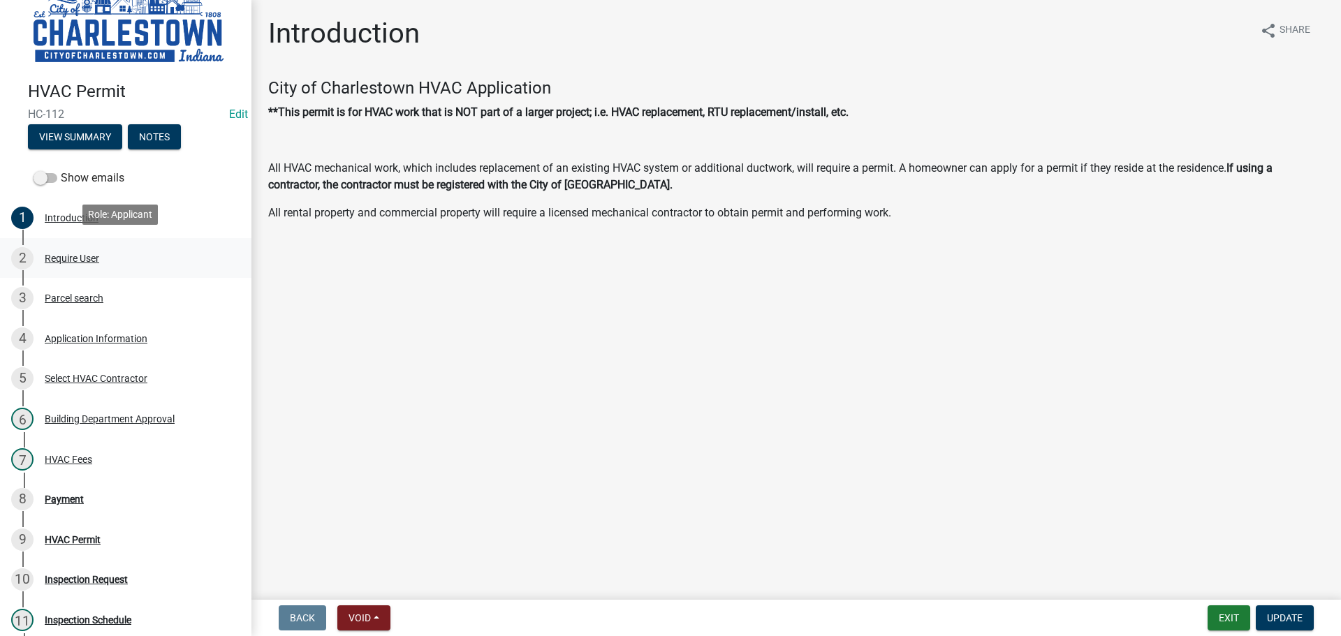
click at [70, 256] on div "Require User" at bounding box center [72, 259] width 54 height 10
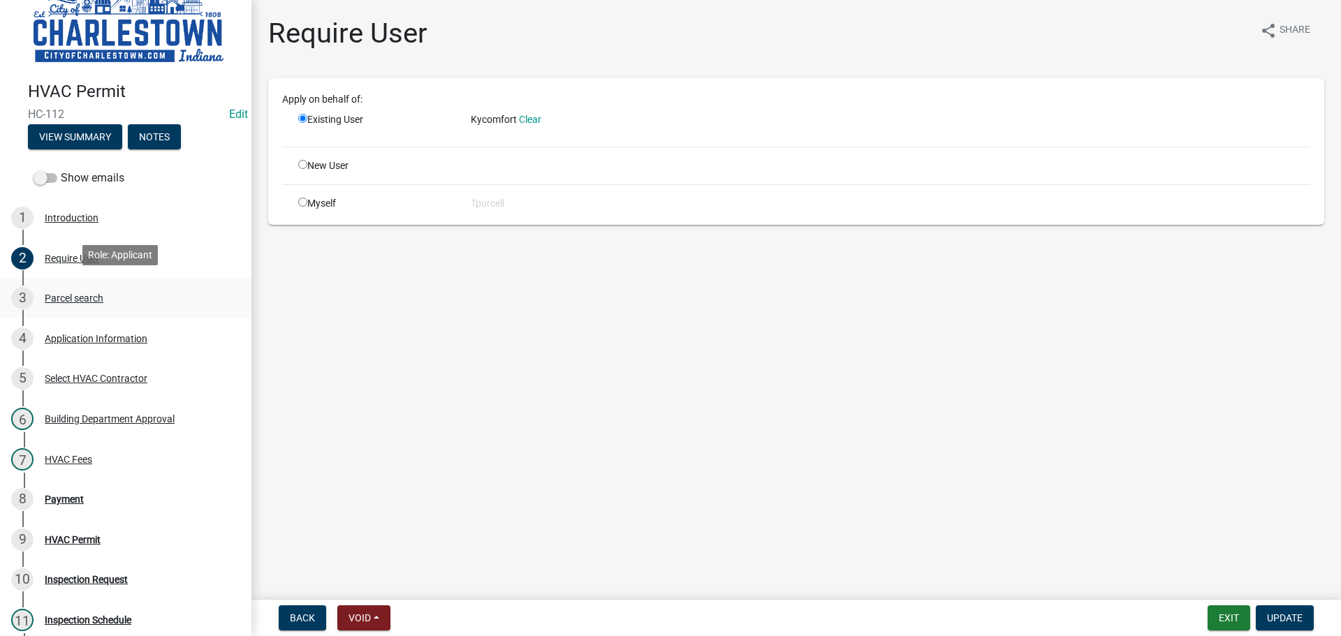
click at [71, 294] on div "Parcel search" at bounding box center [74, 298] width 59 height 10
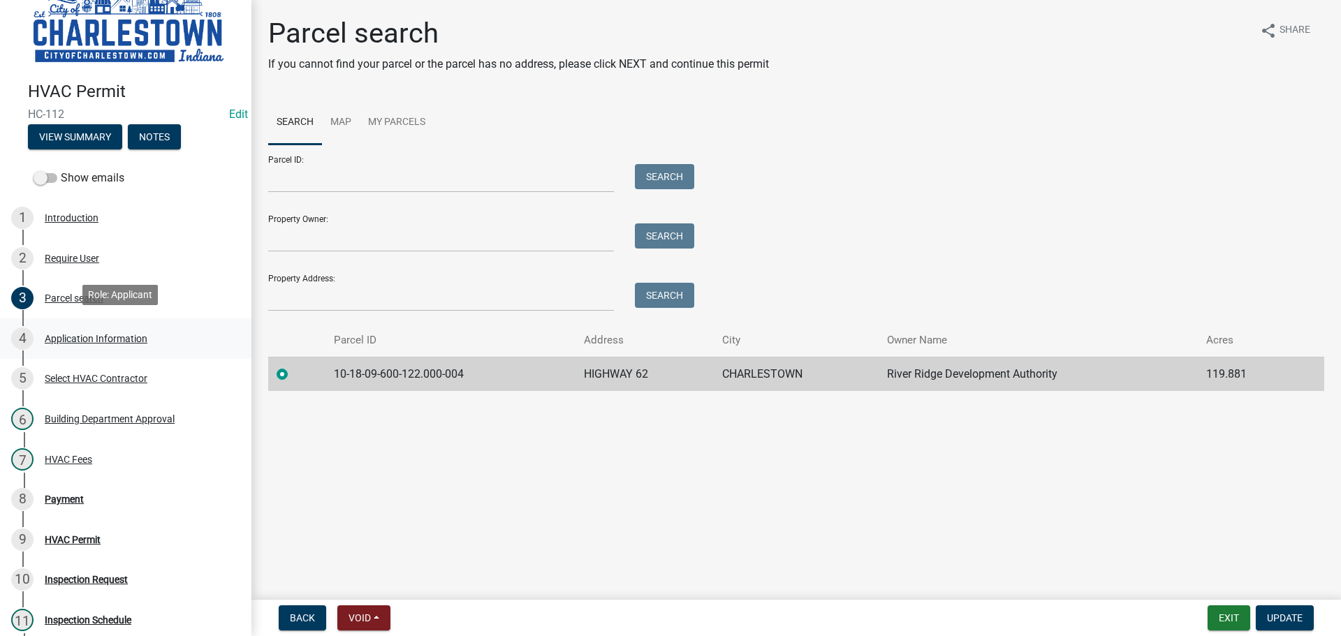
click at [82, 334] on div "Application Information" at bounding box center [96, 339] width 103 height 10
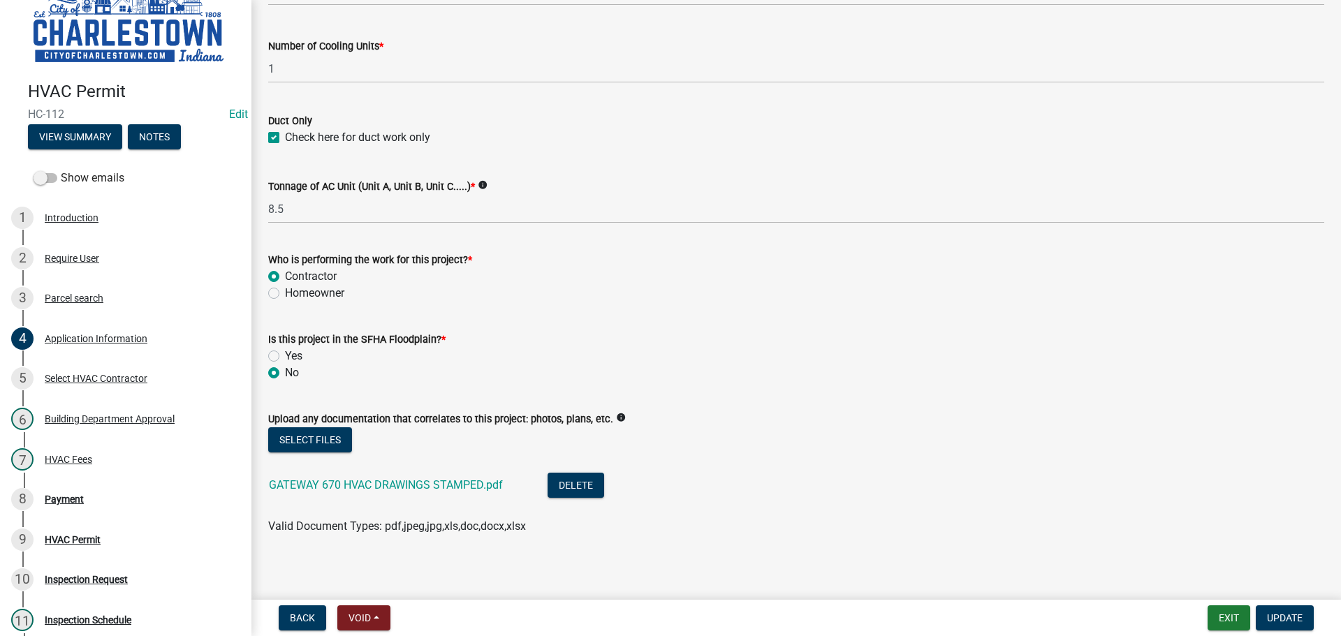
scroll to position [865, 0]
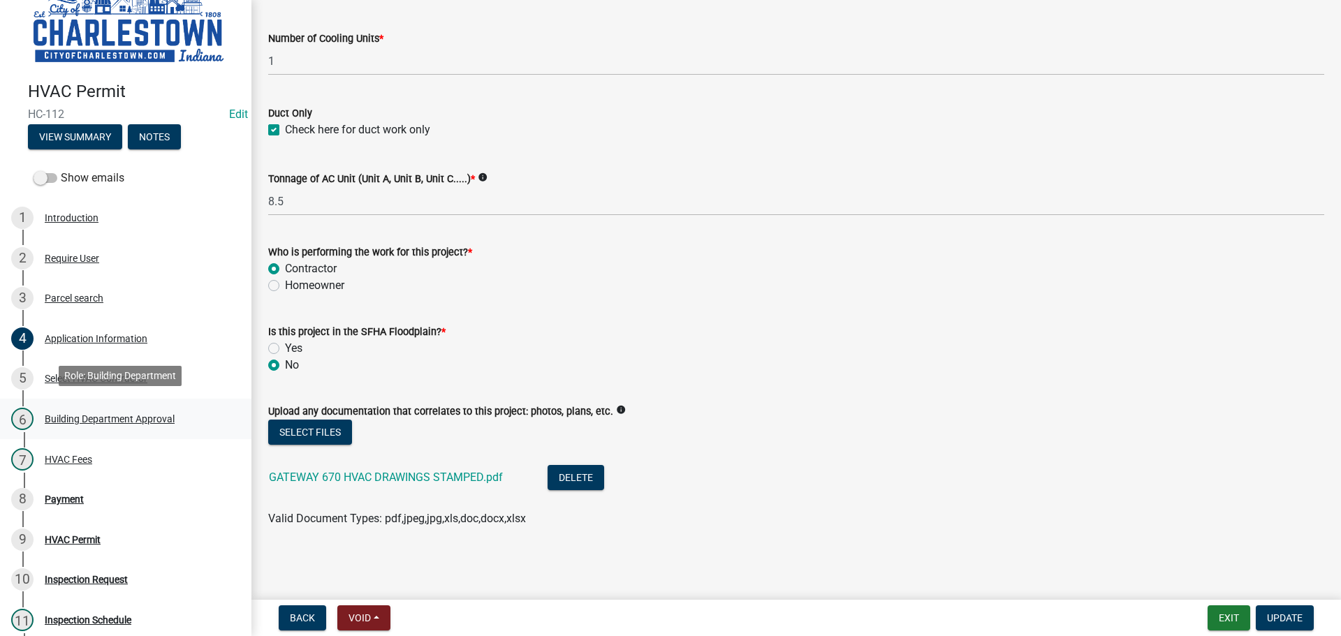
click at [89, 414] on div "Building Department Approval" at bounding box center [110, 419] width 130 height 10
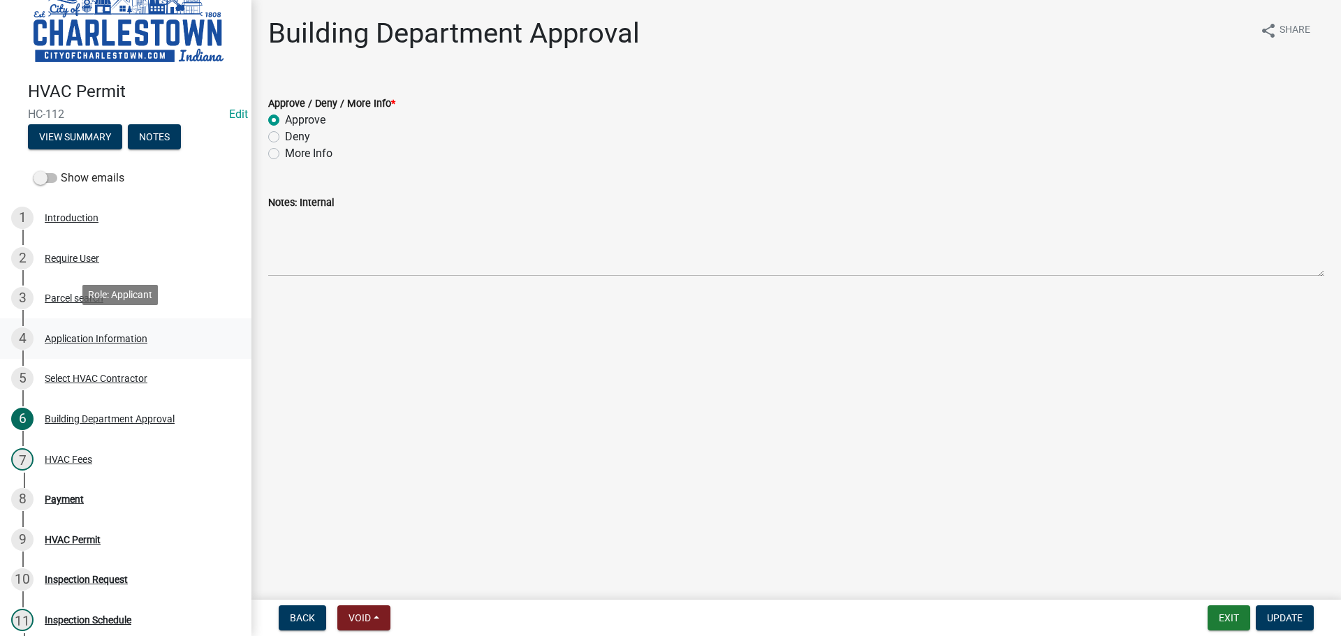
click at [108, 334] on div "Application Information" at bounding box center [96, 339] width 103 height 10
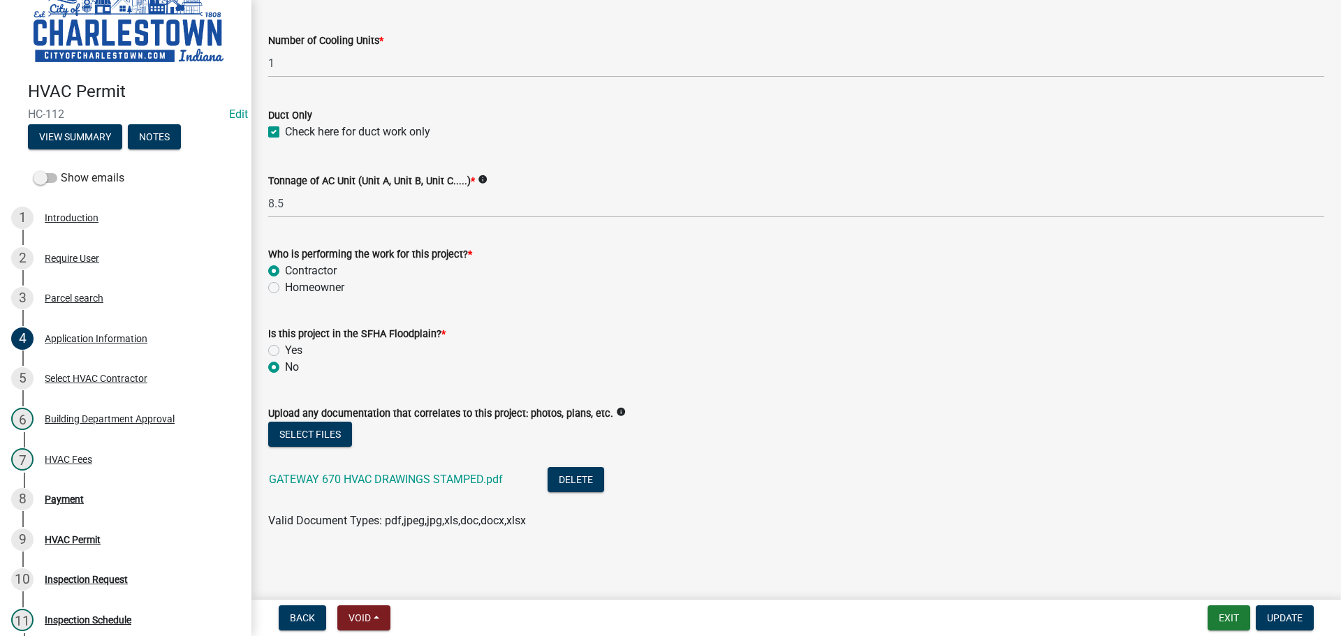
scroll to position [865, 0]
click at [54, 170] on label "Show emails" at bounding box center [79, 178] width 91 height 17
click at [61, 170] on input "Show emails" at bounding box center [61, 170] width 0 height 0
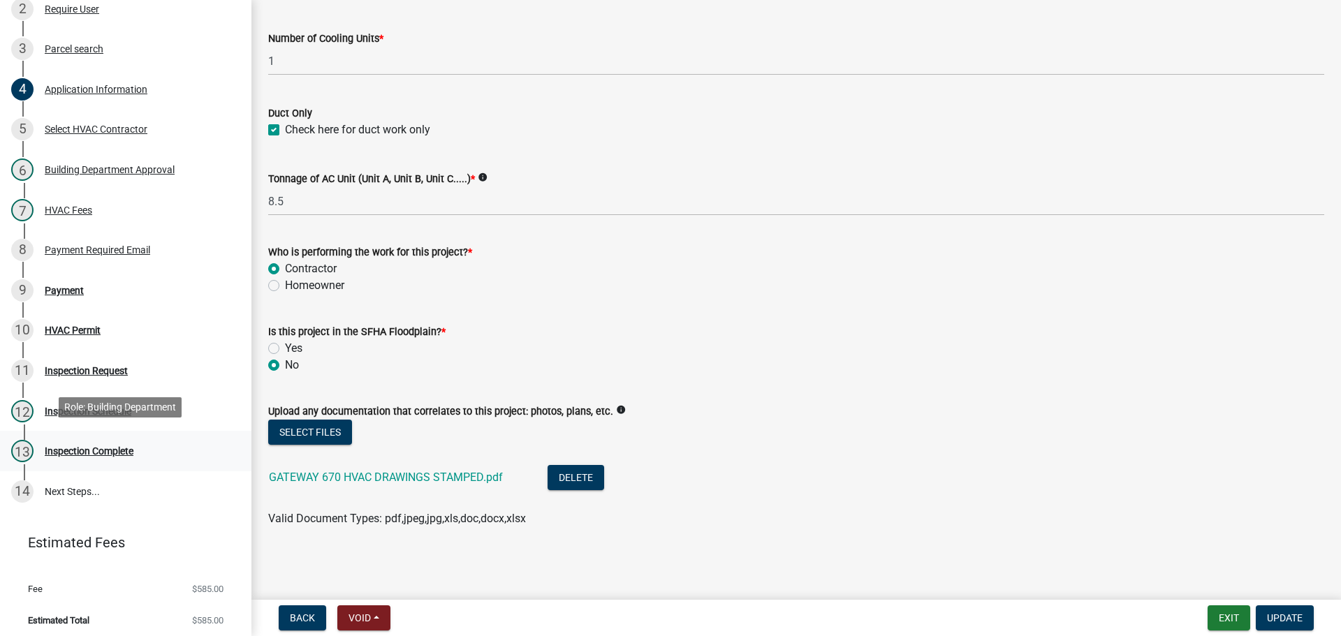
scroll to position [286, 0]
click at [111, 84] on div "Application Information" at bounding box center [96, 89] width 103 height 10
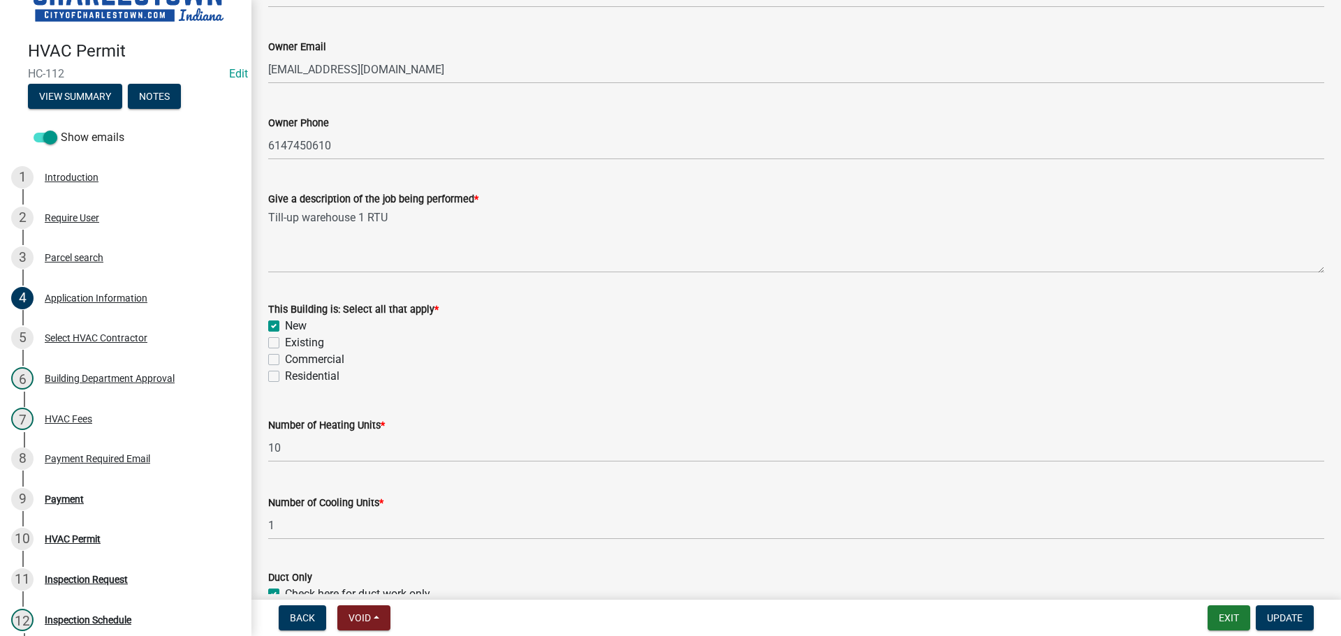
scroll to position [376, 0]
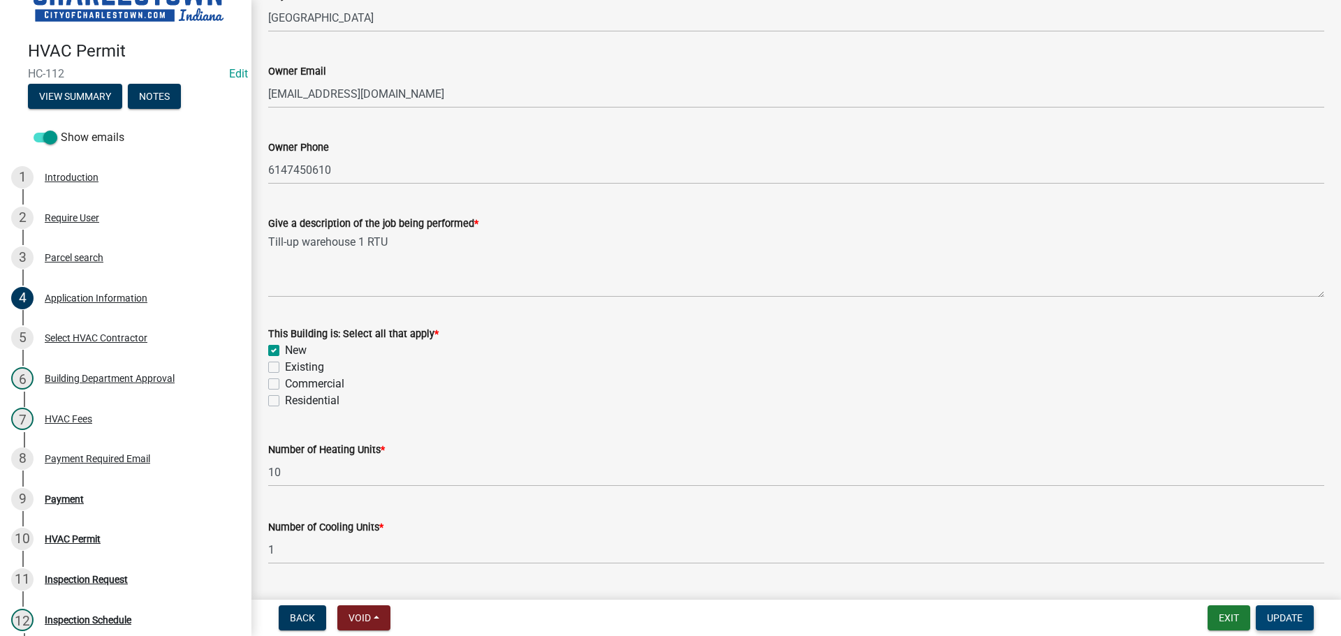
click at [1275, 610] on button "Update" at bounding box center [1285, 618] width 58 height 25
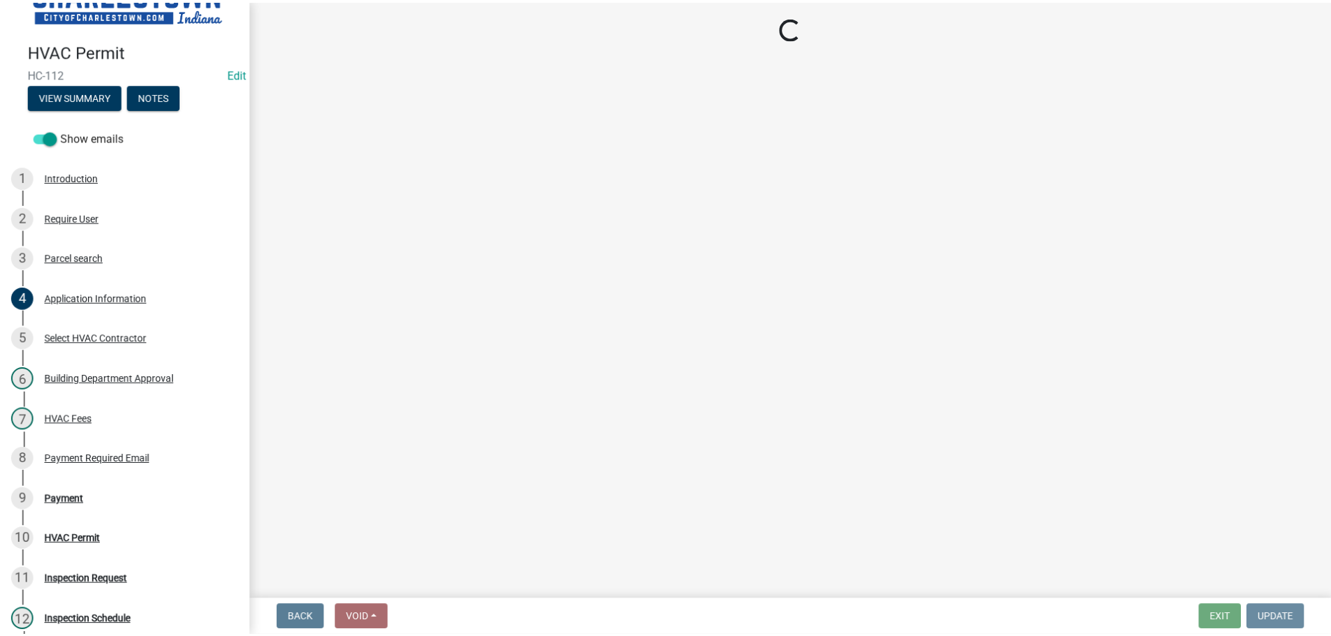
scroll to position [0, 0]
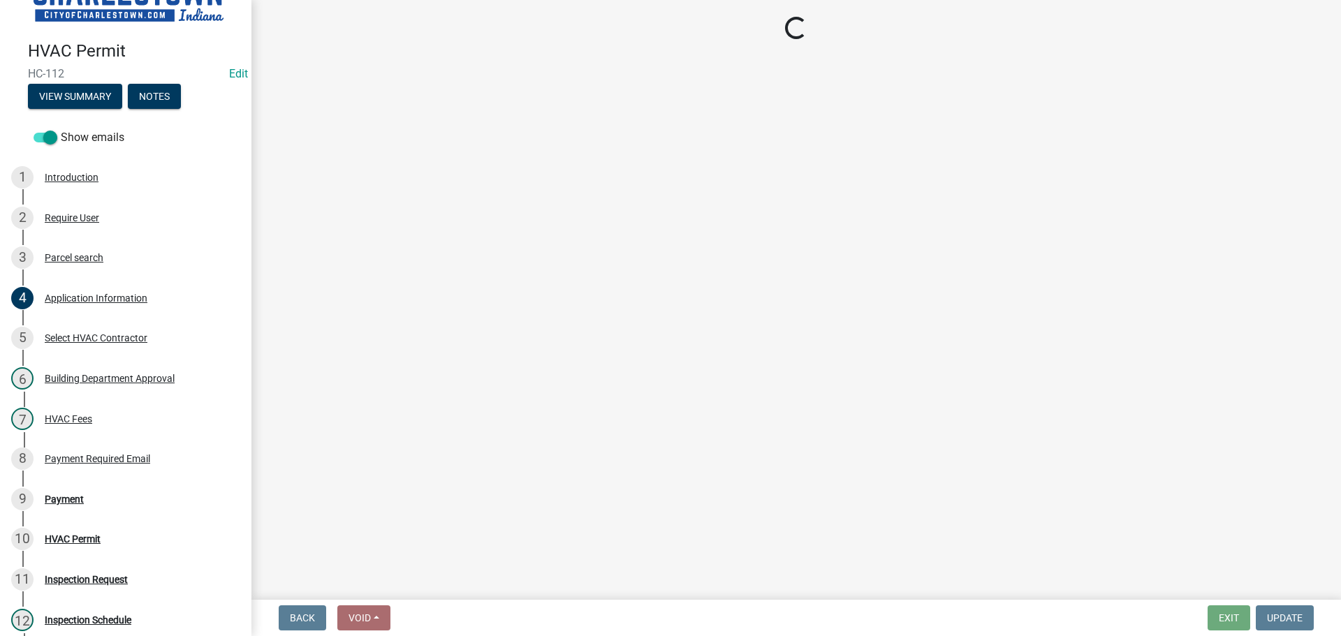
select select "3: 3"
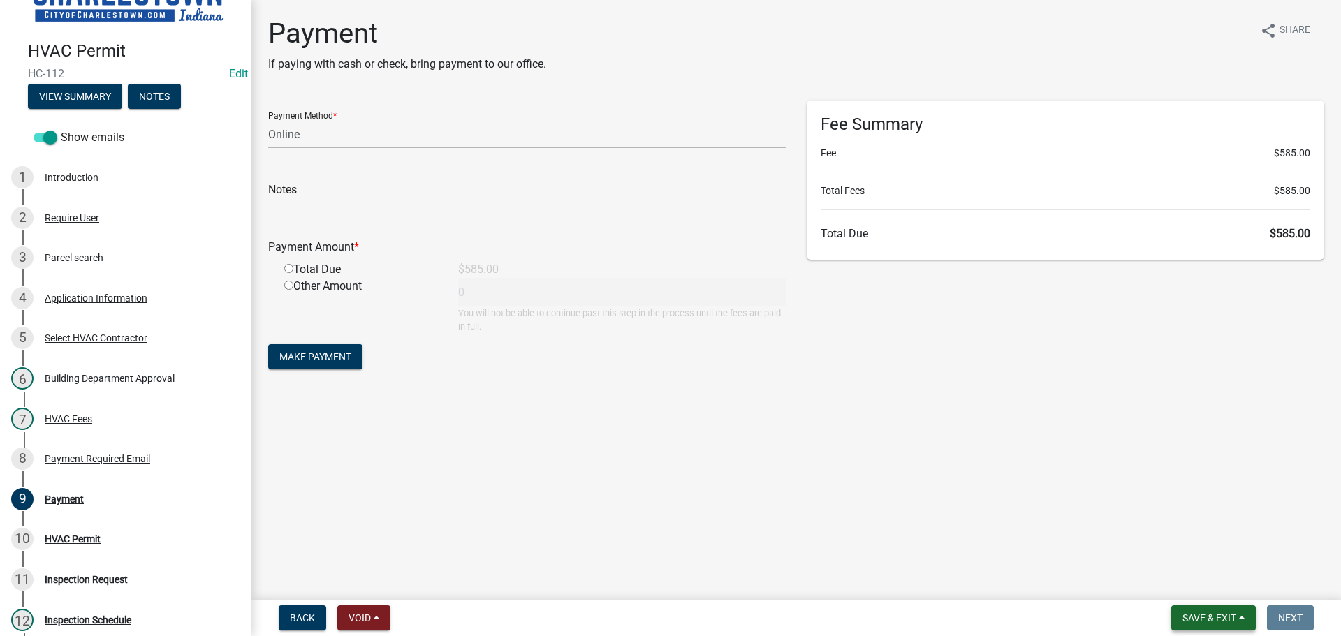
click at [1202, 622] on span "Save & Exit" at bounding box center [1210, 618] width 54 height 11
click at [1205, 578] on button "Save & Exit" at bounding box center [1200, 582] width 112 height 34
